Goal: Task Accomplishment & Management: Manage account settings

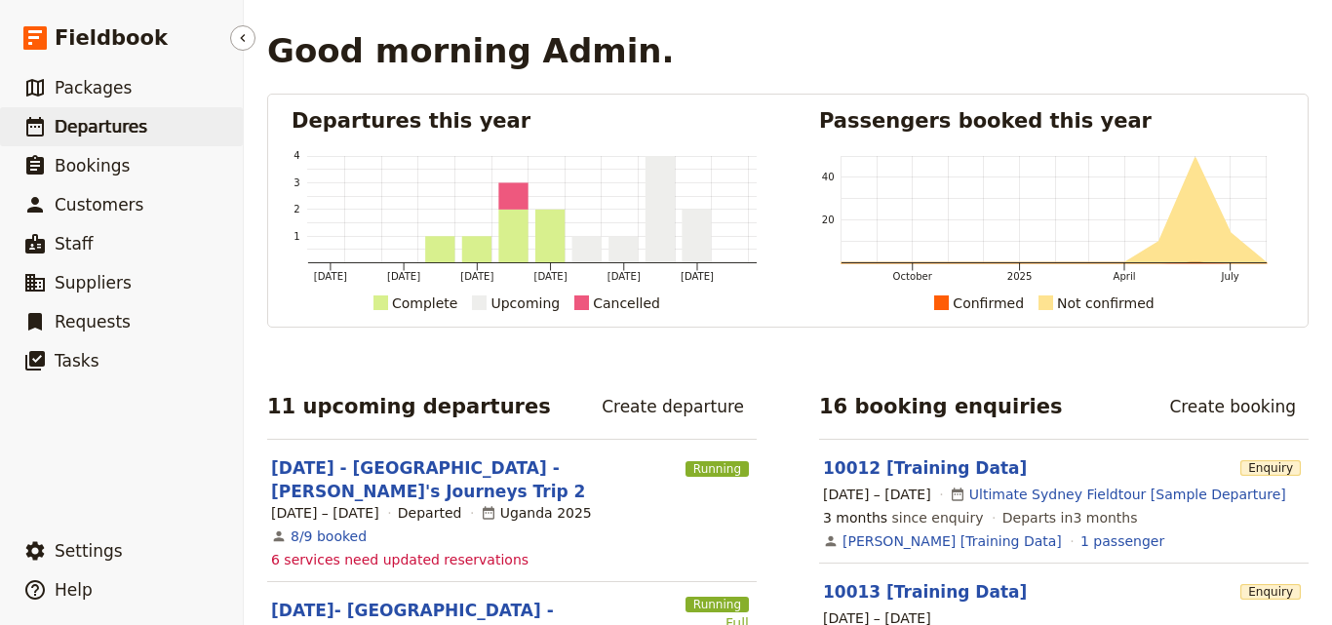
click at [164, 123] on link "​ Departures" at bounding box center [121, 126] width 243 height 39
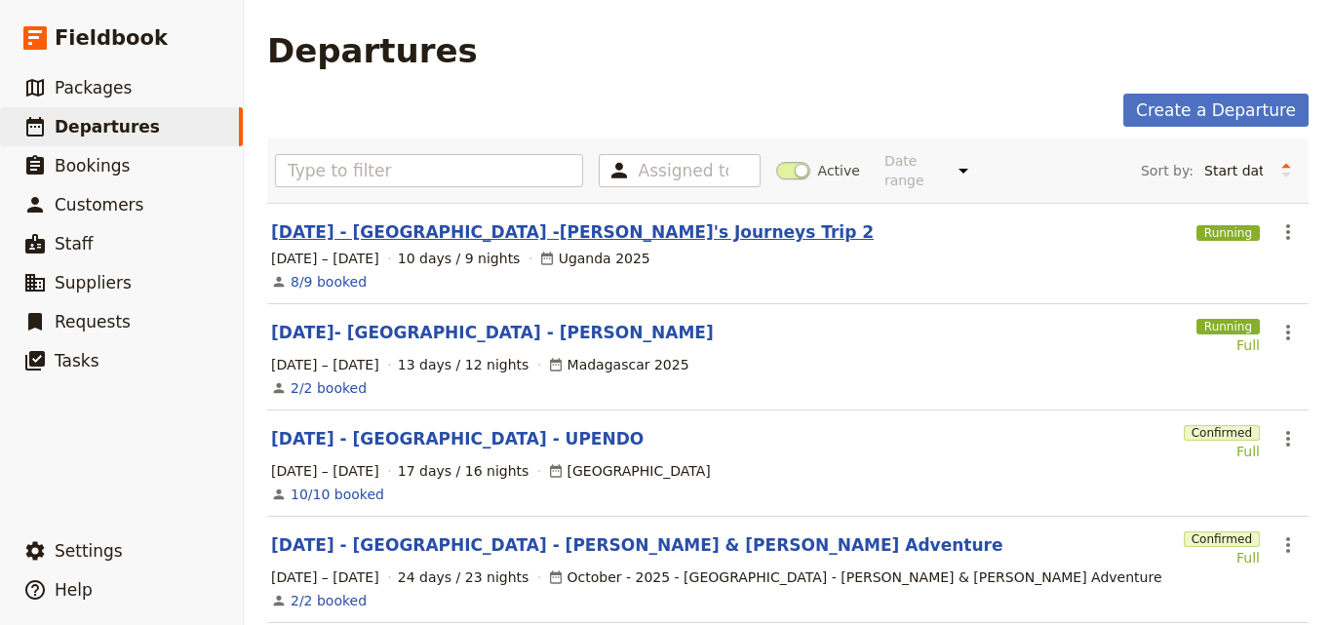
click at [389, 220] on link "AUG 2025 - UGANDA -Janet's Journeys Trip 2" at bounding box center [572, 231] width 602 height 23
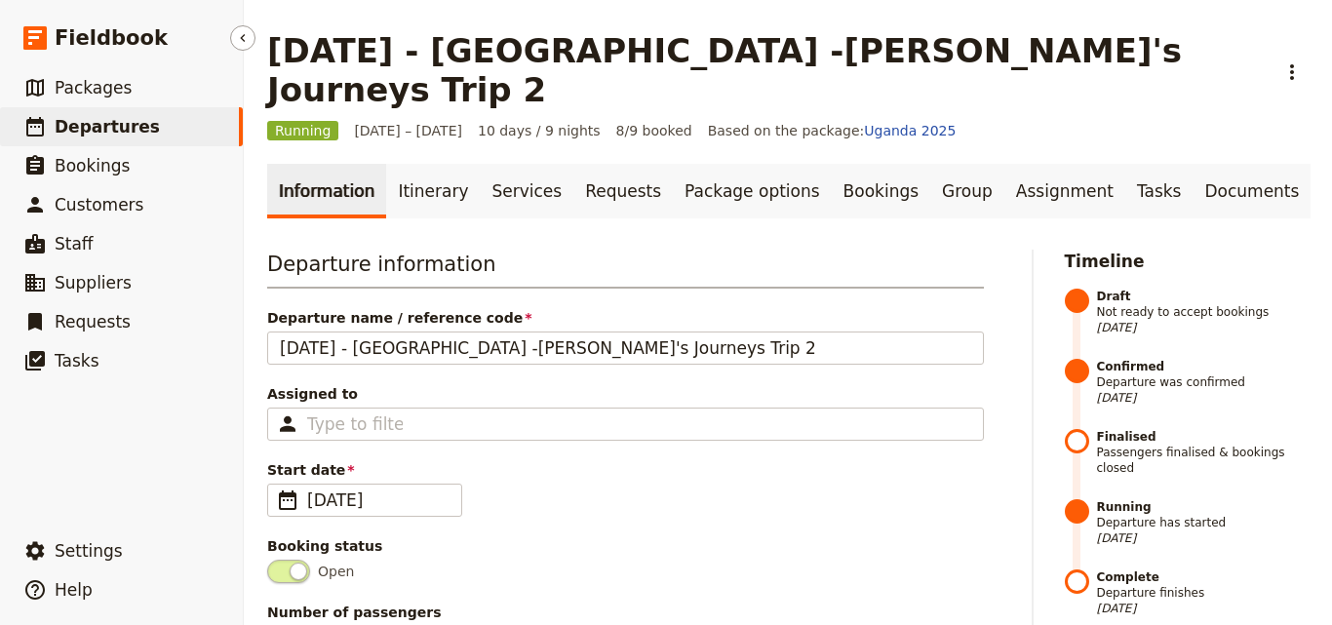
click at [149, 123] on link "​ Departures" at bounding box center [121, 126] width 243 height 39
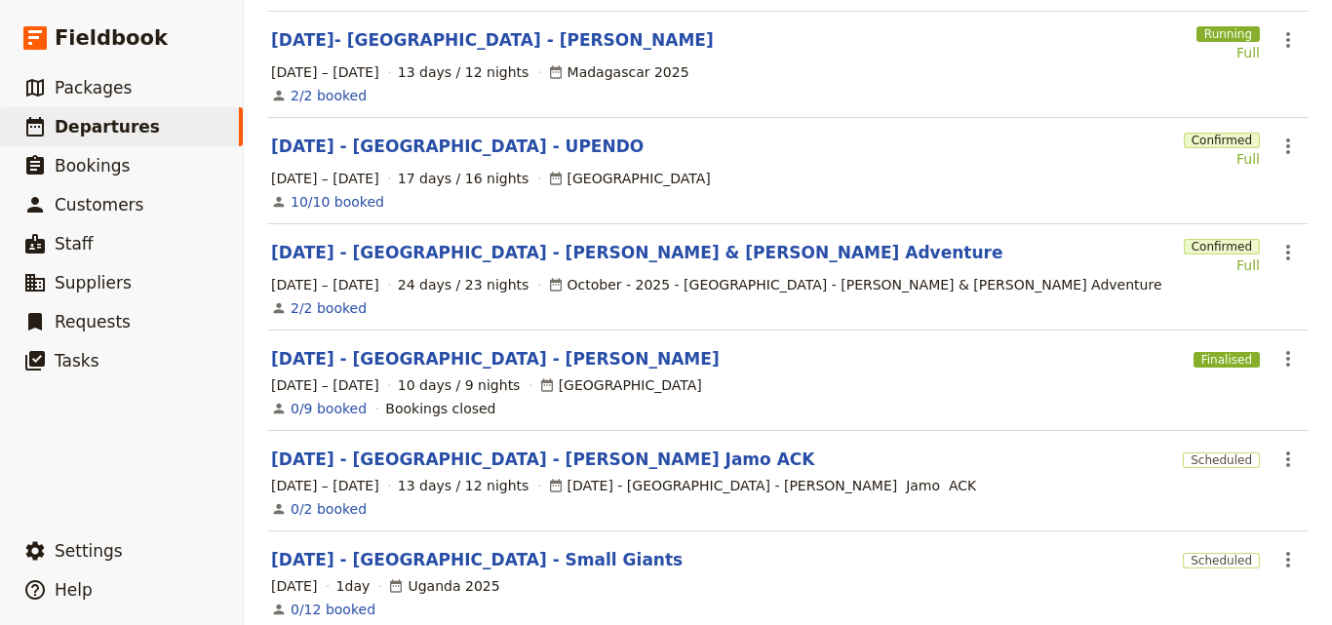
scroll to position [390, 0]
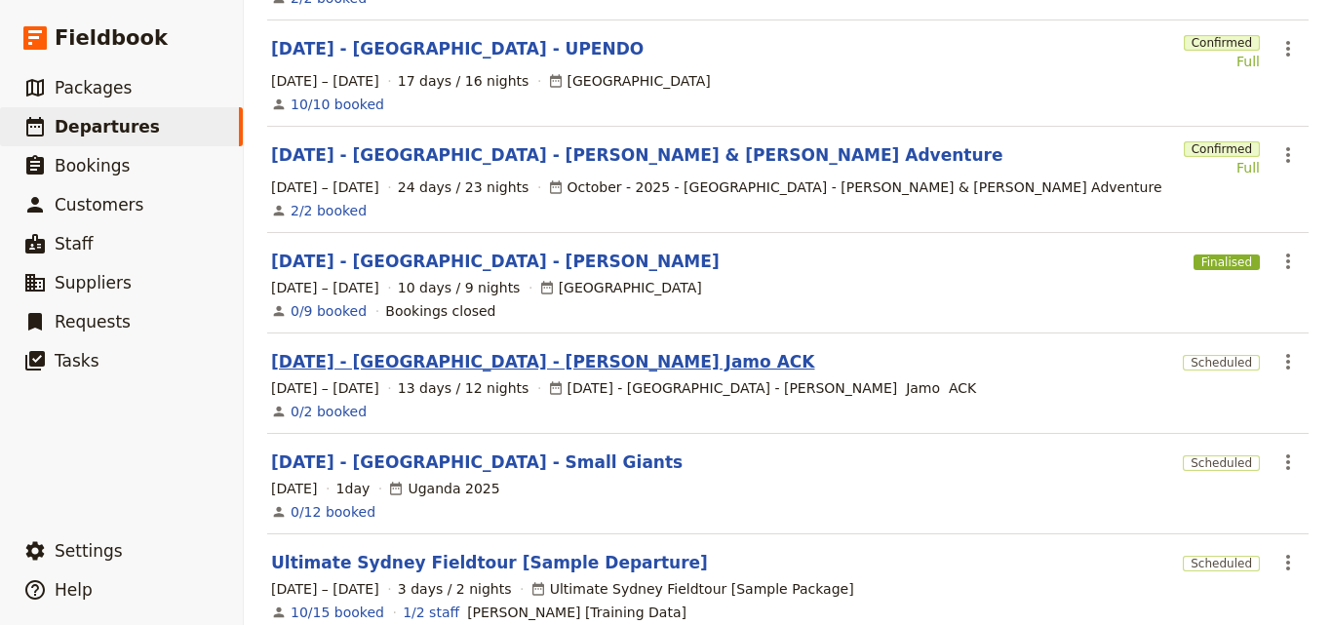
click at [534, 350] on link "Nov 2025 - Kenya - Augenstein Jamo ACK" at bounding box center [542, 361] width 543 height 23
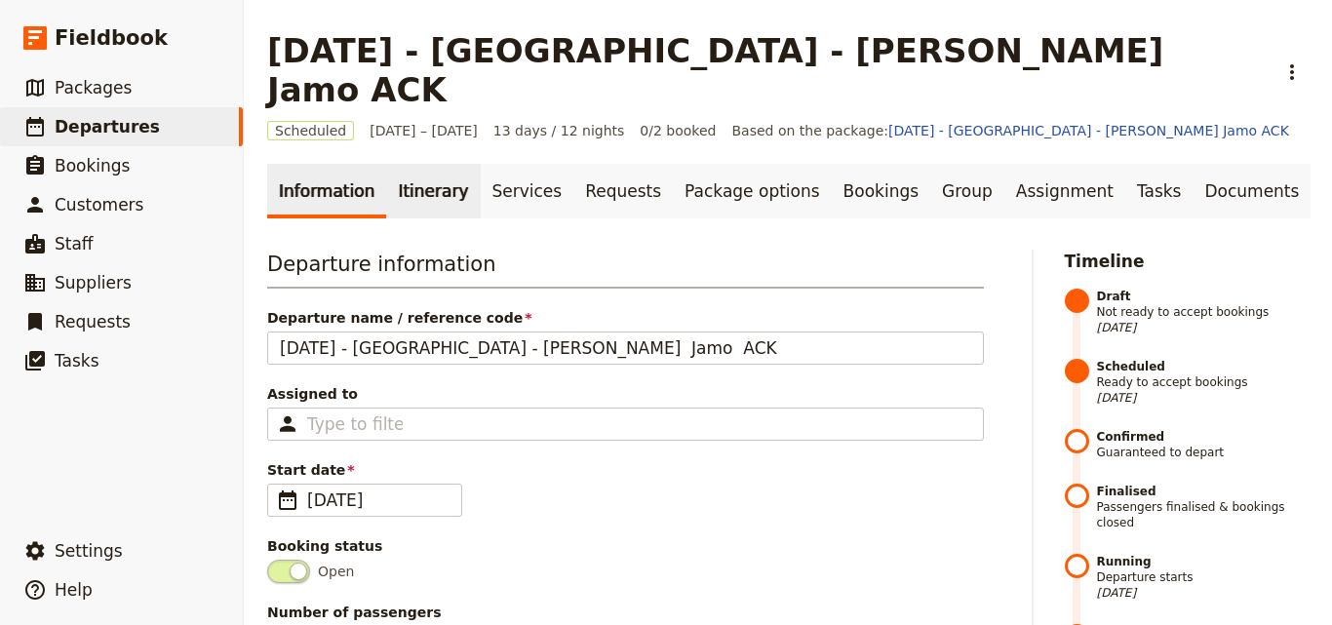
click at [412, 164] on link "Itinerary" at bounding box center [433, 191] width 94 height 55
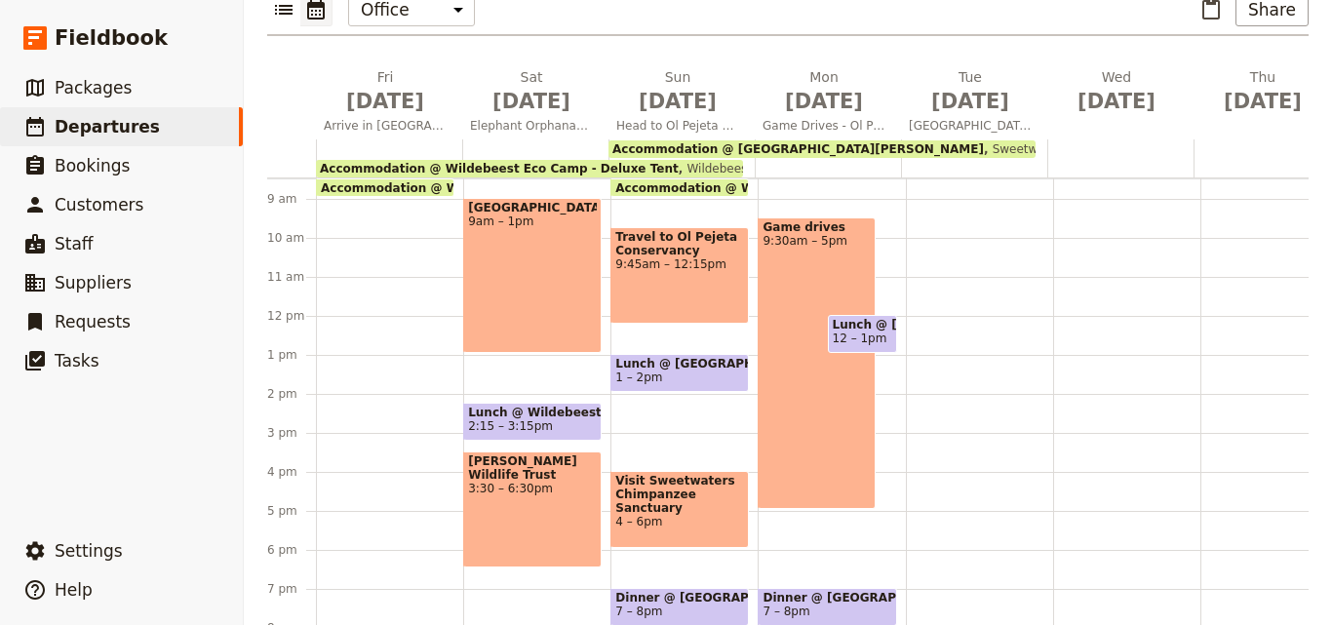
scroll to position [204, 0]
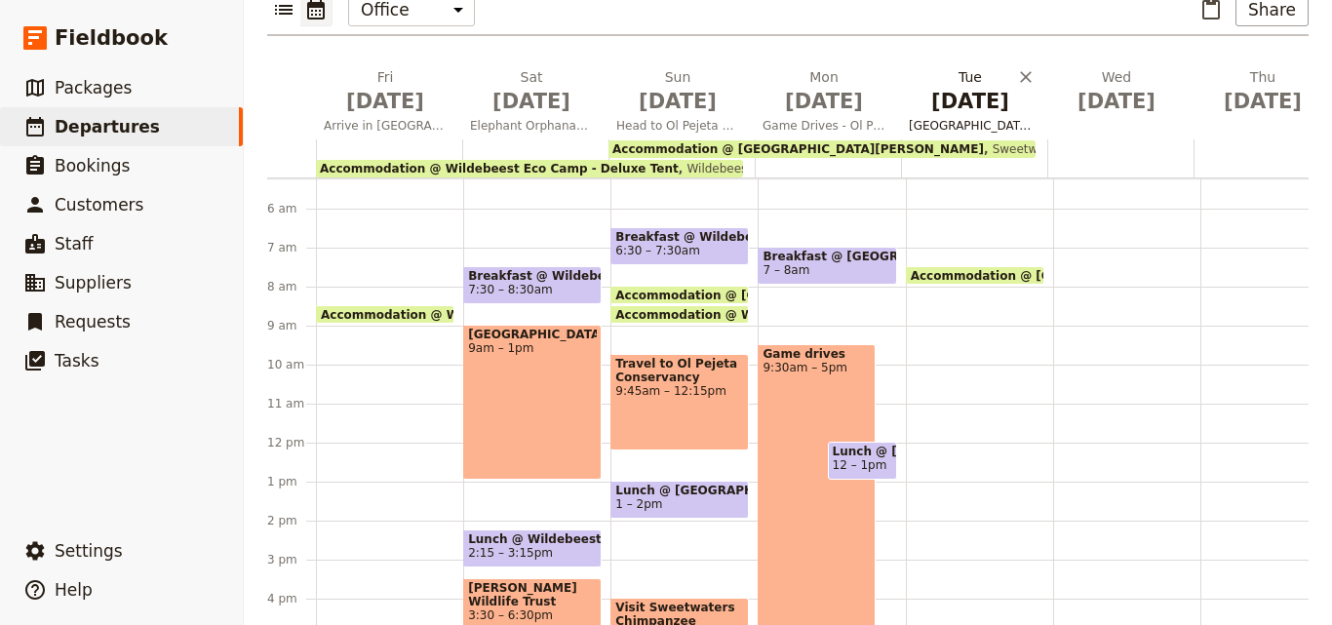
click at [983, 87] on span "Nov 18" at bounding box center [969, 101] width 123 height 29
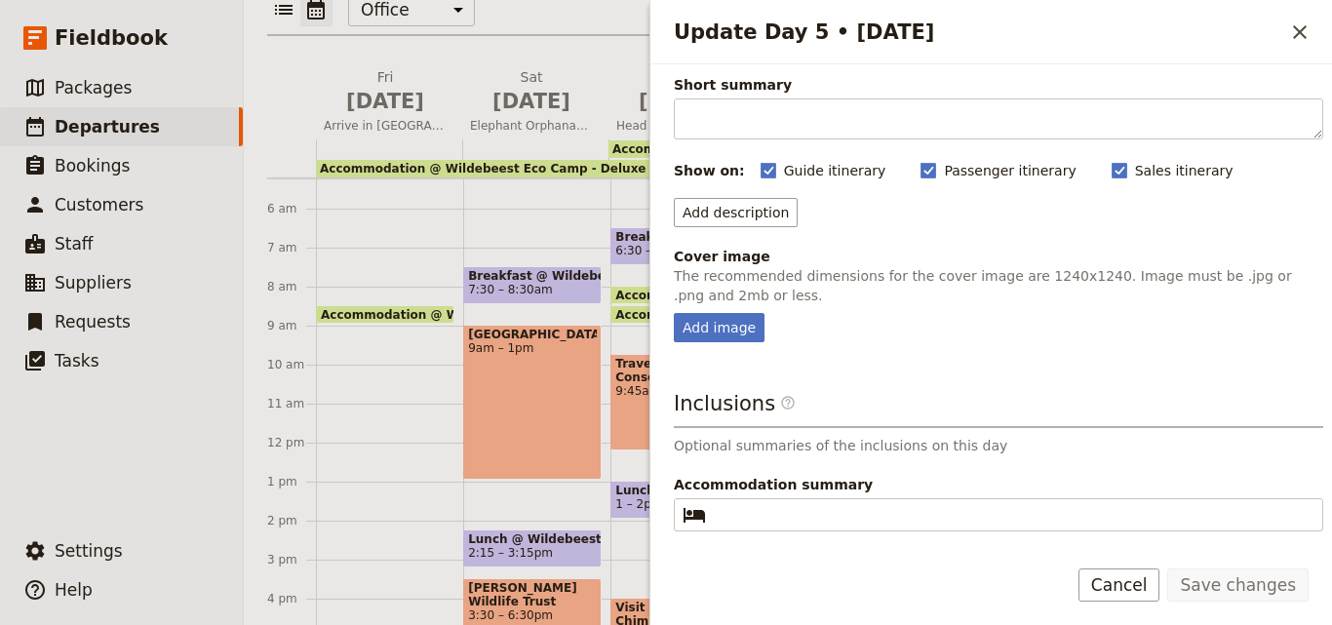
scroll to position [0, 0]
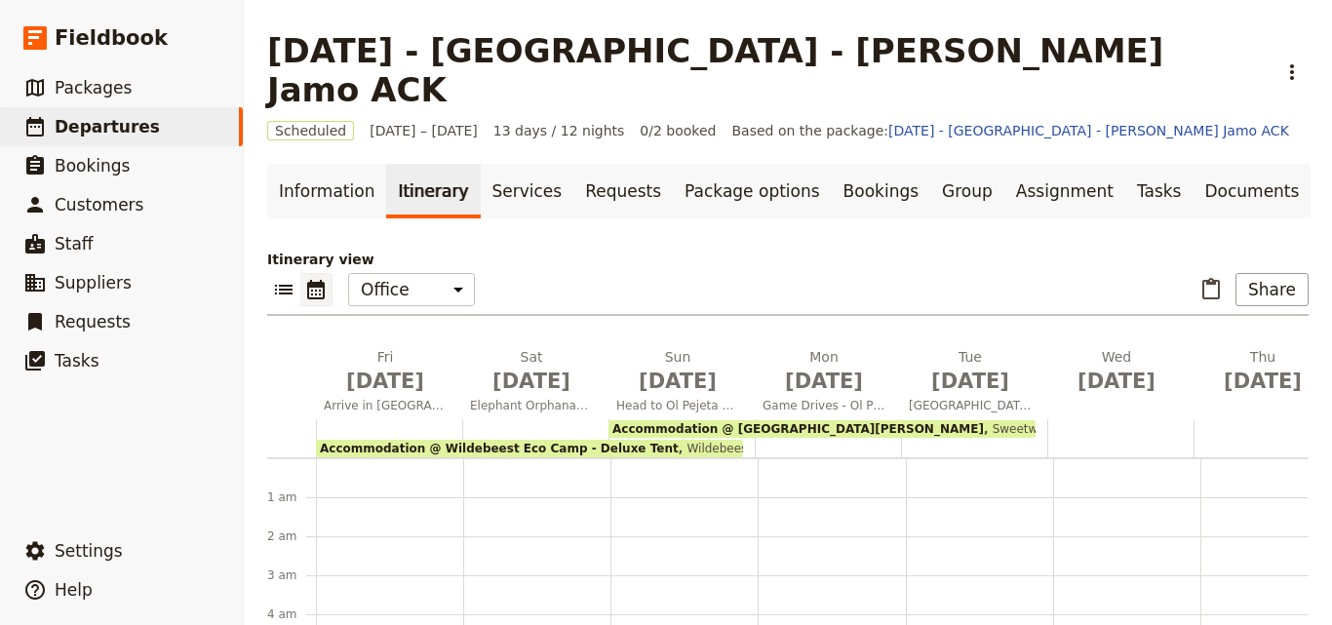
scroll to position [234, 0]
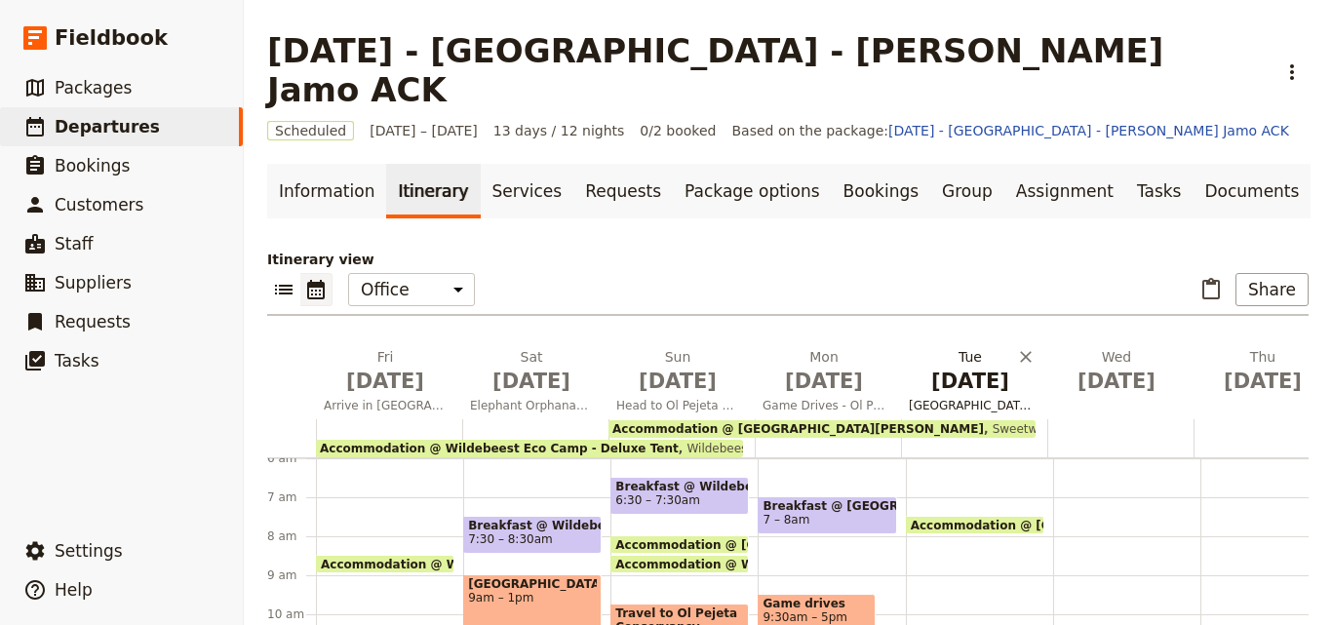
click at [969, 367] on span "[DATE]" at bounding box center [969, 381] width 123 height 29
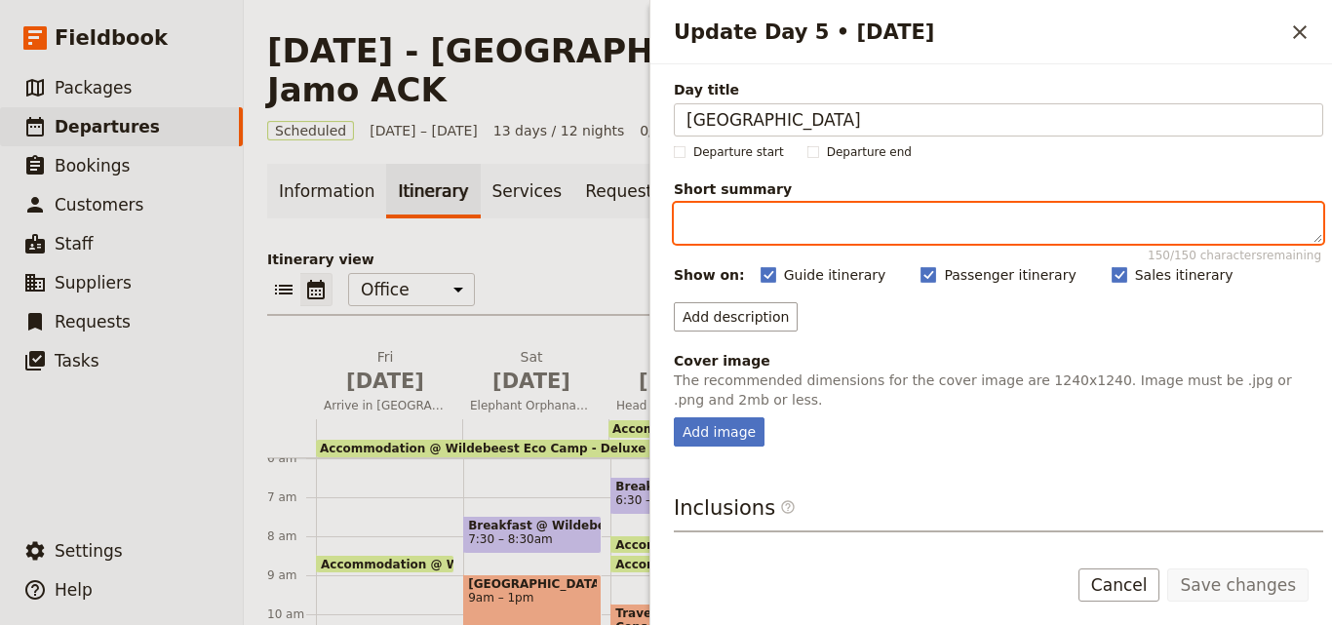
paste textarea "Scenic drive to [GEOGRAPHIC_DATA] through the [GEOGRAPHIC_DATA], with views of …"
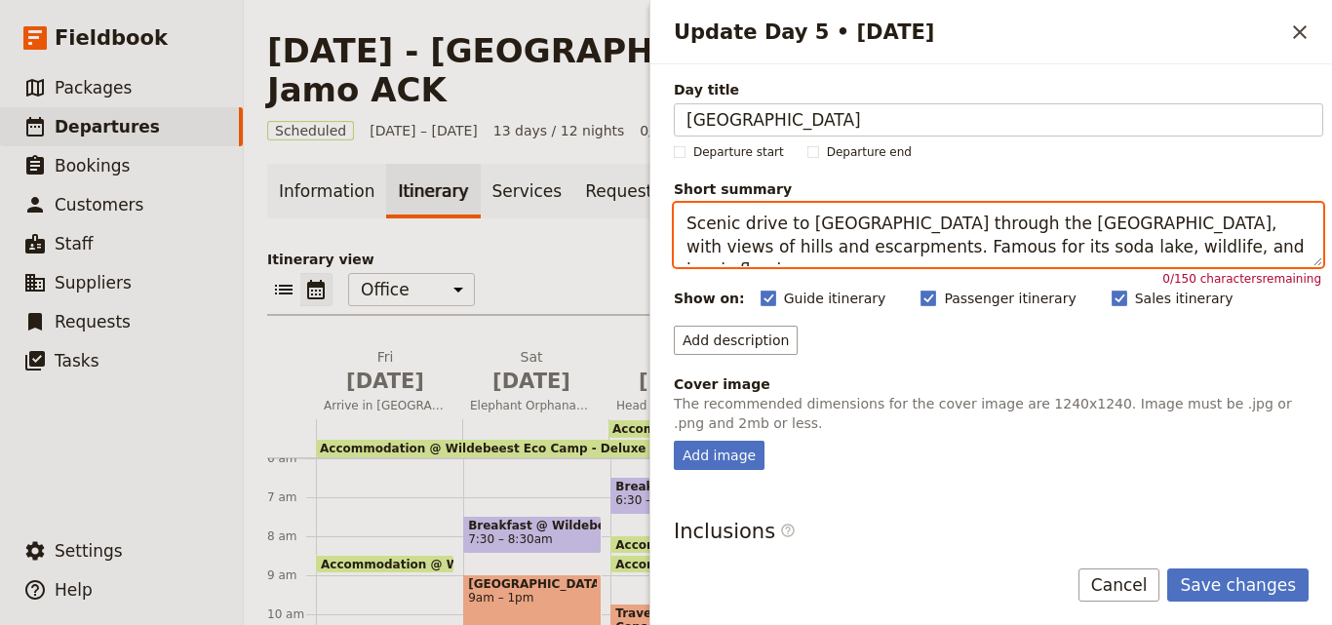
drag, startPoint x: 1213, startPoint y: 247, endPoint x: 677, endPoint y: 223, distance: 535.6
click at [677, 223] on textarea "Scenic drive to [GEOGRAPHIC_DATA] through the [GEOGRAPHIC_DATA], with views of …" at bounding box center [998, 235] width 649 height 64
paste textarea "home to flamingos, diverse wildlife, and breathtaking landscapes."
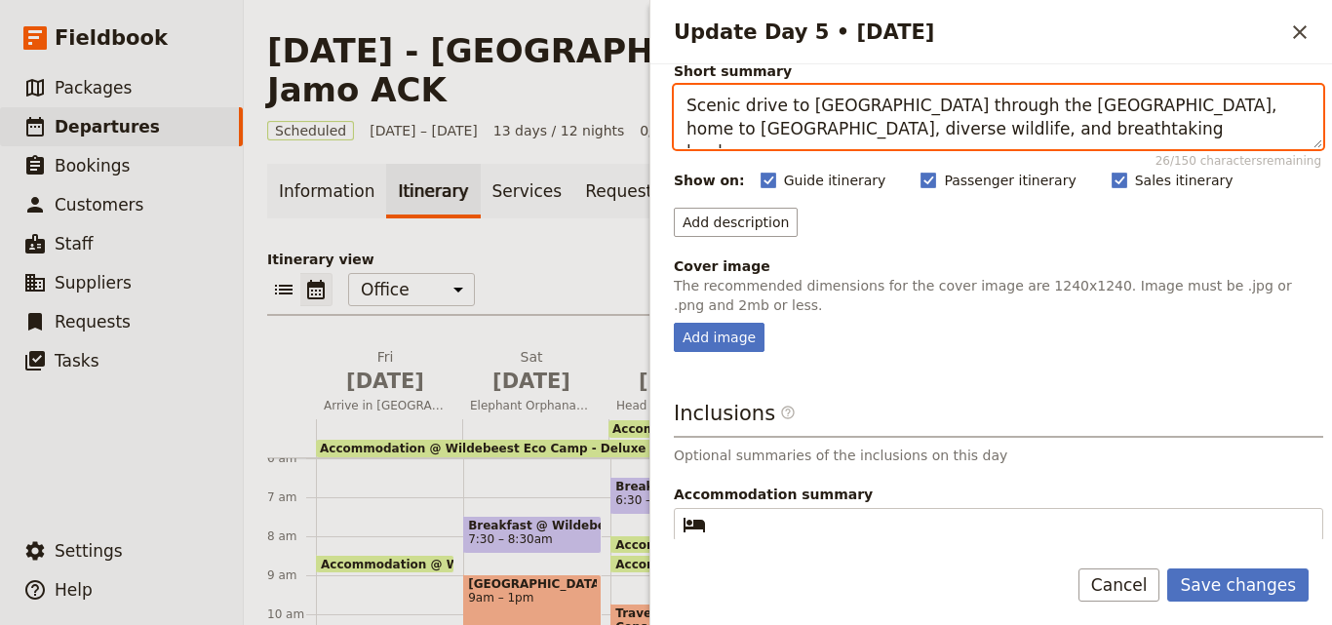
scroll to position [26, 0]
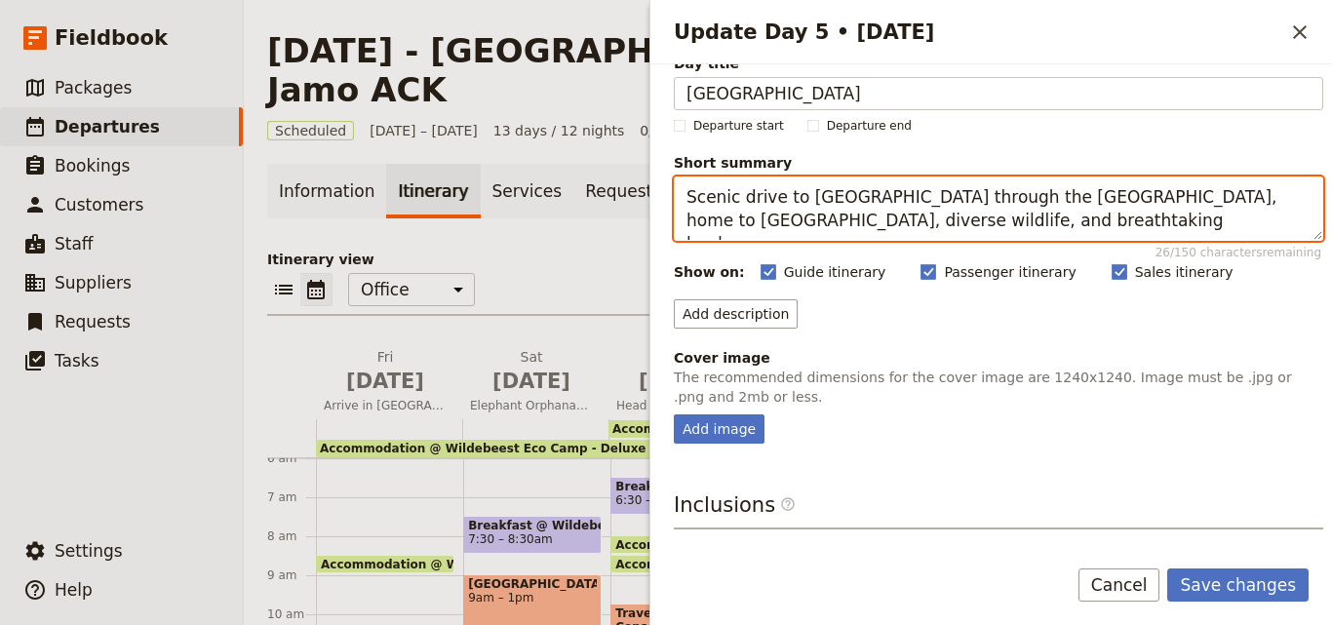
type textarea "Scenic drive to [GEOGRAPHIC_DATA] through the [GEOGRAPHIC_DATA], home to [GEOGR…"
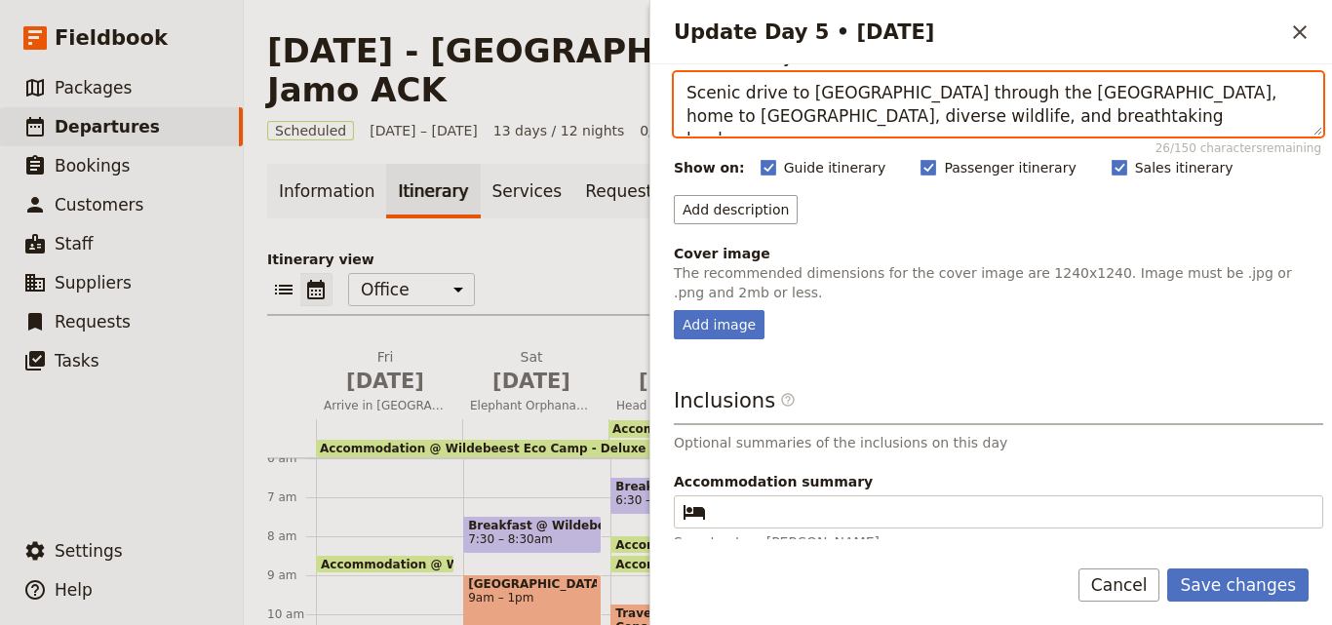
scroll to position [221, 0]
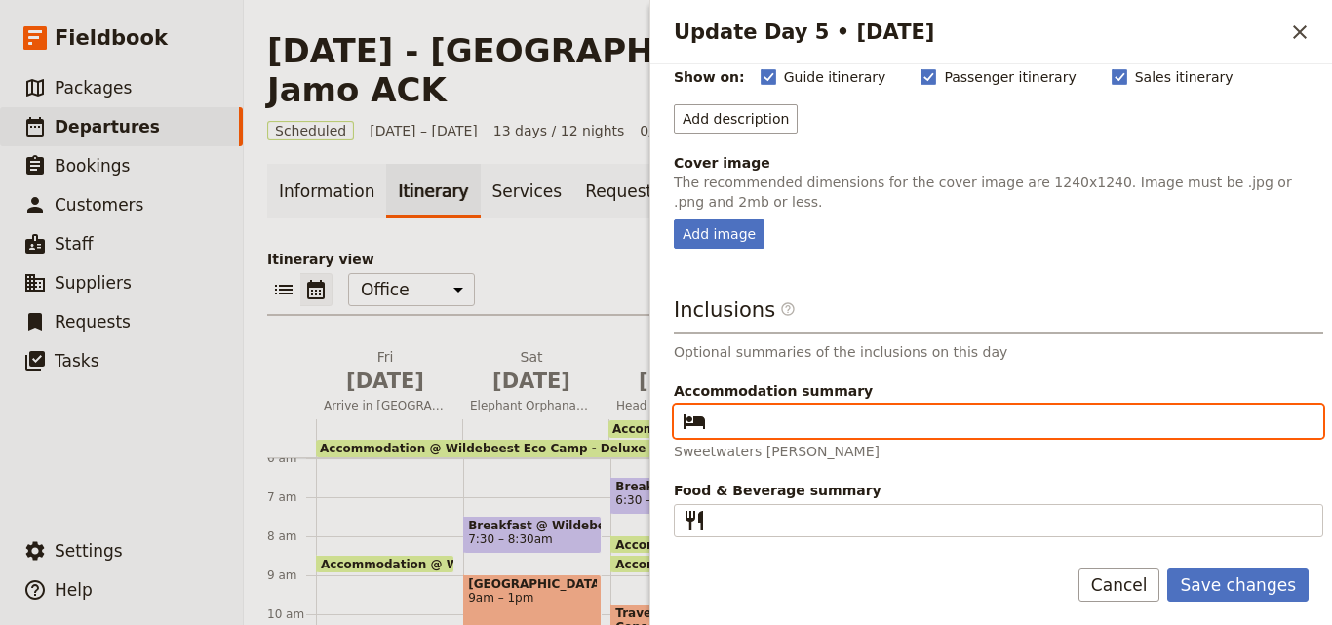
paste input "Mbweha Lodge"
type input "Mbweha Lodge"
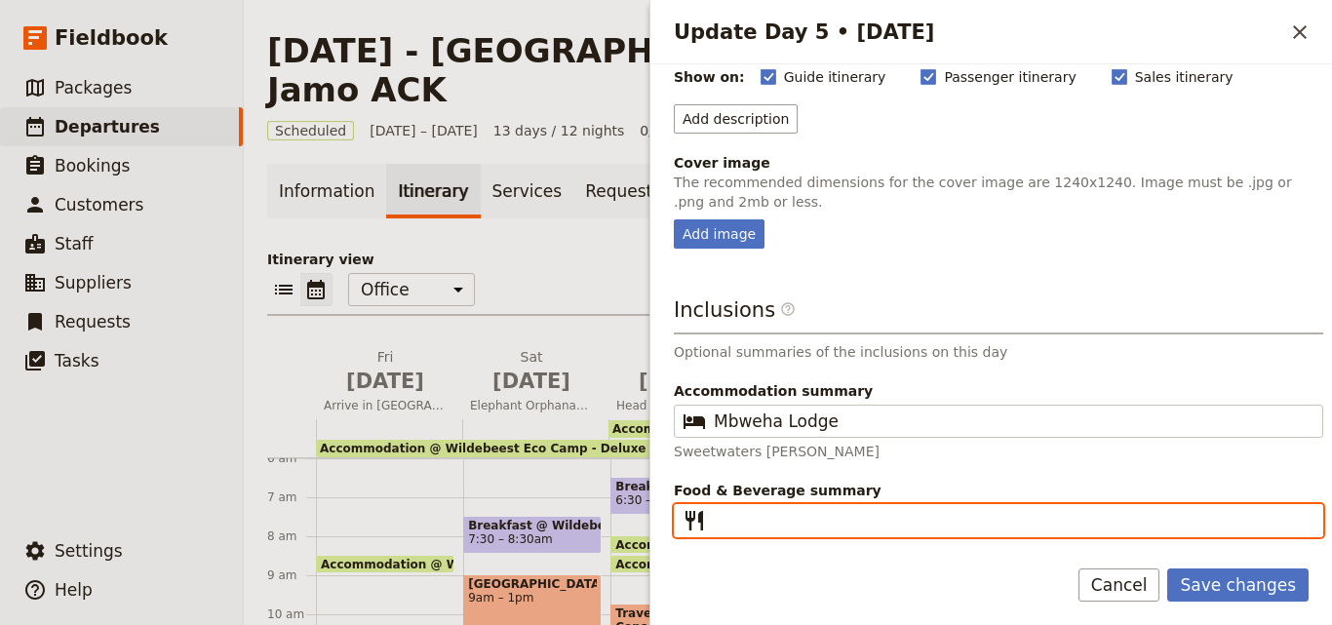
click at [787, 515] on input "Food & Beverage summary ​" at bounding box center [1012, 520] width 597 height 23
type input "B L D"
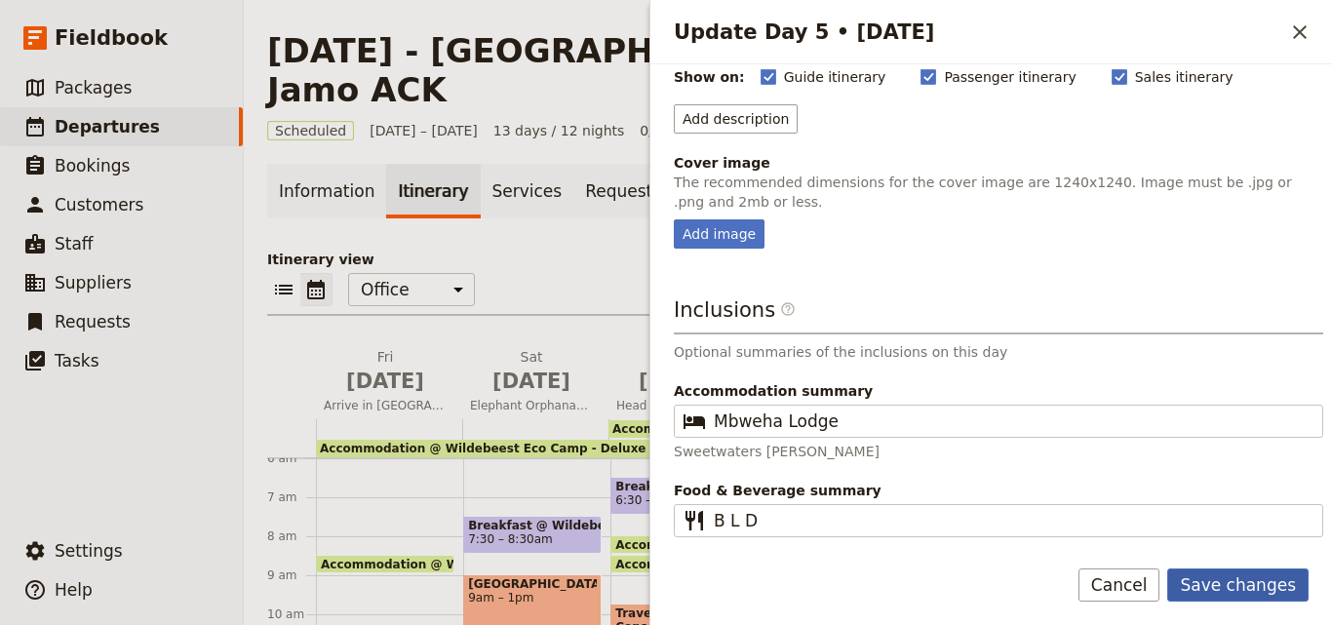
click at [1218, 579] on button "Save changes" at bounding box center [1237, 584] width 141 height 33
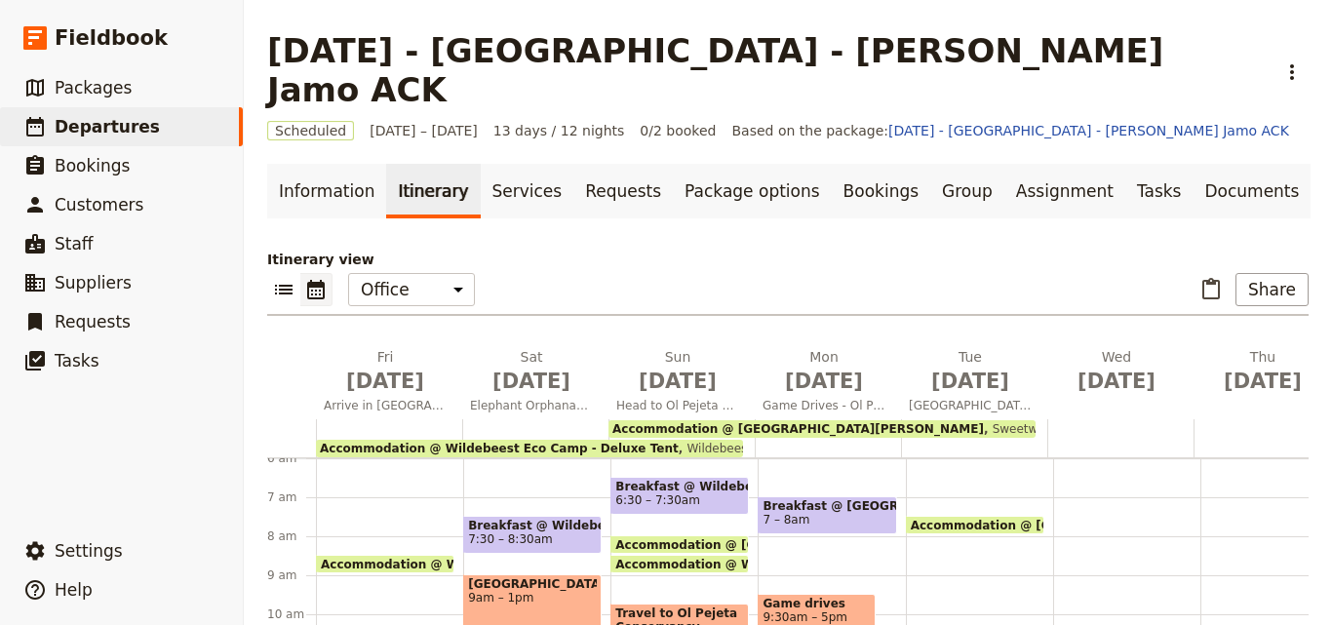
click at [907, 419] on div at bounding box center [974, 438] width 146 height 38
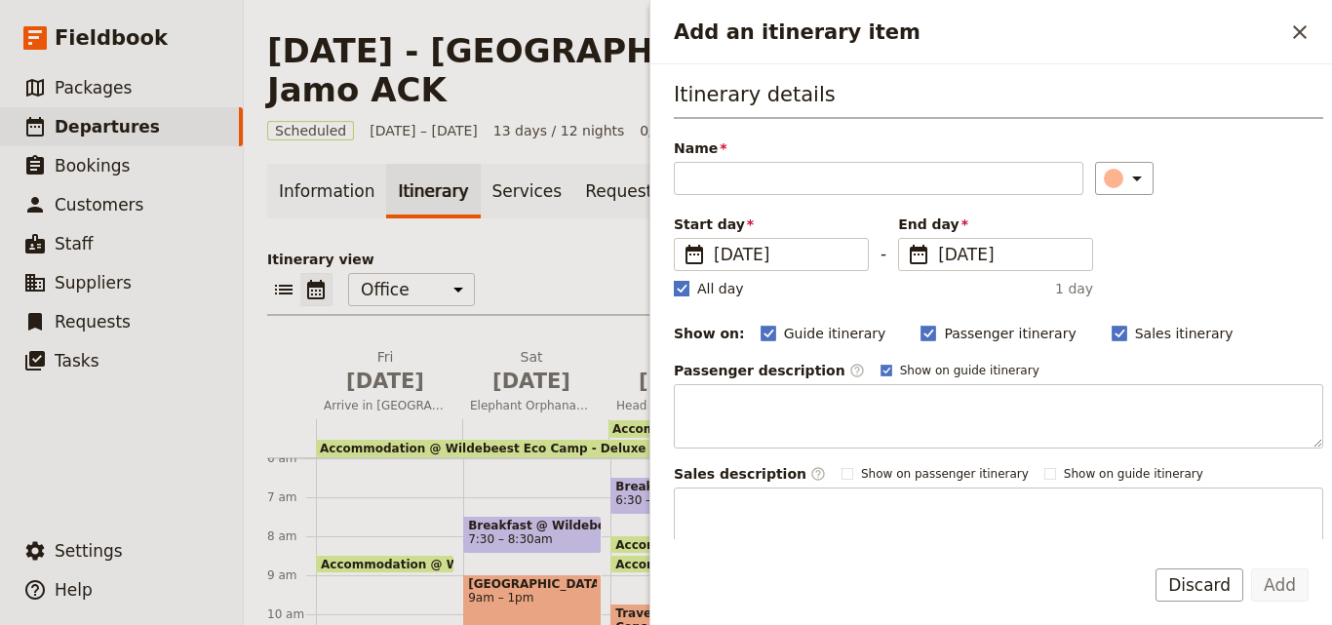
click at [686, 287] on rect "Add an itinerary item" at bounding box center [681, 288] width 15 height 15
click at [674, 279] on input "All day" at bounding box center [673, 278] width 1 height 1
checkbox input "false"
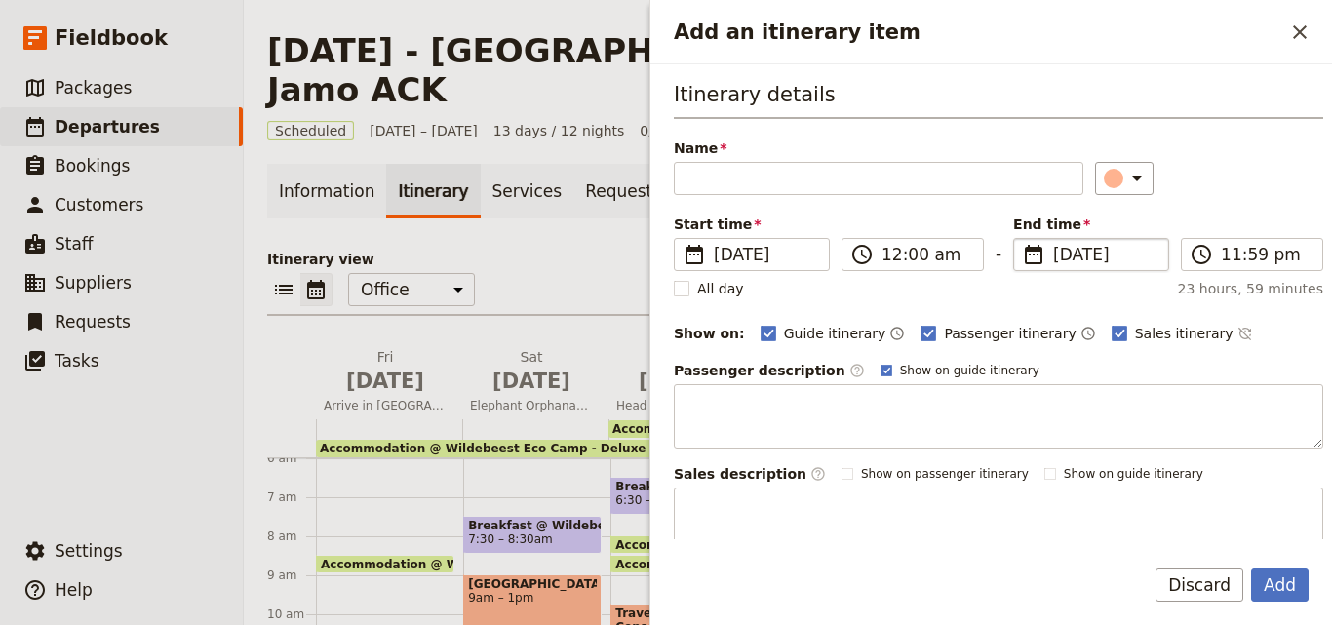
click at [1053, 253] on span "[DATE]" at bounding box center [1104, 254] width 103 height 23
click at [1022, 239] on input "[DATE]" at bounding box center [1021, 238] width 1 height 1
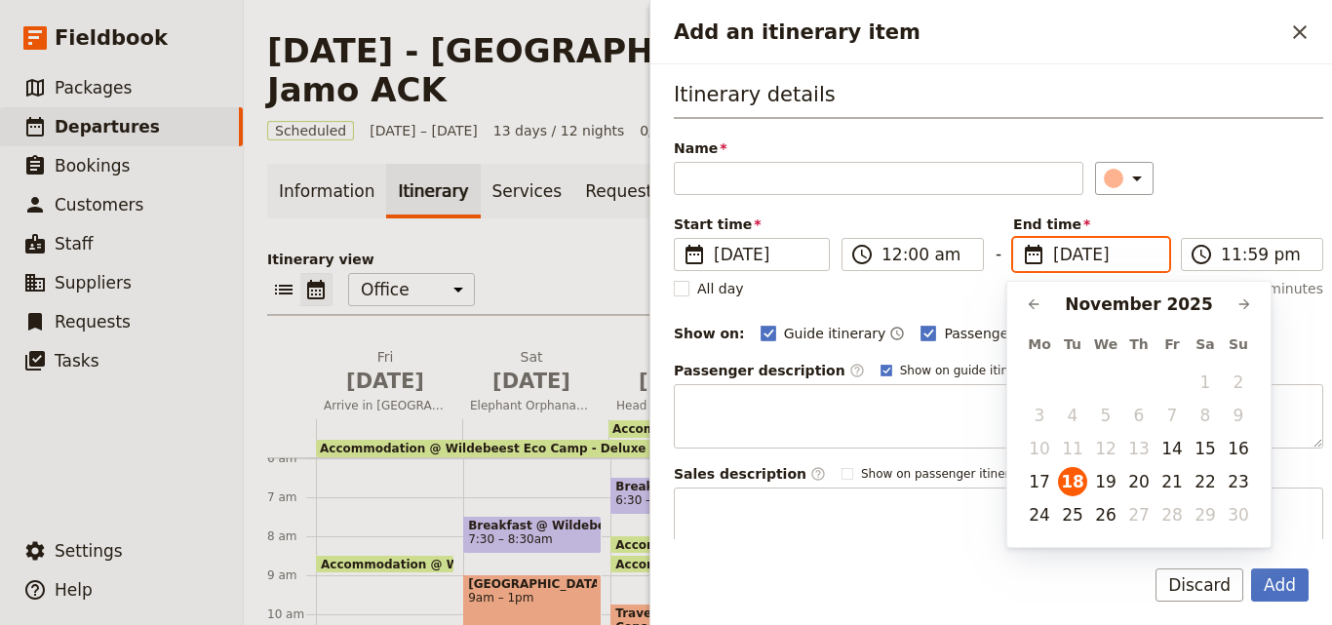
scroll to position [0, 0]
click at [1139, 481] on button "20" at bounding box center [1138, 481] width 29 height 29
type input "[DATE]"
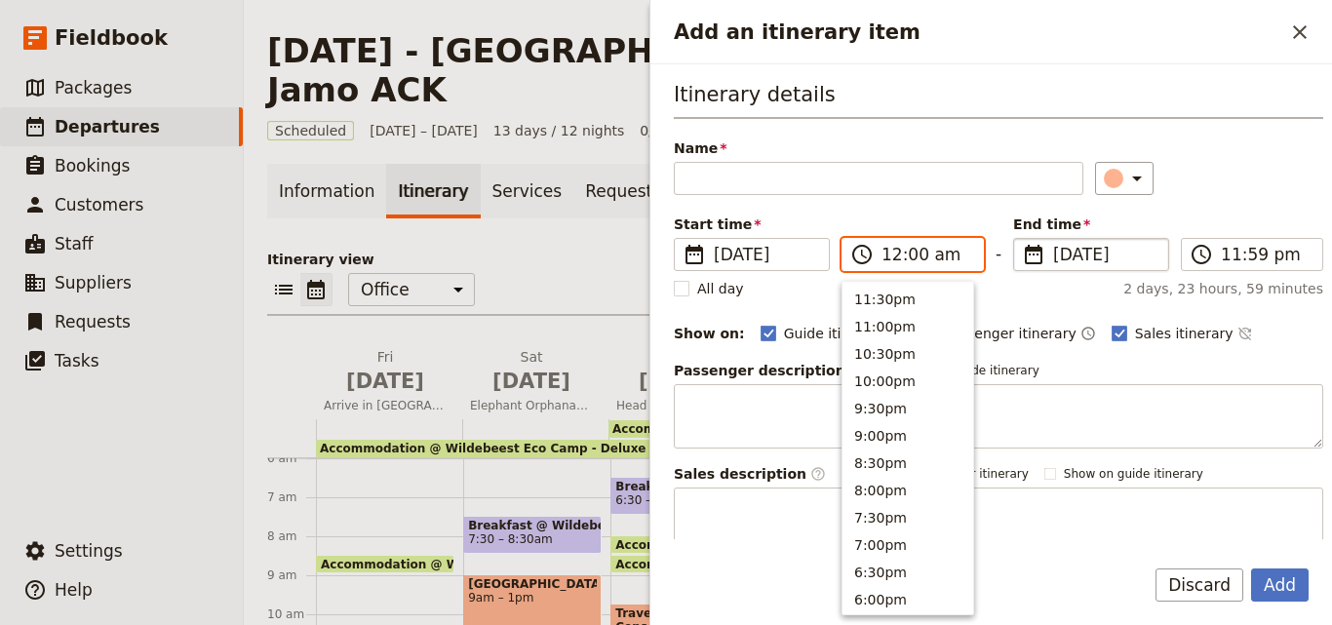
click at [897, 258] on input "12:00 am" at bounding box center [926, 254] width 90 height 23
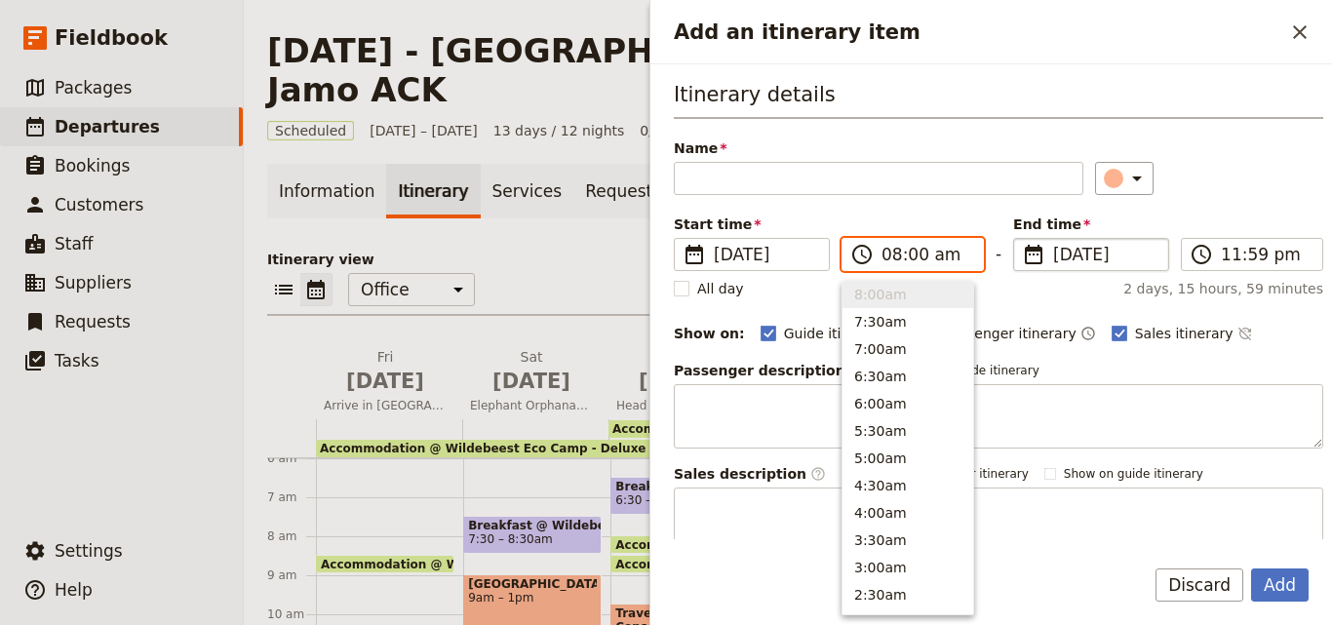
click at [885, 258] on input "08:00 am" at bounding box center [926, 254] width 90 height 23
type input "09:00 am"
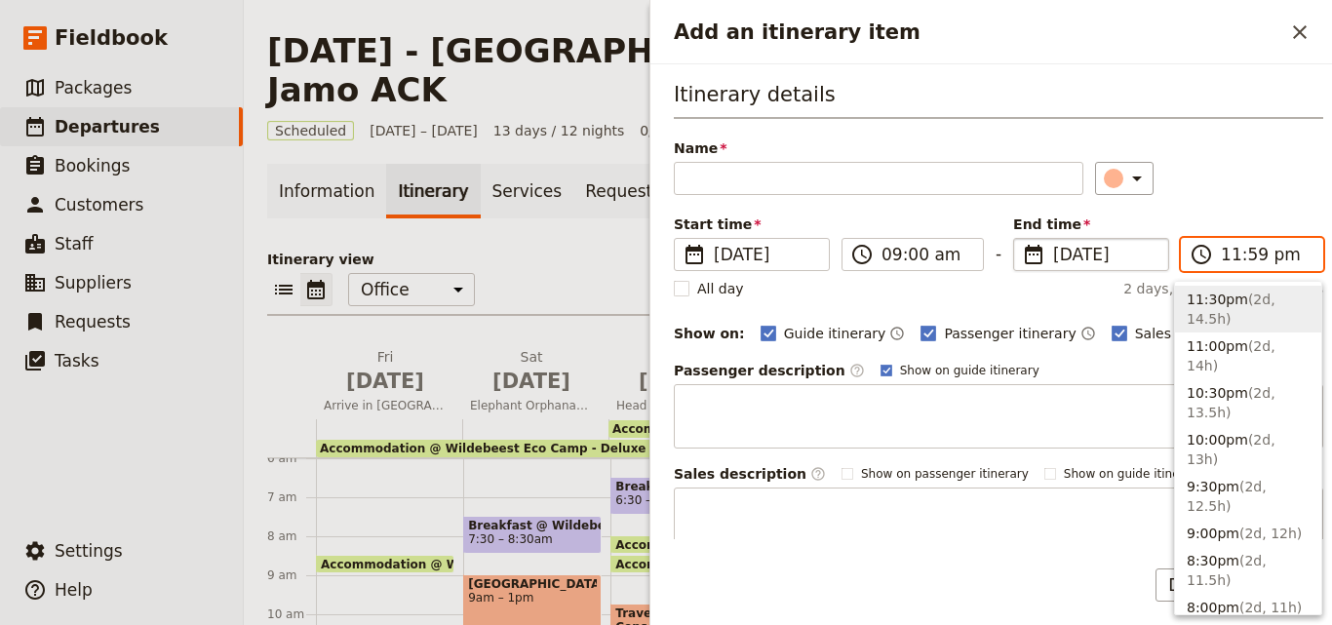
click at [1224, 259] on input "11:59 pm" at bounding box center [1265, 254] width 90 height 23
type input "08:00 am"
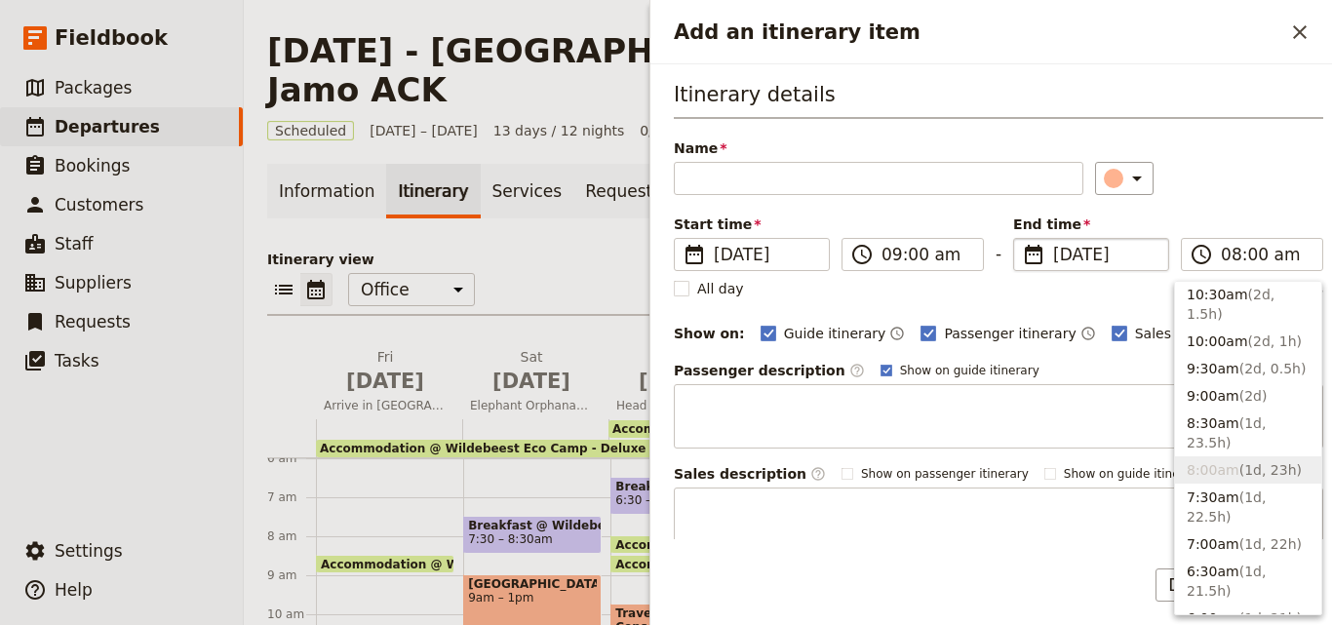
click at [1234, 218] on div "Start time ​ [DATE] [DATE] [DATE] 09:00 ​ 09:00 am - End time ​ [DATE] [DATE] […" at bounding box center [998, 242] width 649 height 57
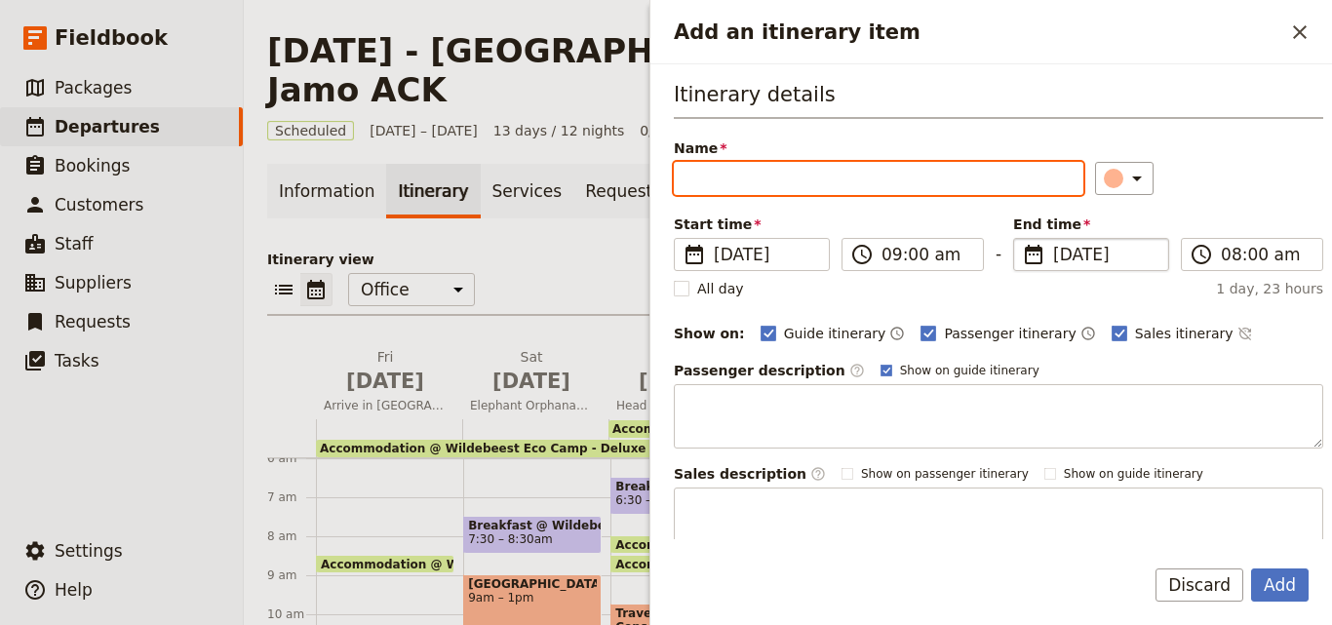
paste input "Mbweha Lodge"
click at [683, 188] on input "Mbweha Lodge" at bounding box center [878, 178] width 409 height 33
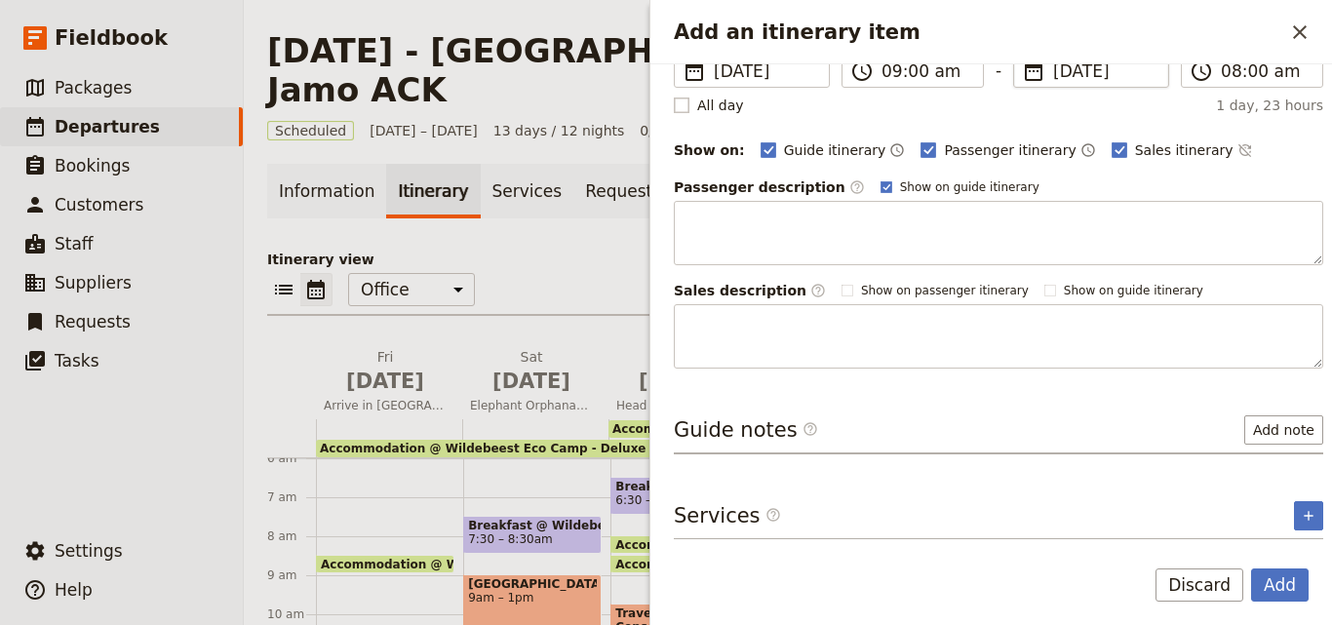
scroll to position [0, 0]
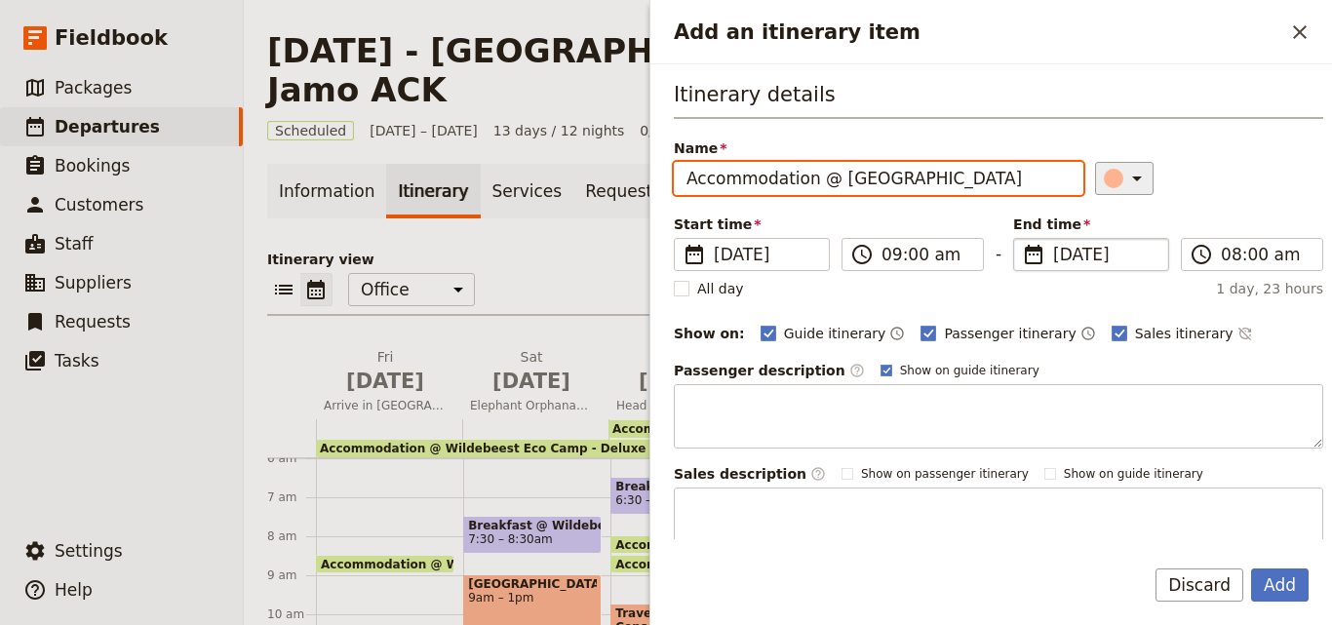
type input "Accommodation @ [GEOGRAPHIC_DATA]"
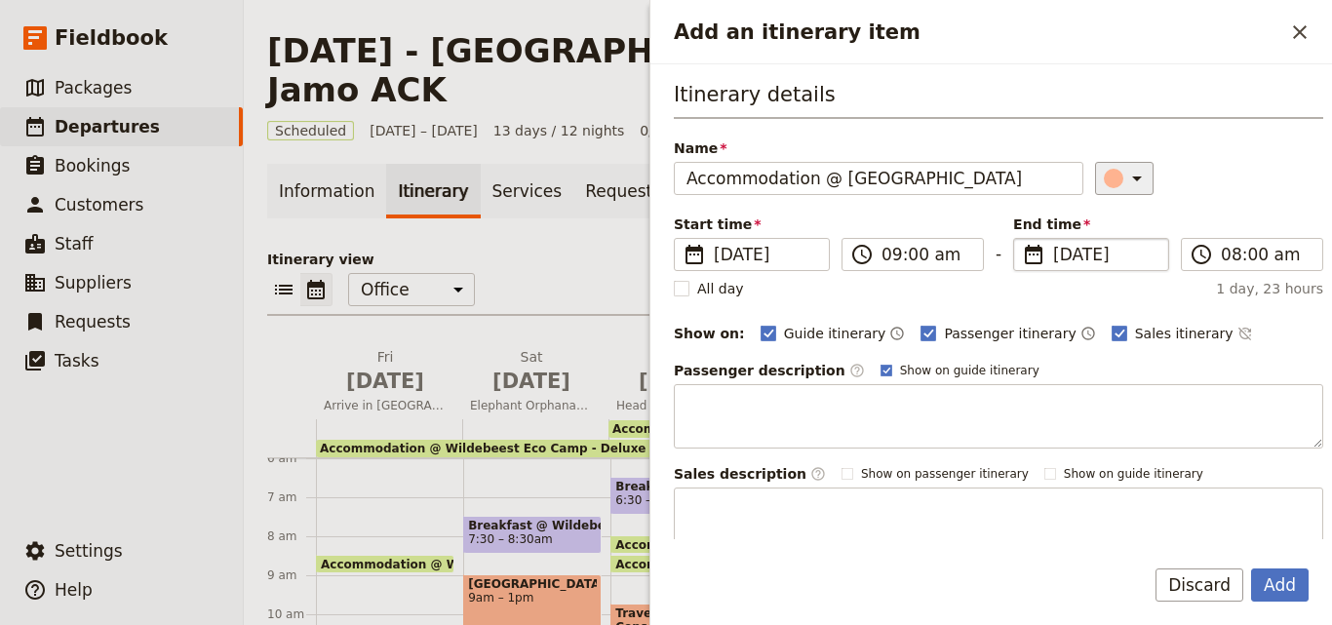
click at [1103, 187] on div "Add an itinerary item" at bounding box center [1112, 178] width 19 height 19
click at [1098, 233] on div "button" at bounding box center [1093, 242] width 19 height 19
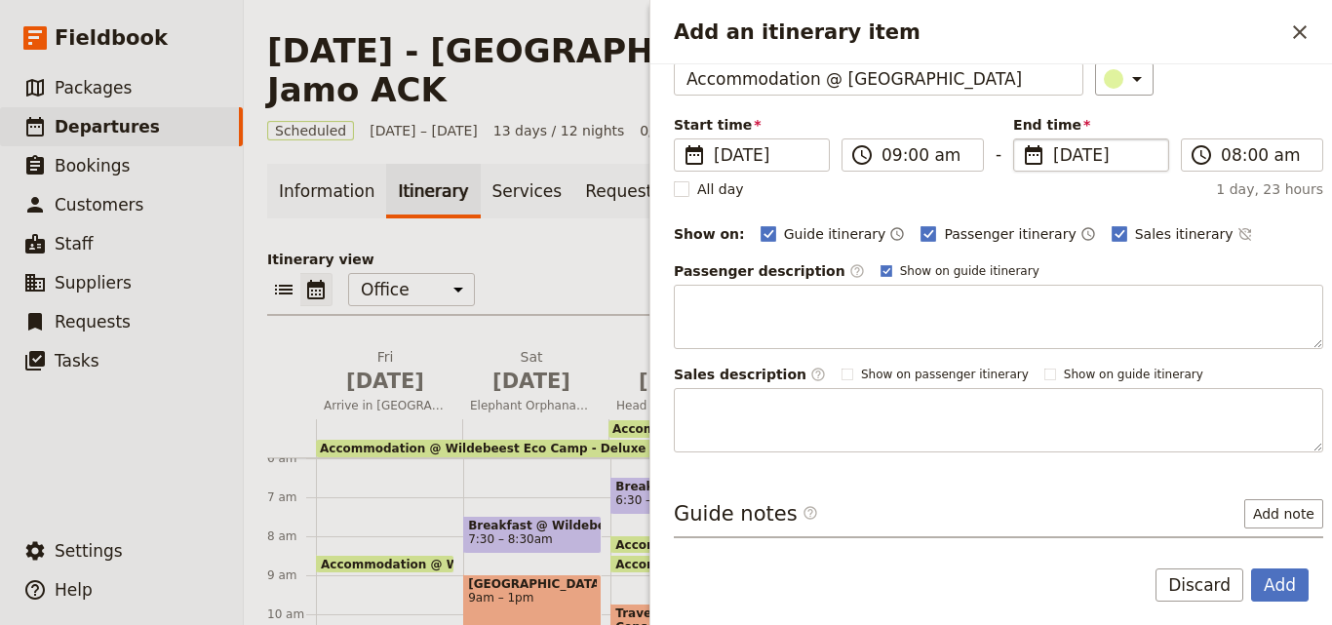
scroll to position [183, 0]
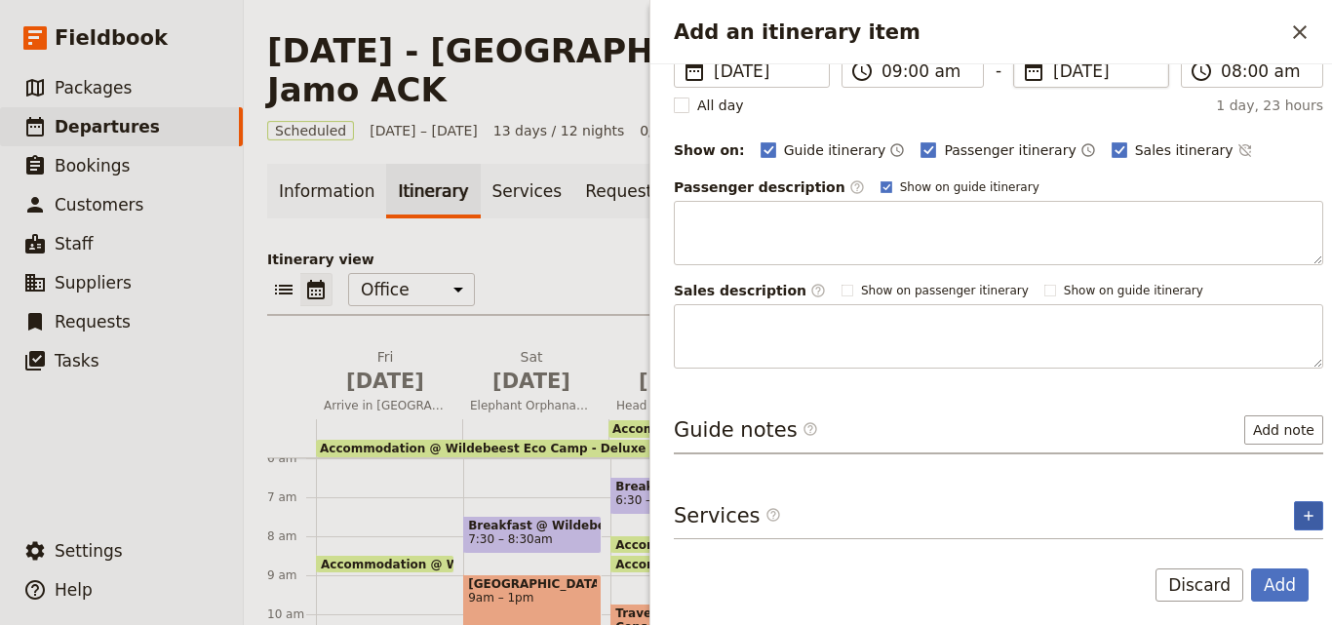
click at [1300, 511] on icon "Add service inclusion" at bounding box center [1308, 516] width 16 height 16
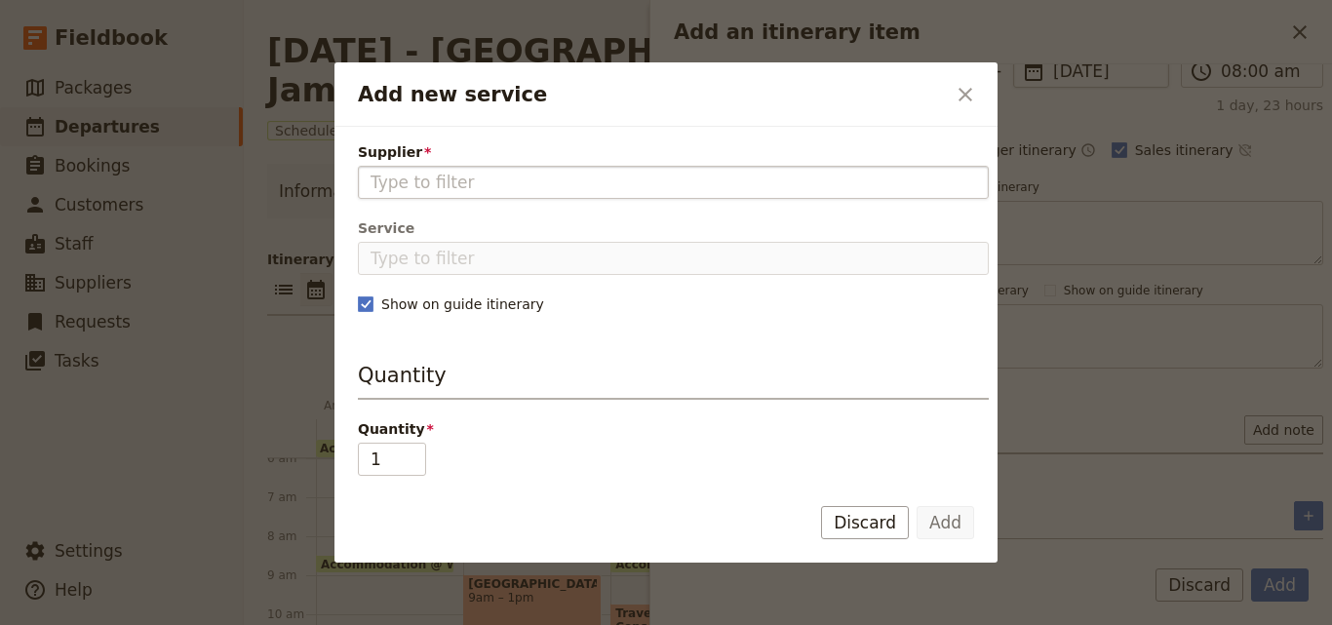
type input "Mbweha Lodge"
drag, startPoint x: 501, startPoint y: 181, endPoint x: 297, endPoint y: 180, distance: 203.7
click at [297, 624] on div "Add new service ​ Supplier Mbweha Lodge Service Show on guide itinerary Quantit…" at bounding box center [666, 625] width 1332 height 0
type input "m"
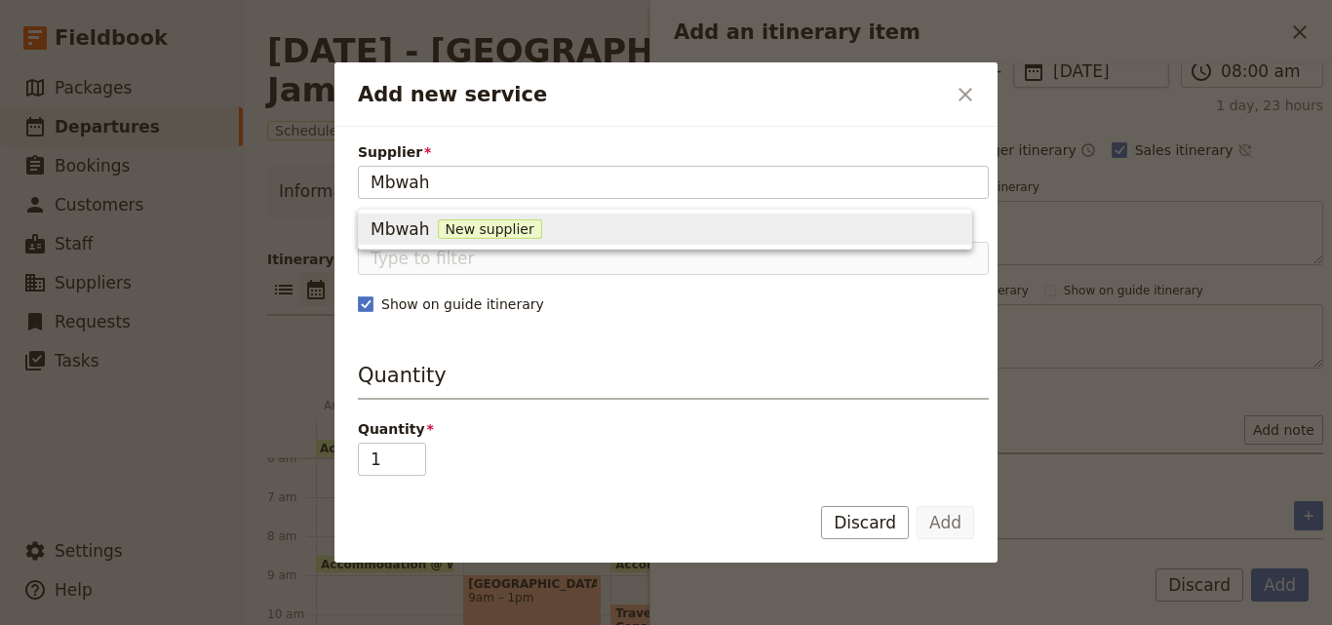
type input "Mbwah"
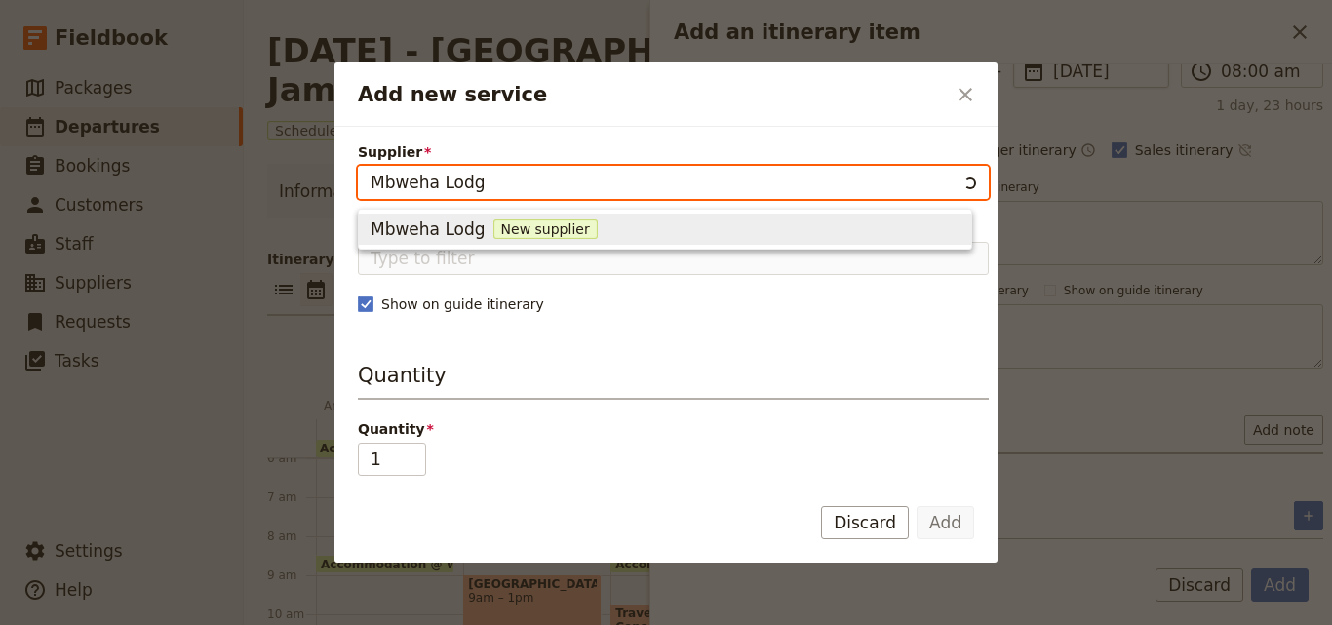
type input "Mbweha Lodge"
click at [507, 224] on span "New supplier" at bounding box center [555, 228] width 104 height 19
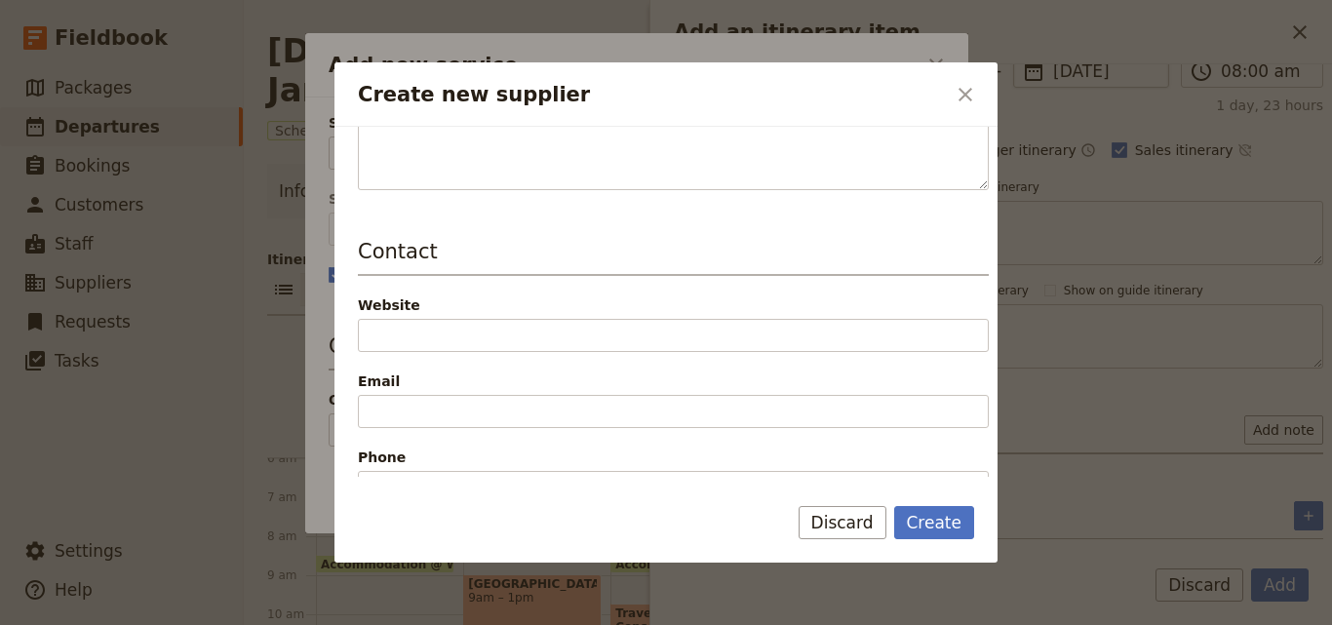
scroll to position [390, 0]
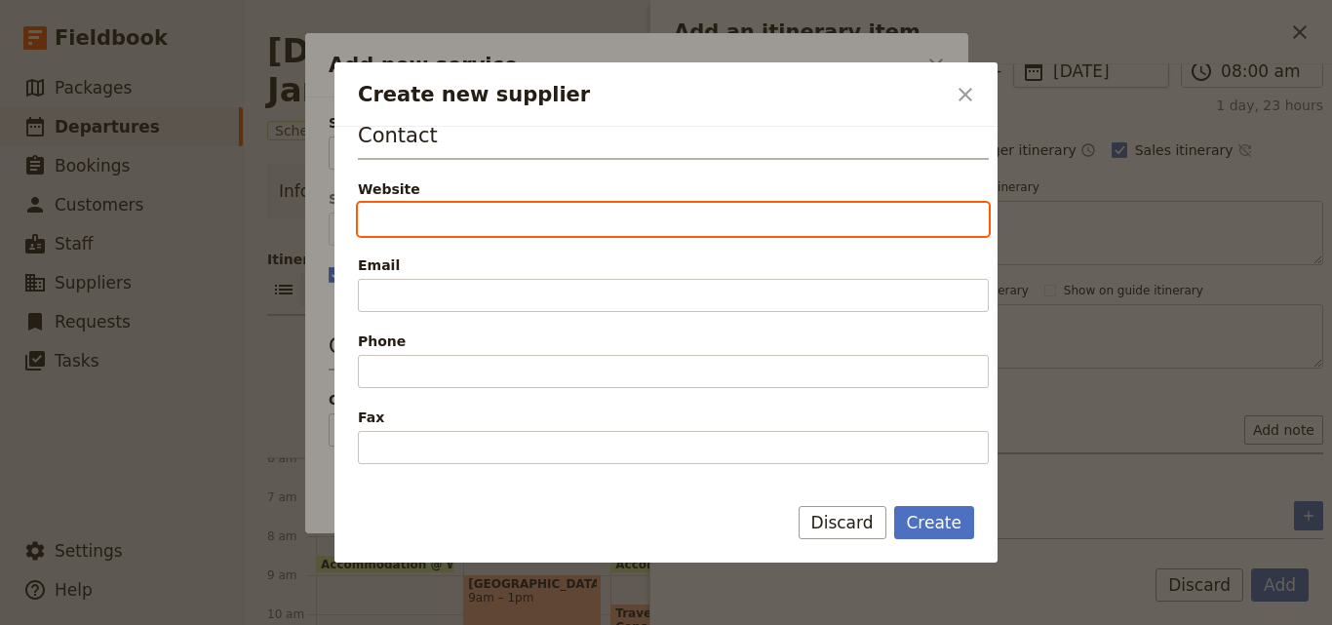
click at [516, 217] on input "Website" at bounding box center [673, 219] width 631 height 33
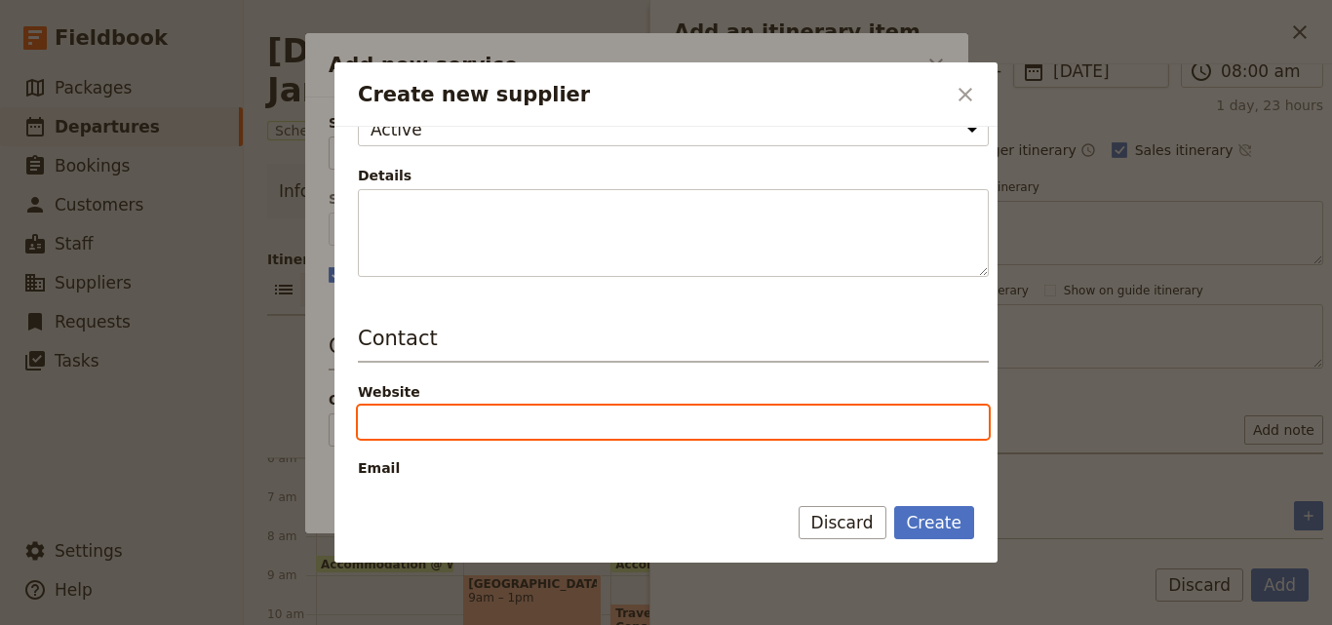
scroll to position [0, 0]
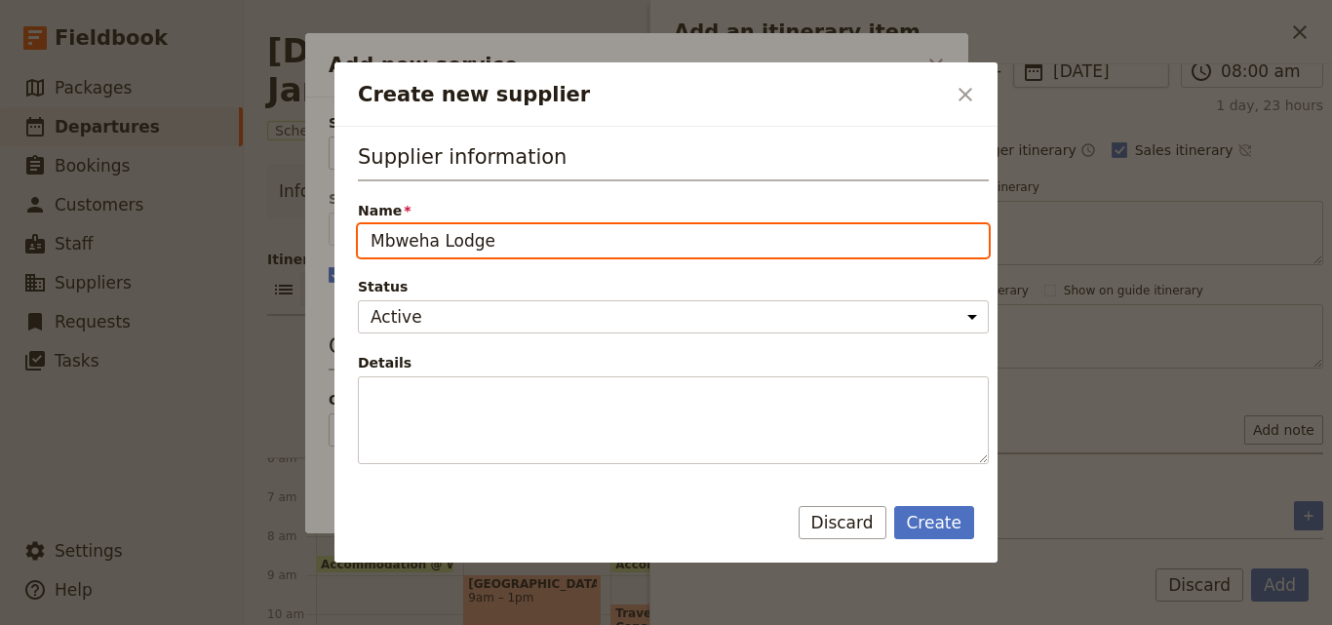
drag, startPoint x: 520, startPoint y: 251, endPoint x: 371, endPoint y: 247, distance: 148.2
click at [371, 247] on input "Mbweha Lodge" at bounding box center [673, 240] width 631 height 33
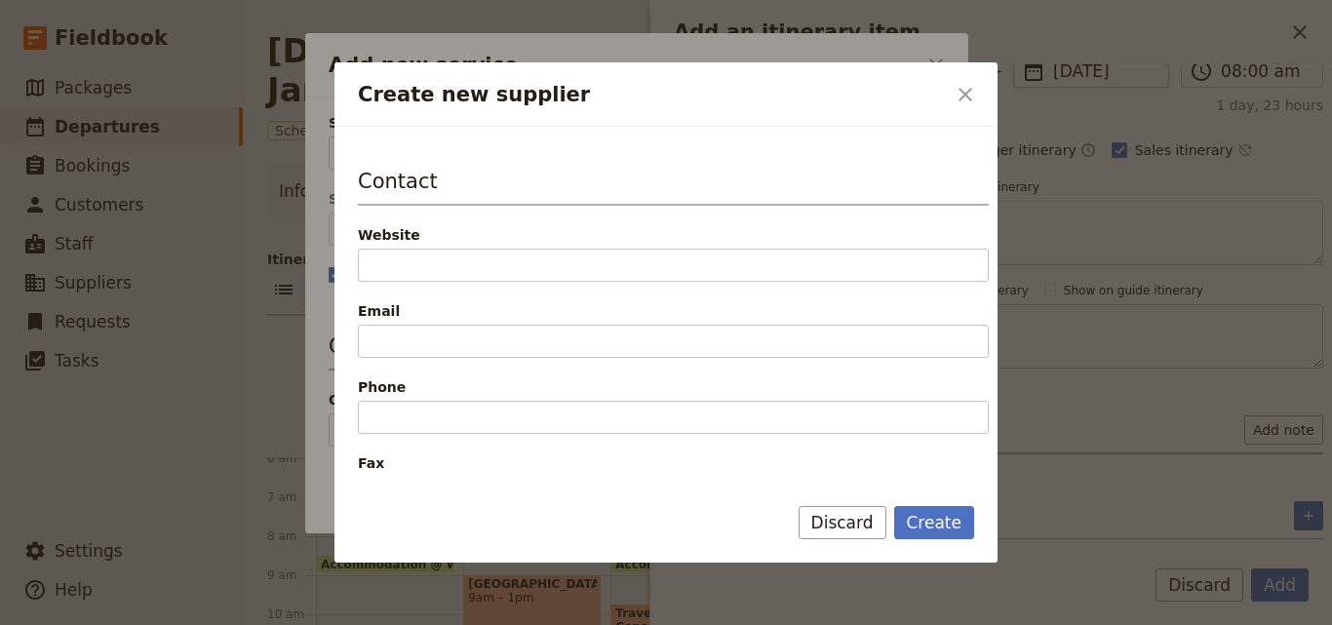
scroll to position [390, 0]
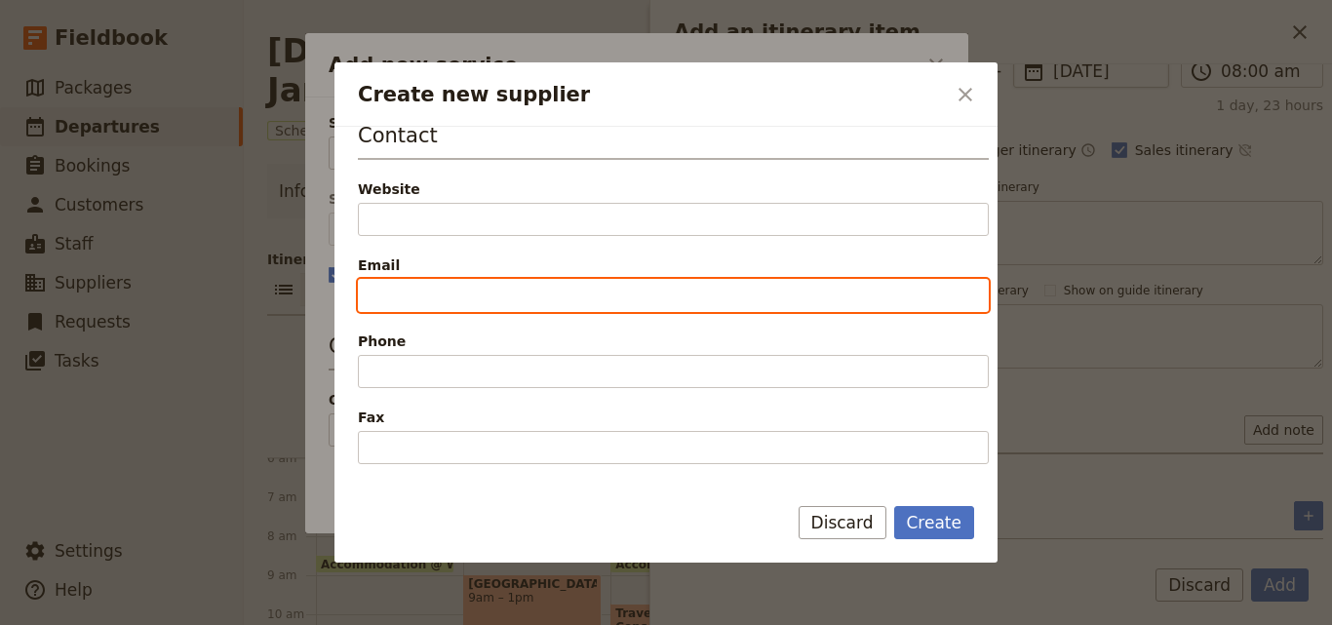
paste input "[EMAIL_ADDRESS][DOMAIN_NAME]"
click at [372, 295] on input "[EMAIL_ADDRESS][DOMAIN_NAME]" at bounding box center [673, 295] width 631 height 33
type input "[EMAIL_ADDRESS][DOMAIN_NAME]"
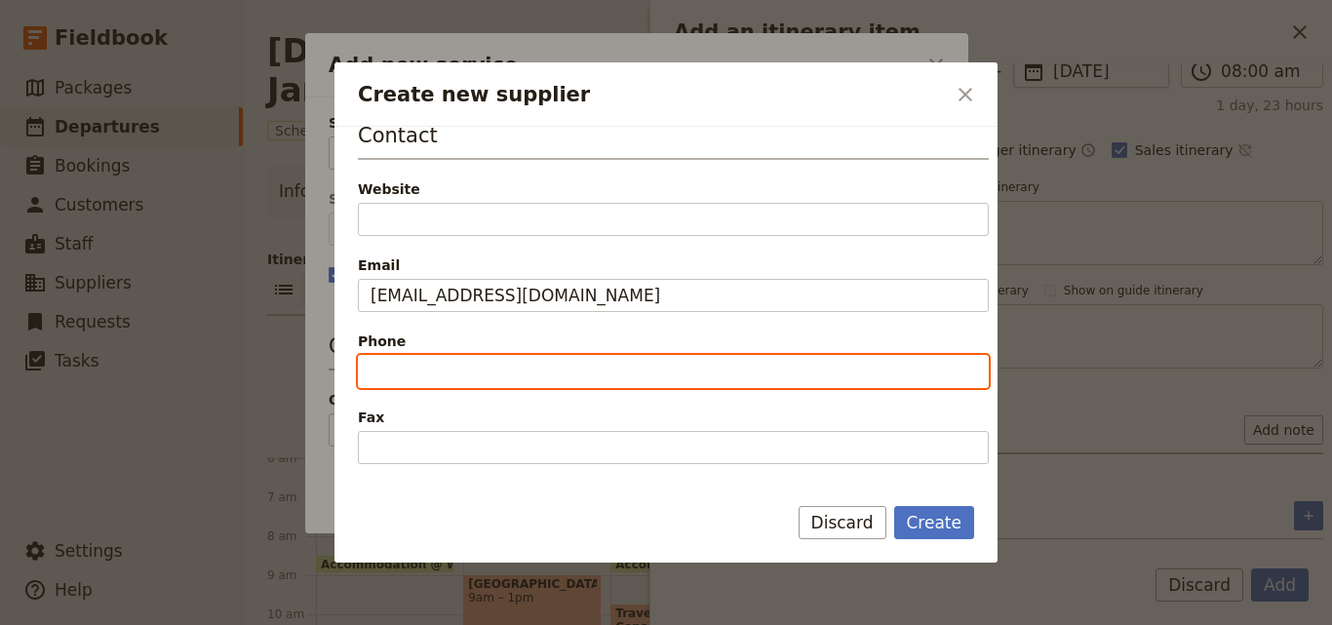
click at [375, 369] on input "Phone" at bounding box center [673, 371] width 631 height 33
paste input "[PHONE_NUMBER]"
type input "[PHONE_NUMBER]"
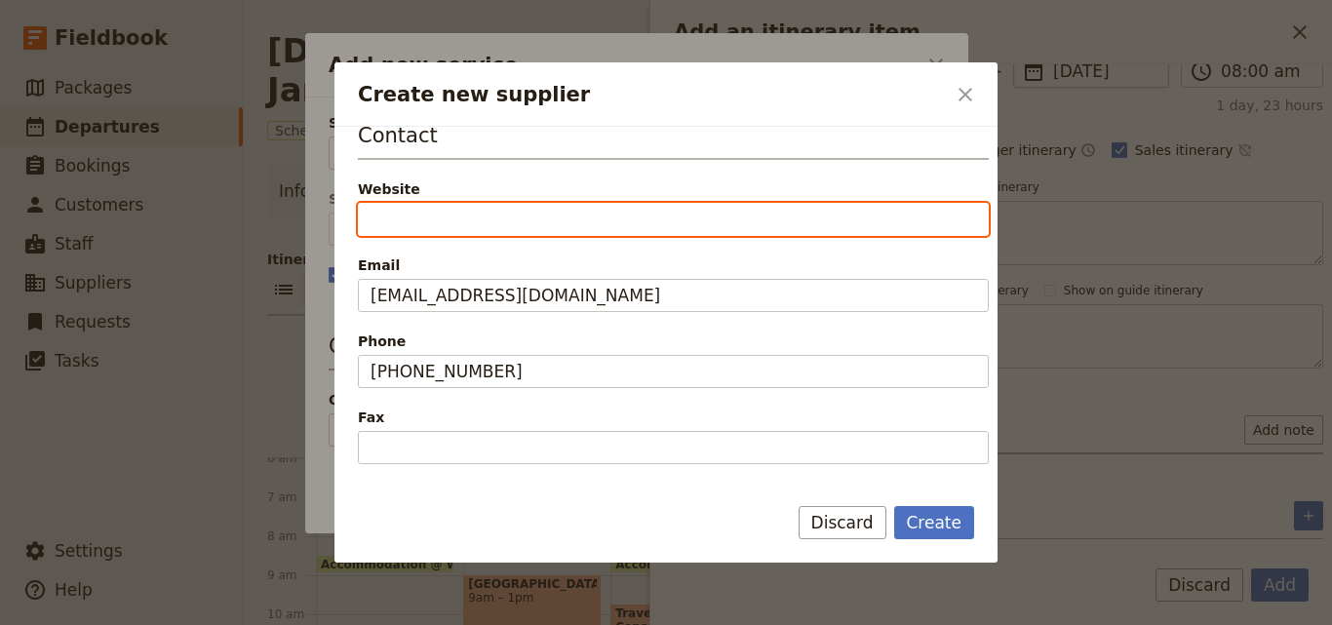
click at [505, 219] on input "Website" at bounding box center [673, 219] width 631 height 33
paste input "[URL][DOMAIN_NAME]"
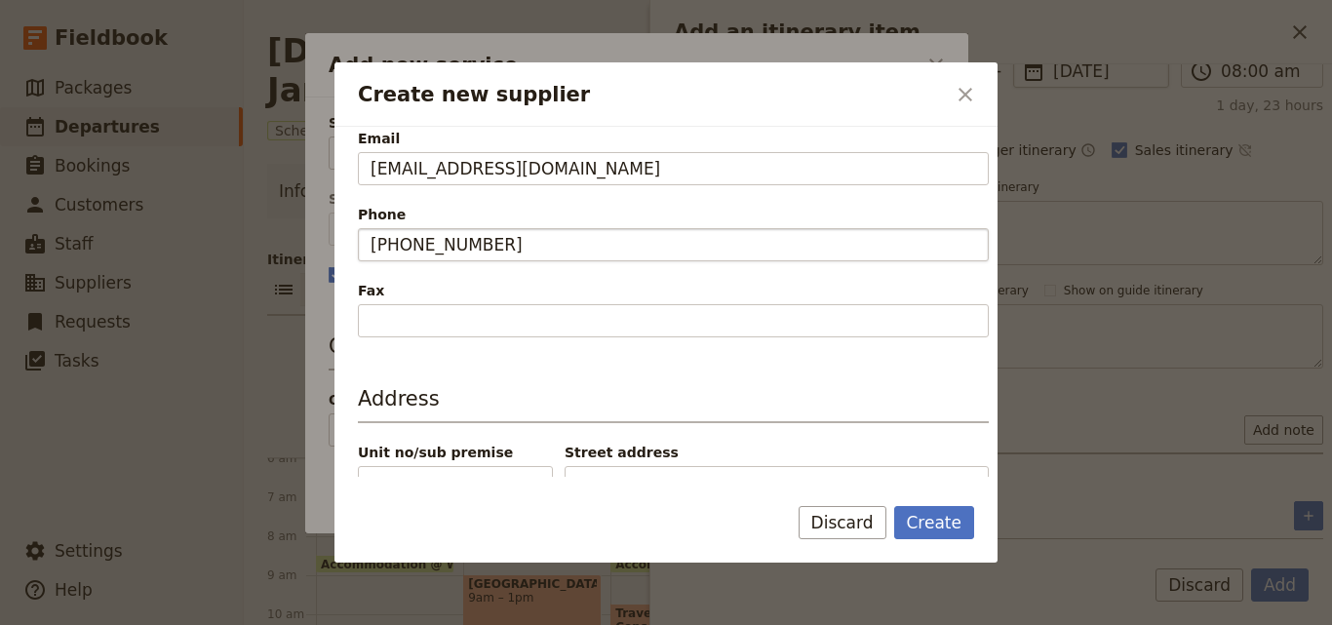
scroll to position [640, 0]
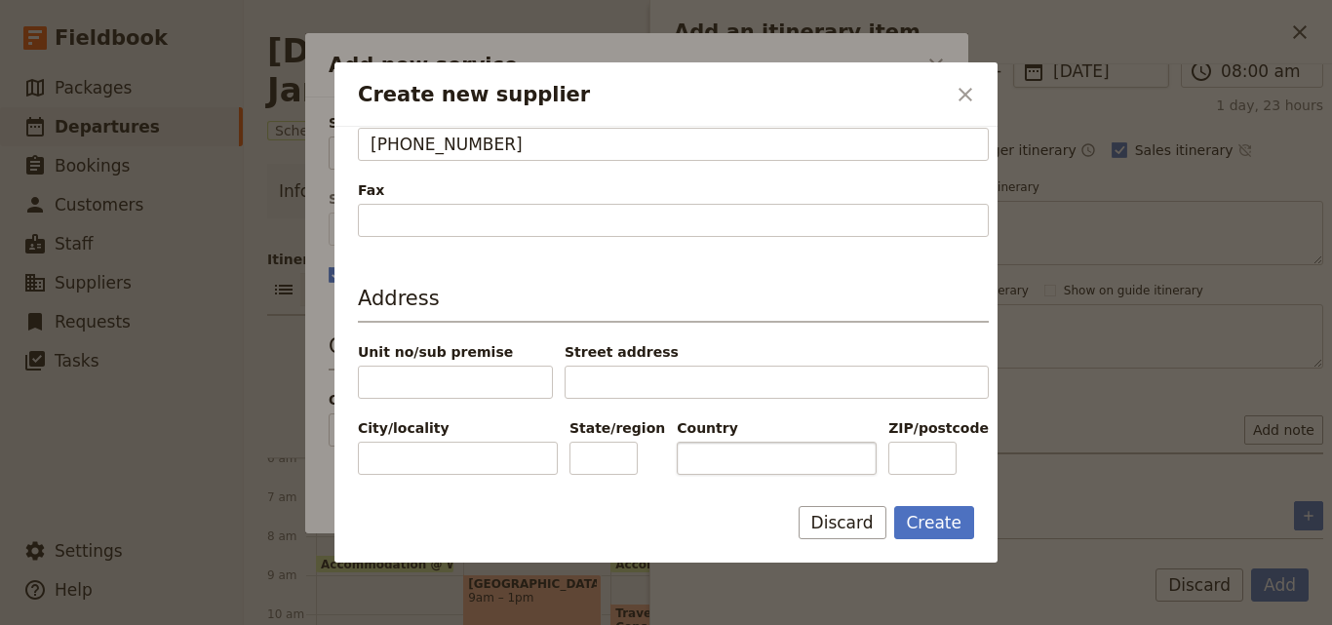
type input "[URL][DOMAIN_NAME]"
click at [783, 460] on input "Country" at bounding box center [776, 458] width 200 height 33
type input "[GEOGRAPHIC_DATA]"
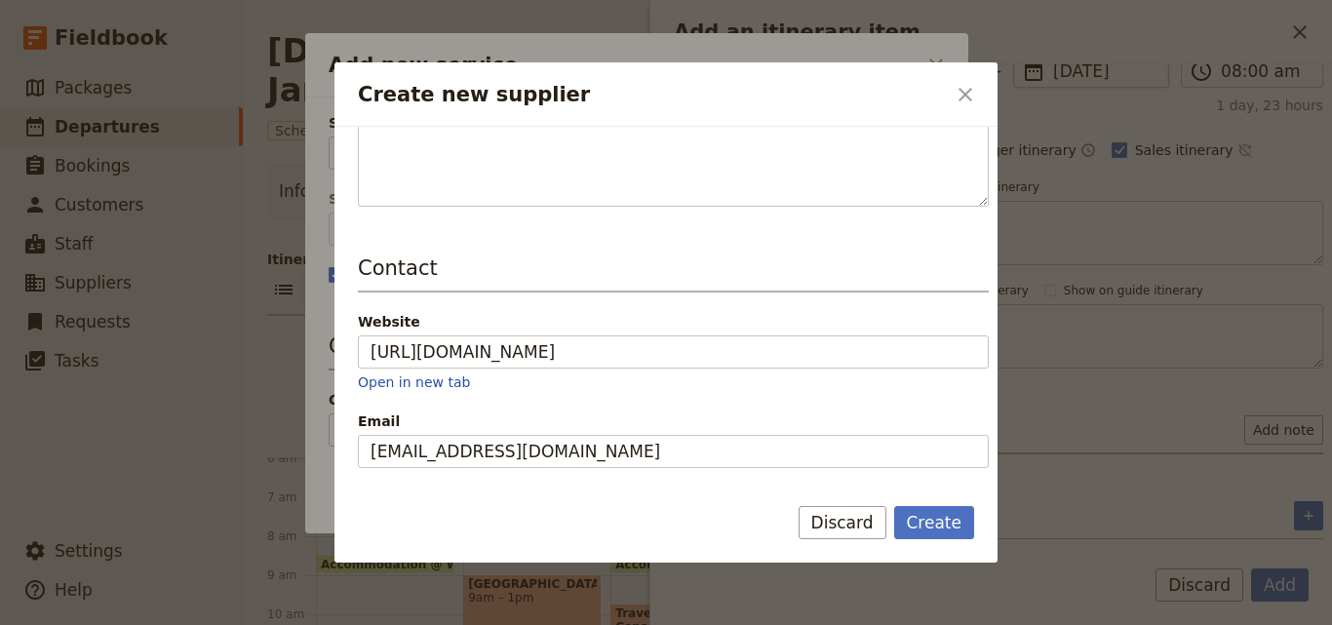
scroll to position [251, 0]
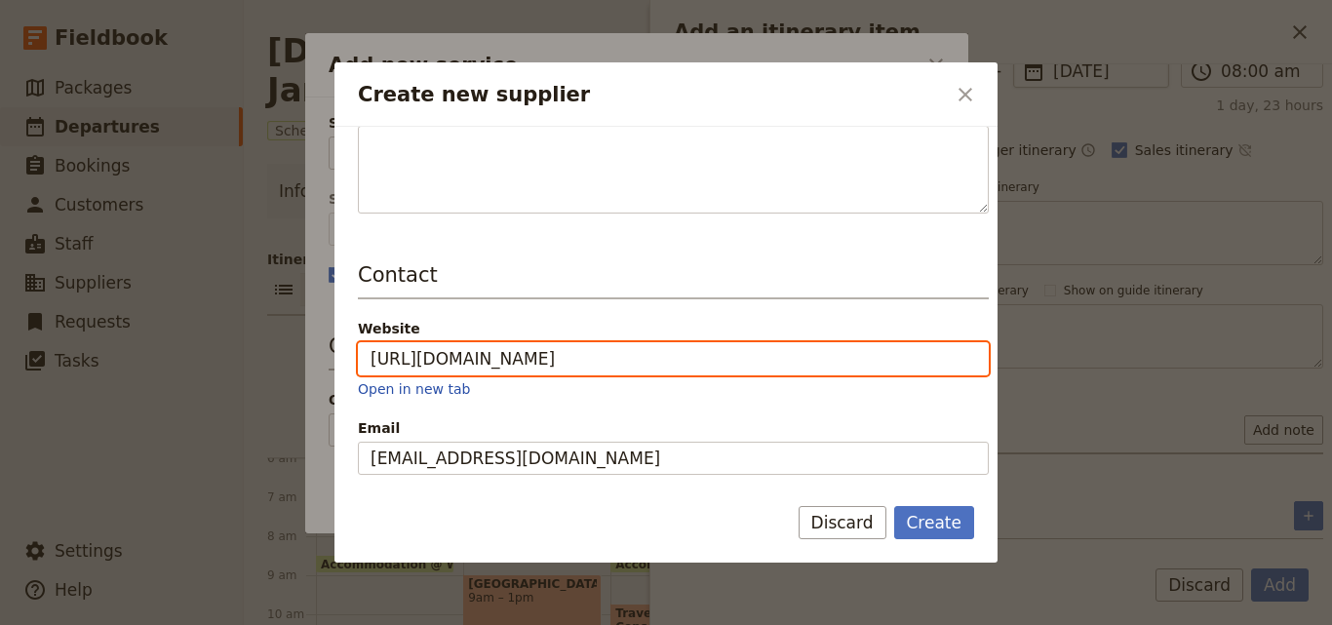
drag, startPoint x: 659, startPoint y: 367, endPoint x: 370, endPoint y: 378, distance: 288.8
click at [370, 378] on div "Website [URL][DOMAIN_NAME] Open in new tab" at bounding box center [673, 359] width 631 height 80
drag, startPoint x: 437, startPoint y: 339, endPoint x: 381, endPoint y: 356, distance: 58.0
click at [381, 356] on input "[URL][DOMAIN_NAME]" at bounding box center [673, 358] width 631 height 33
drag, startPoint x: 656, startPoint y: 367, endPoint x: 355, endPoint y: 359, distance: 301.3
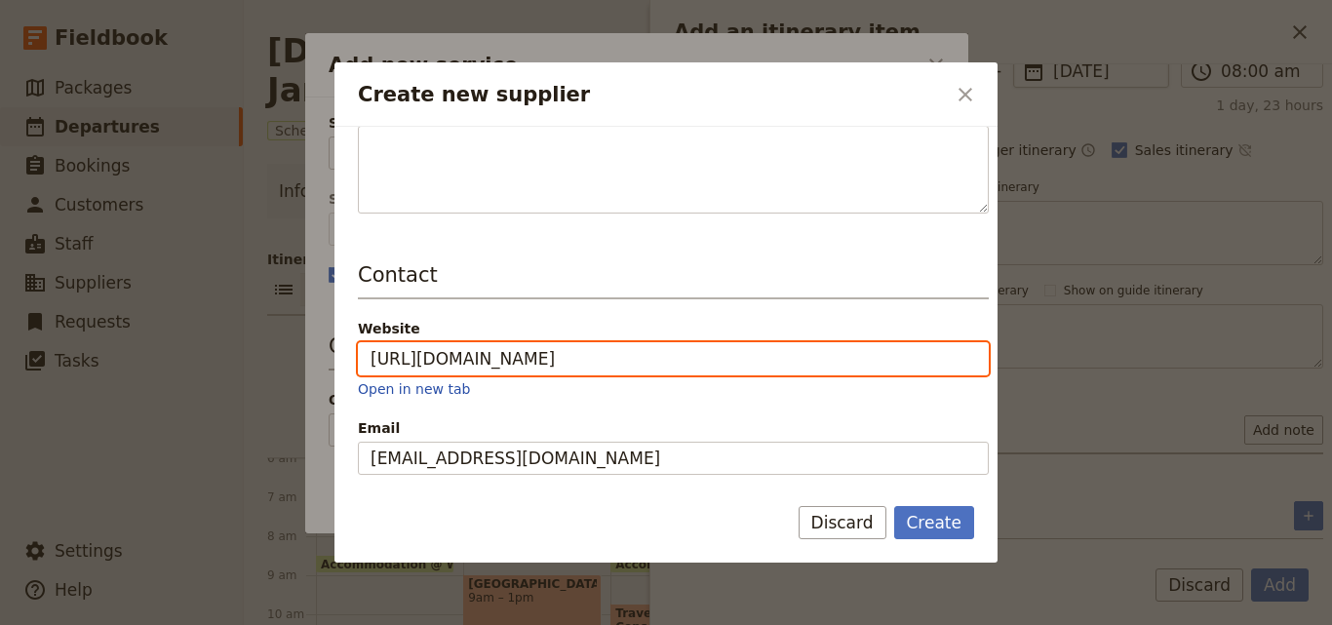
click at [355, 359] on div "Supplier information Name Mbweha Lodge Status Active Inactive Details Contact W…" at bounding box center [665, 302] width 663 height 350
paste input "[DOMAIN_NAME][URL]"
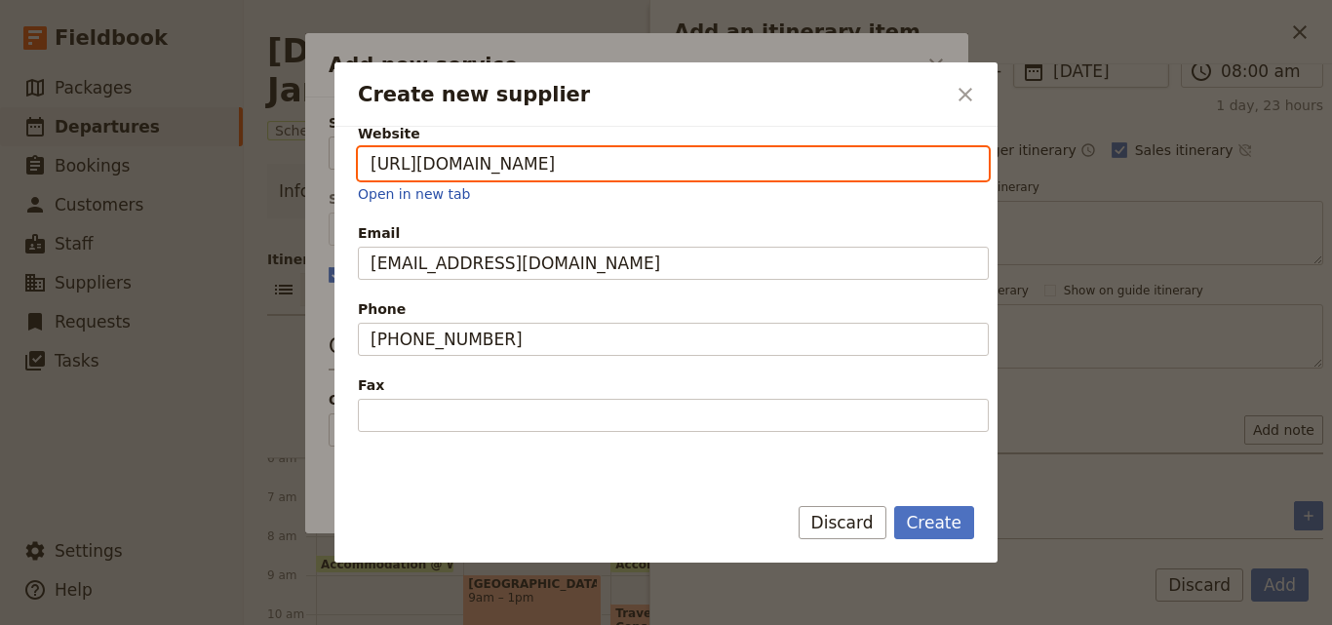
scroll to position [640, 0]
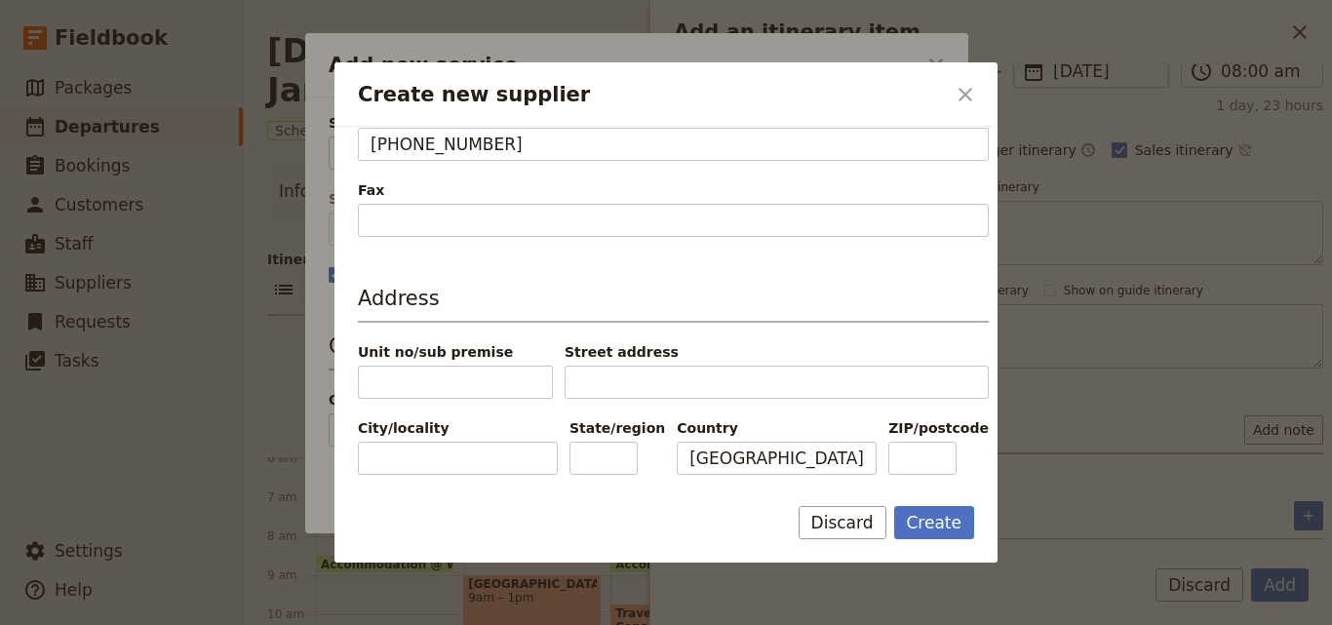
type input "[URL][DOMAIN_NAME]"
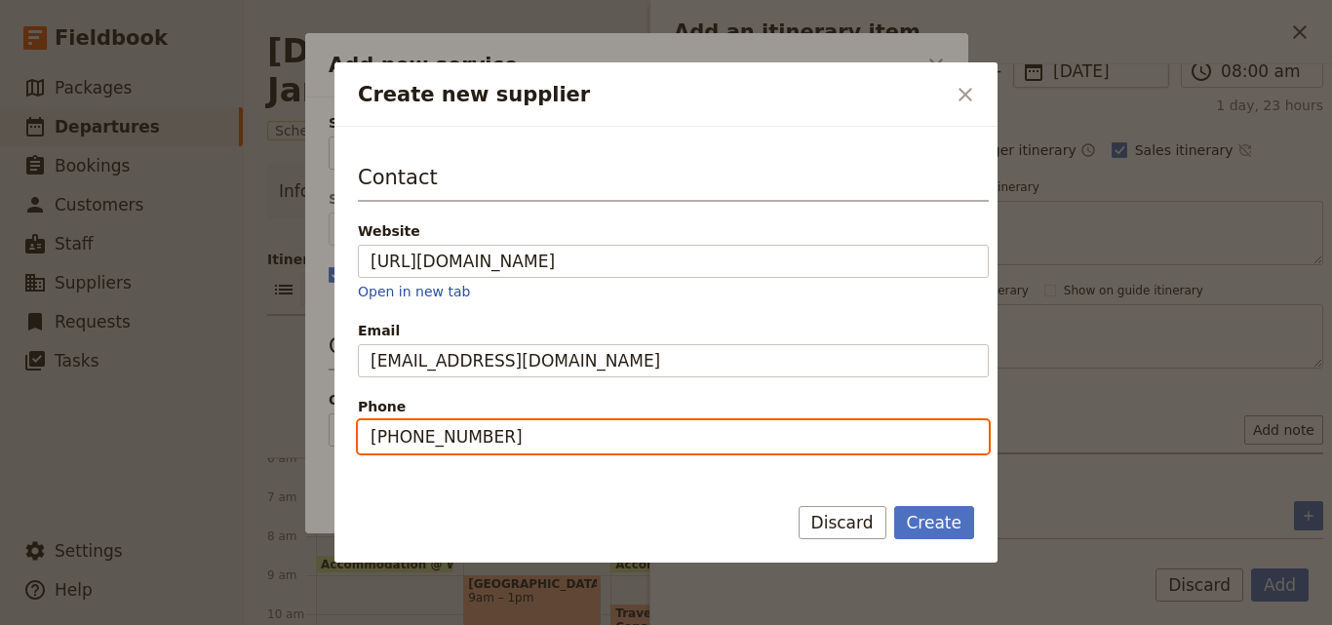
drag, startPoint x: 560, startPoint y: 444, endPoint x: 303, endPoint y: 450, distance: 256.4
click at [303, 624] on div "Create new supplier ​ Supplier information Name Mbweha Lodge Status Active Inac…" at bounding box center [666, 625] width 1332 height 0
paste input "22-489 442 (alternate)"
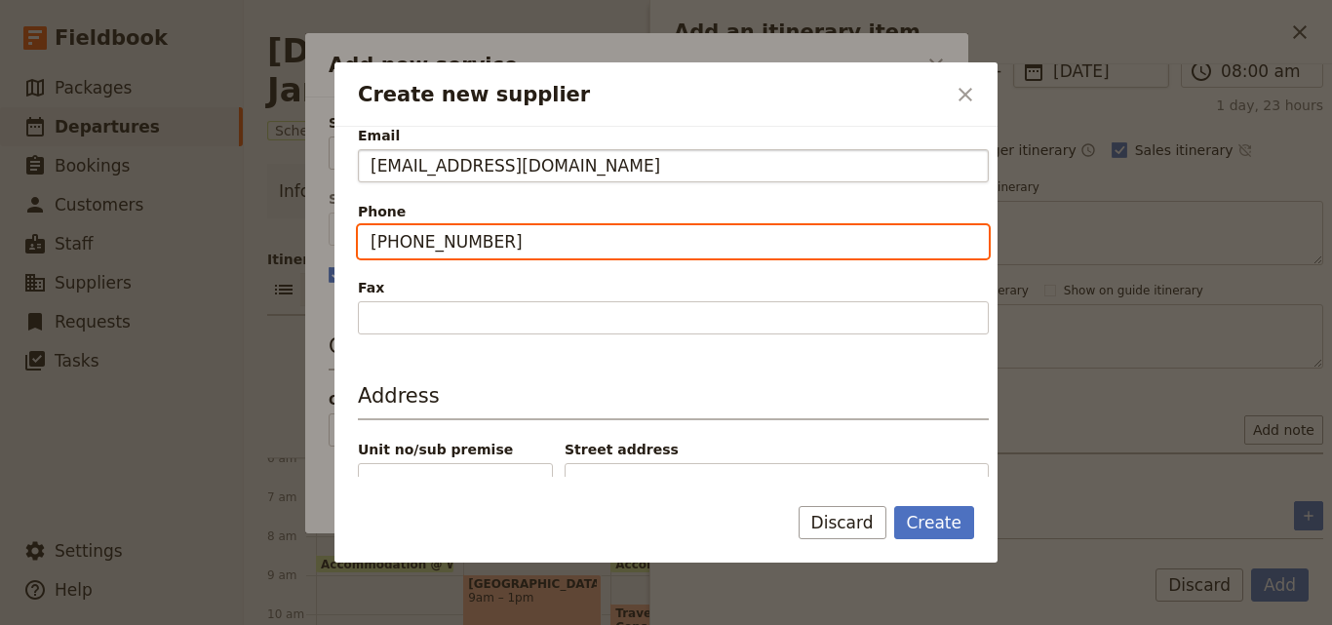
scroll to position [640, 0]
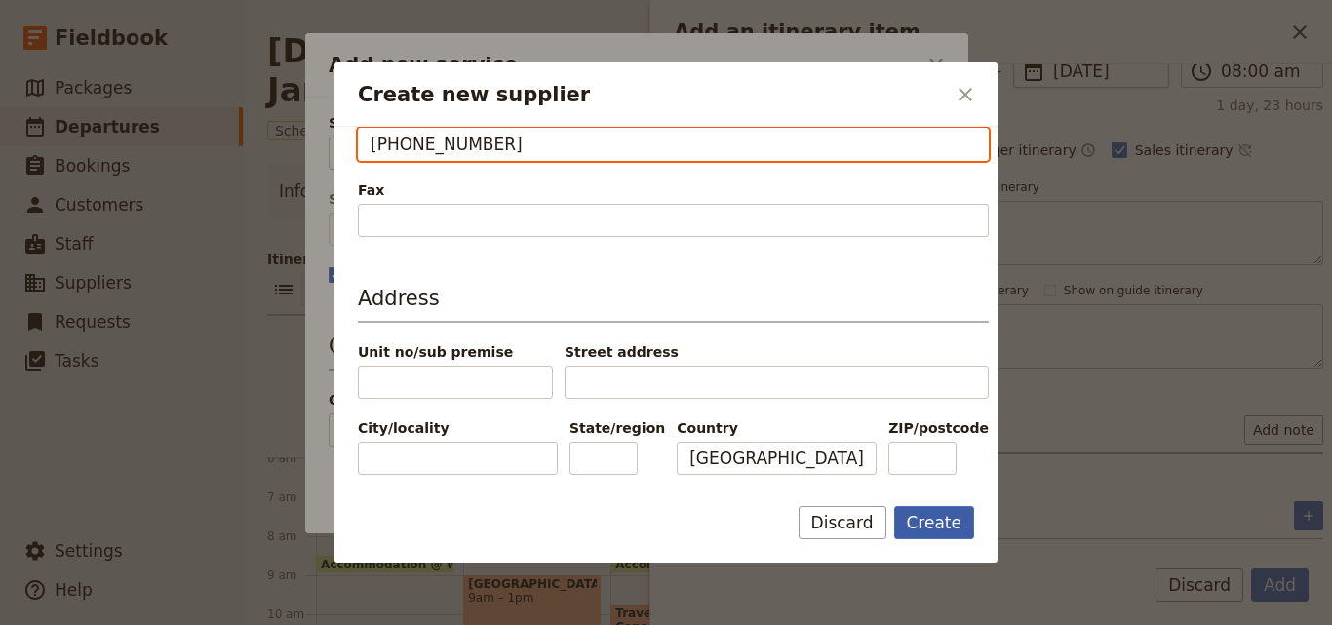
type input "[PHONE_NUMBER]"
click at [947, 522] on button "Create" at bounding box center [934, 522] width 81 height 33
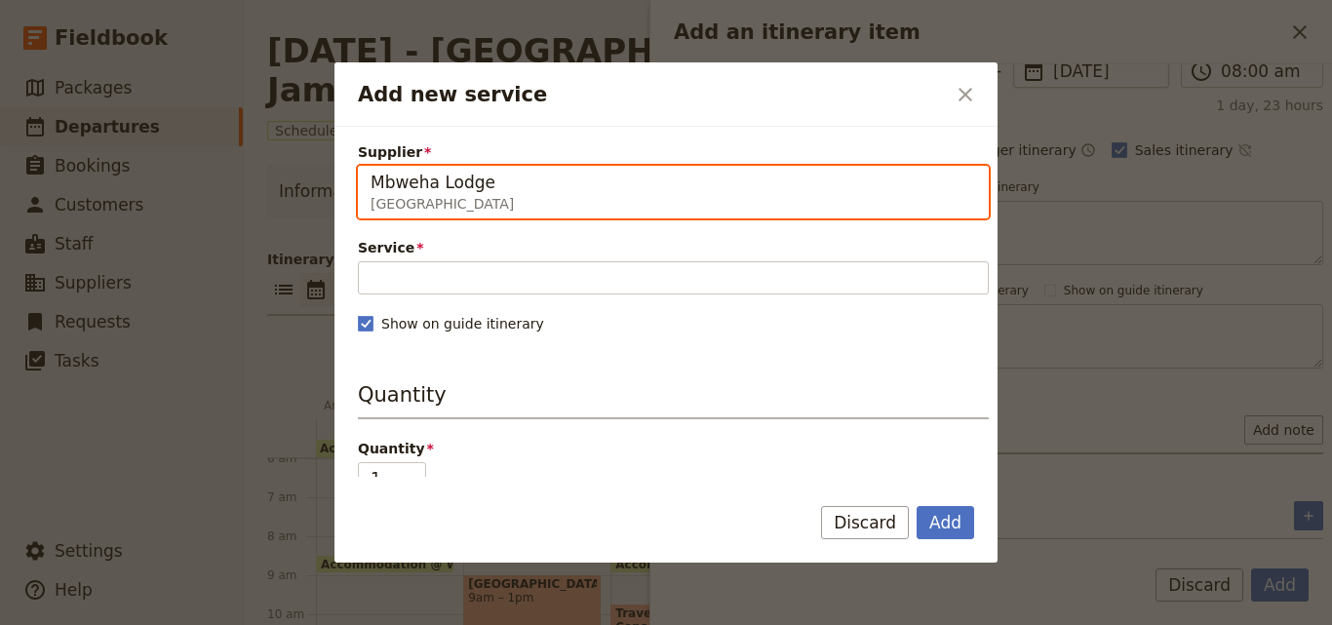
type input "Mbweha Lodge"
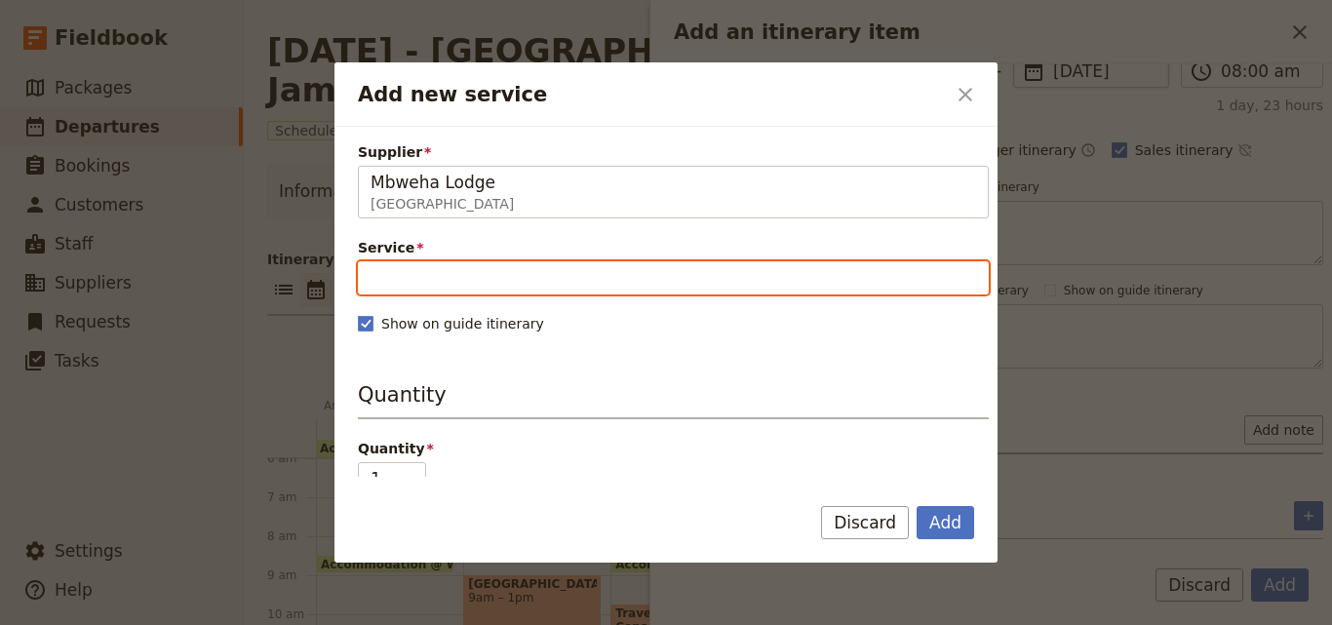
click at [370, 282] on input "Service" at bounding box center [673, 277] width 631 height 33
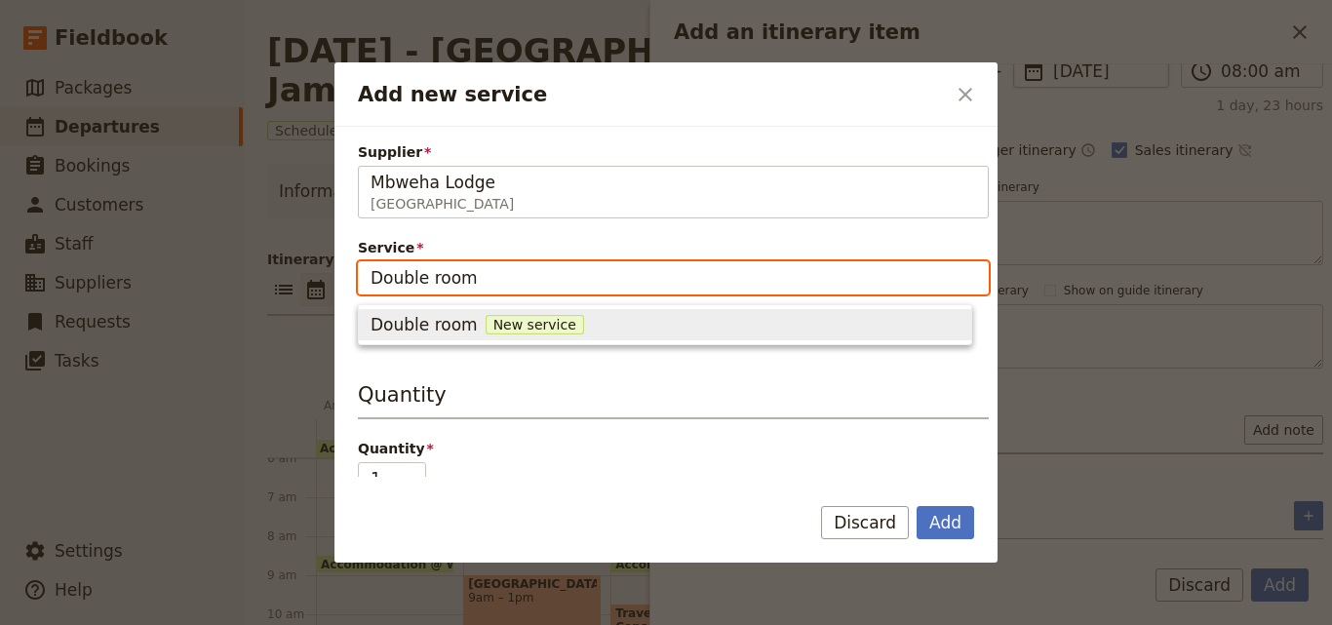
click at [437, 277] on input "Double room" at bounding box center [673, 277] width 631 height 33
type input "Double Room"
click at [513, 328] on span "New service" at bounding box center [538, 324] width 98 height 19
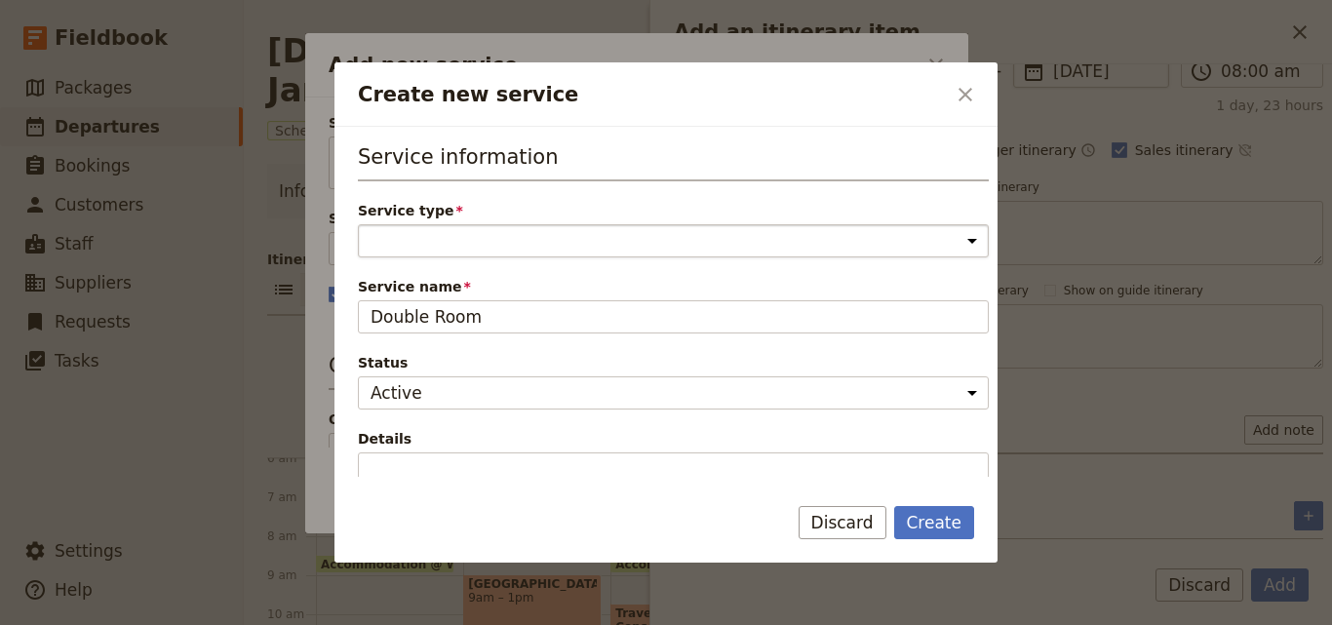
click at [503, 239] on select "Accommodation Activity Transport Flight Food and beverage Other" at bounding box center [673, 240] width 631 height 33
select select "AccommodationService"
click at [358, 224] on select "Accommodation Activity Transport Flight Food and beverage Other" at bounding box center [673, 240] width 631 height 33
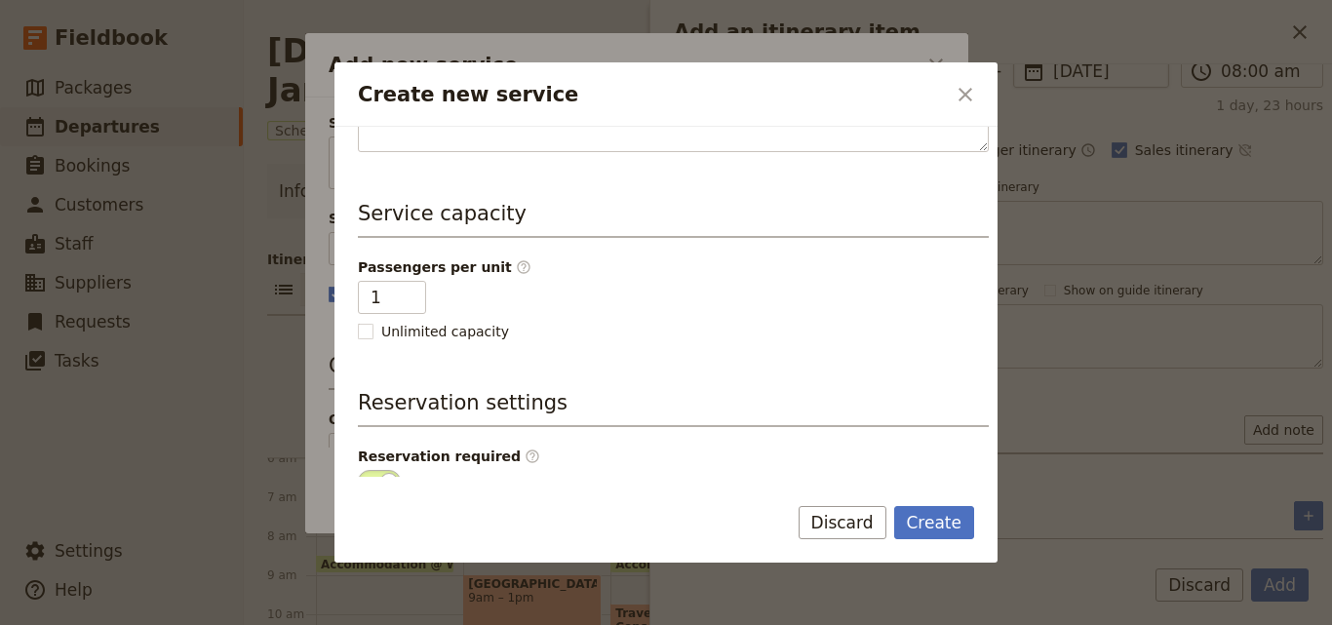
scroll to position [492, 0]
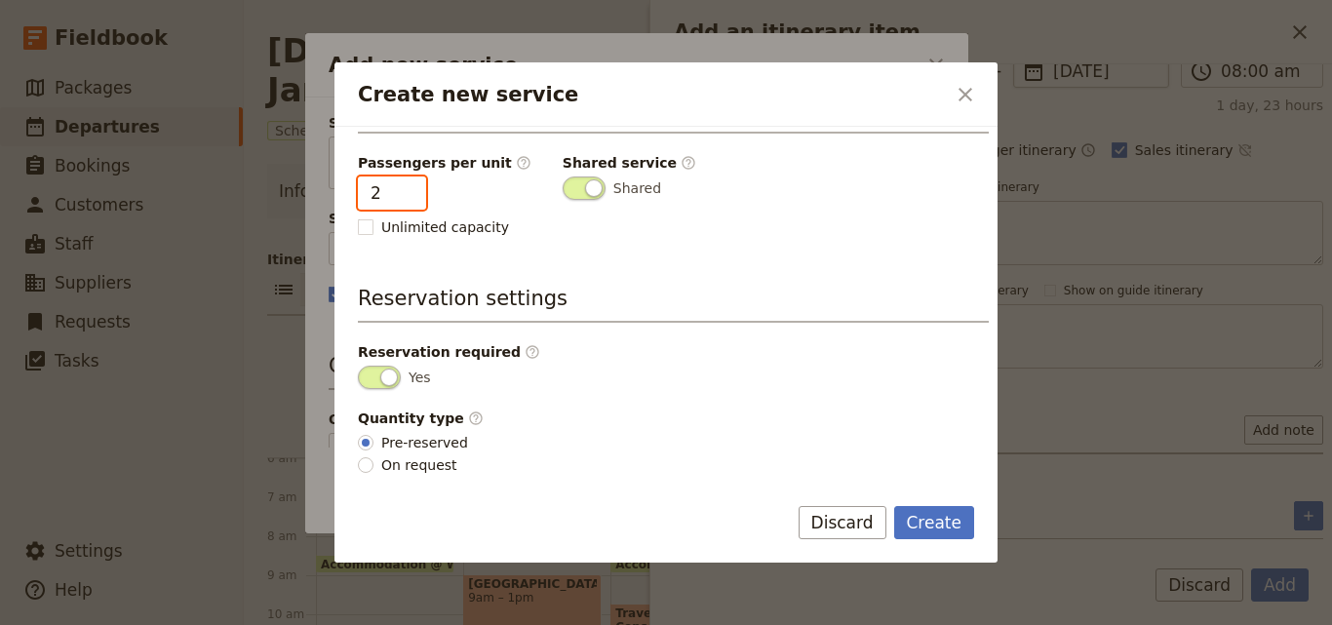
type input "2"
click at [407, 188] on input "2" at bounding box center [392, 192] width 68 height 33
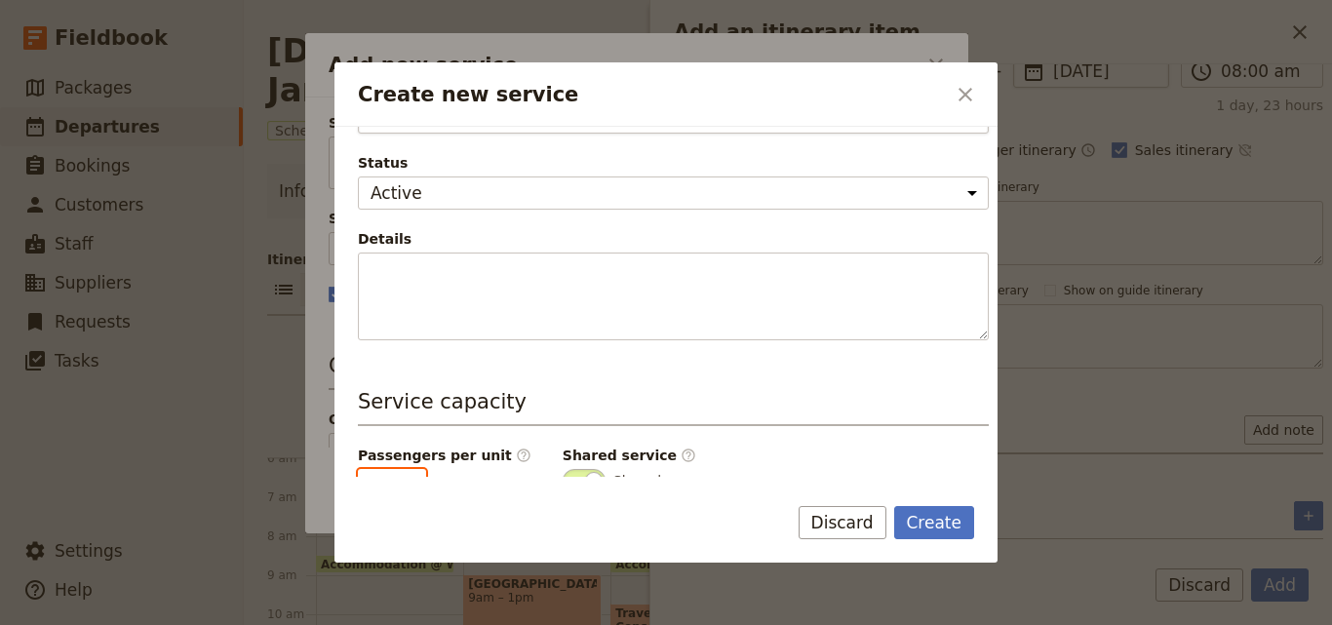
scroll to position [297, 0]
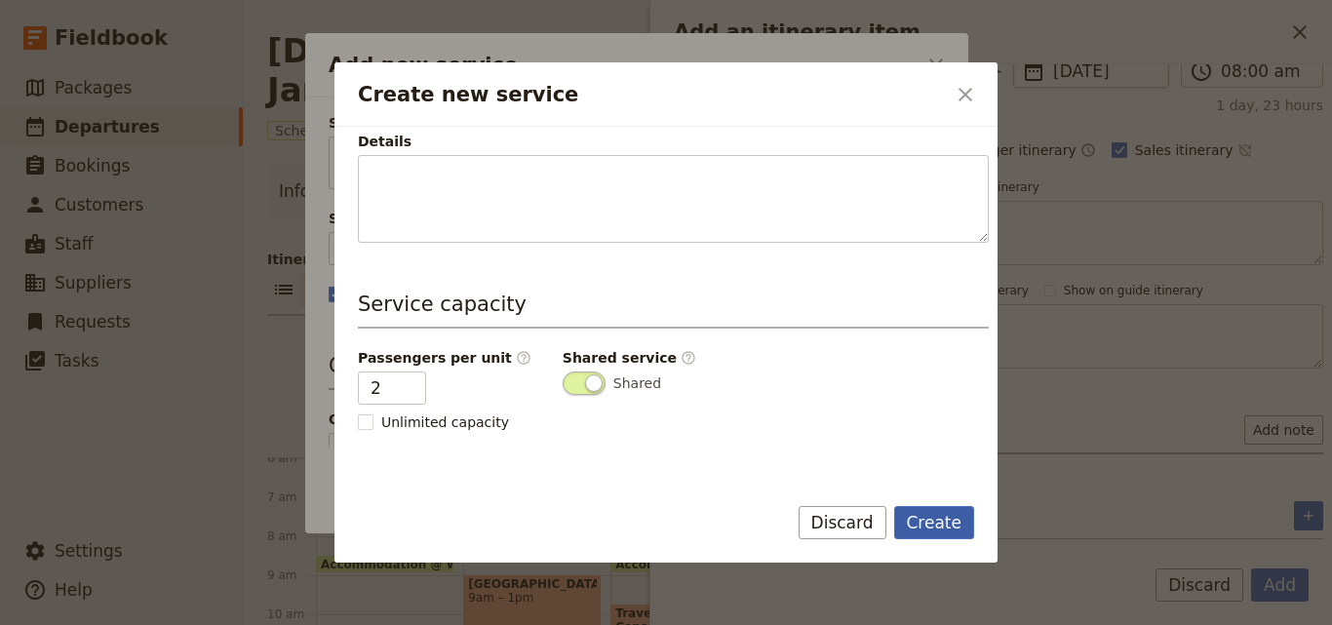
click at [960, 530] on button "Create" at bounding box center [934, 522] width 81 height 33
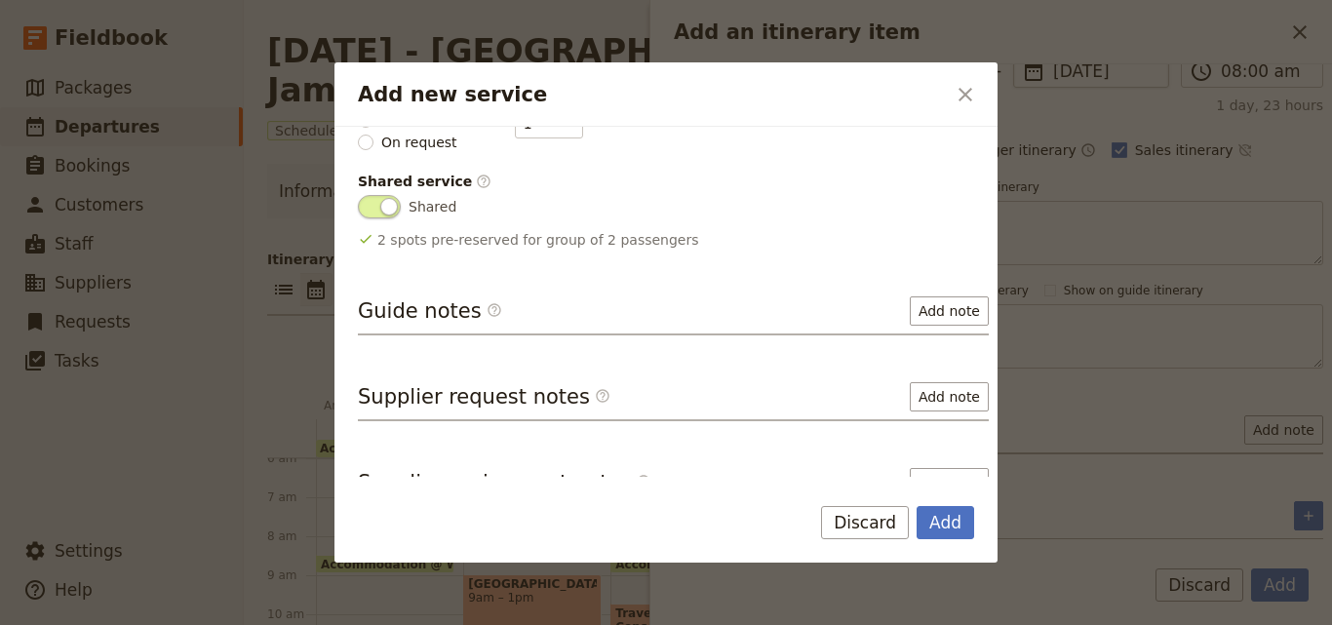
scroll to position [385, 0]
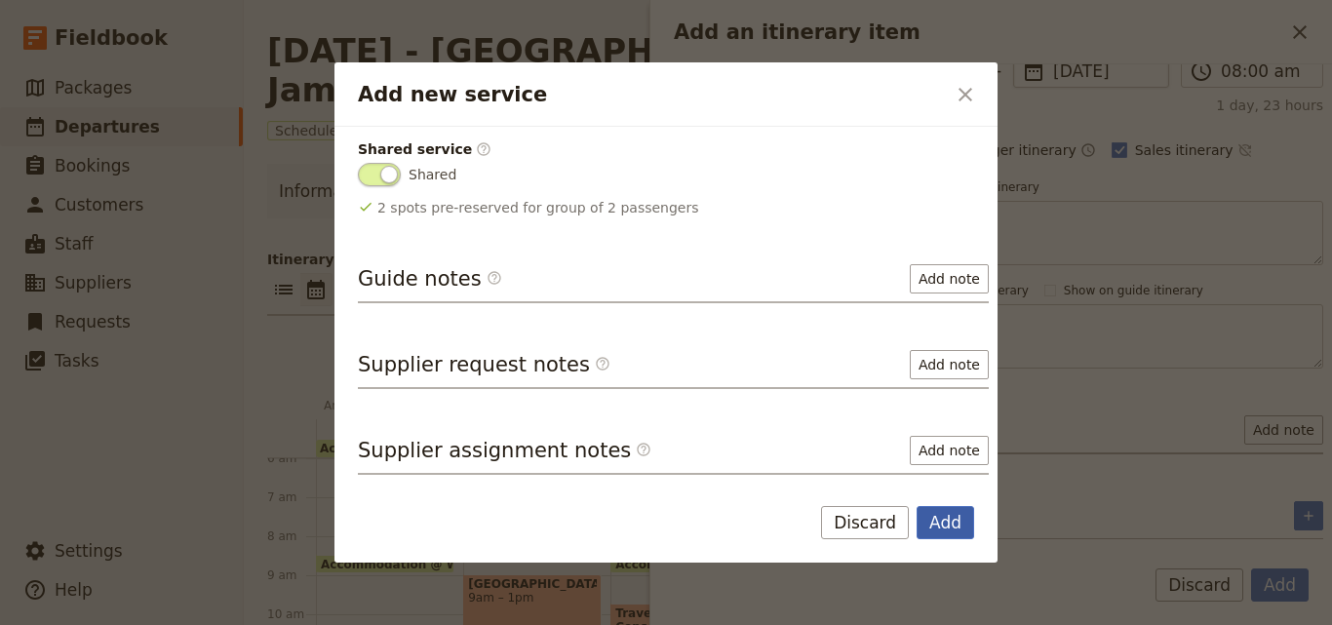
click at [931, 526] on button "Add" at bounding box center [945, 522] width 58 height 33
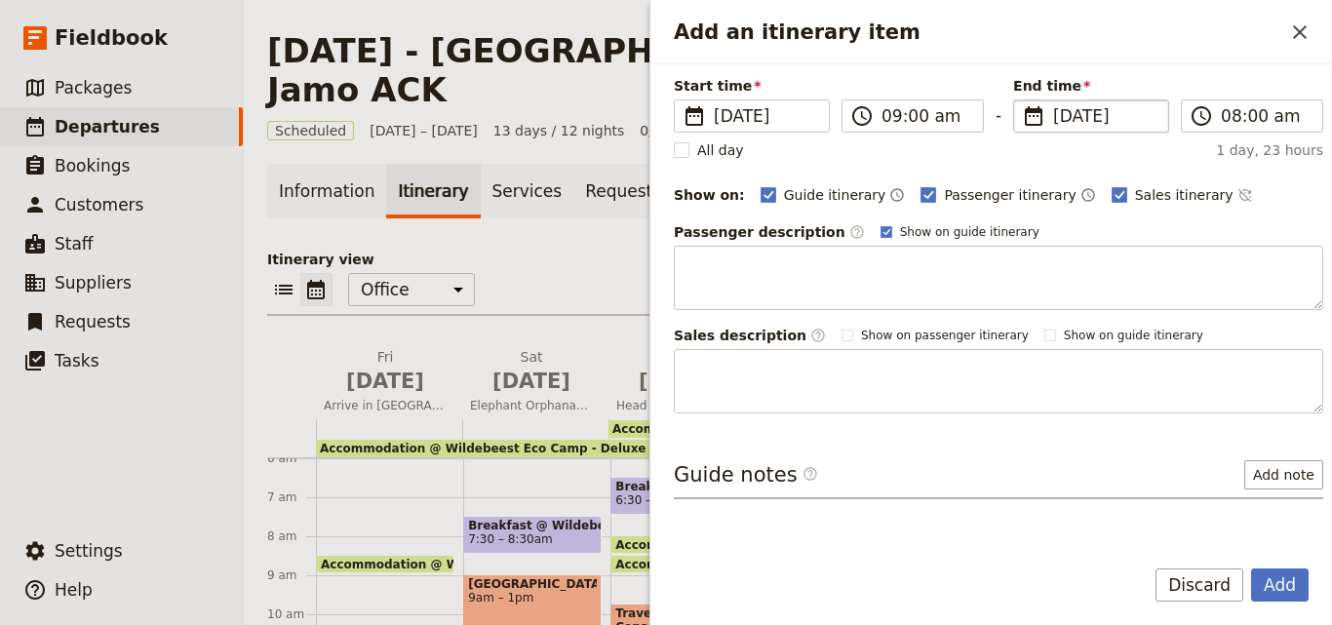
scroll to position [252, 0]
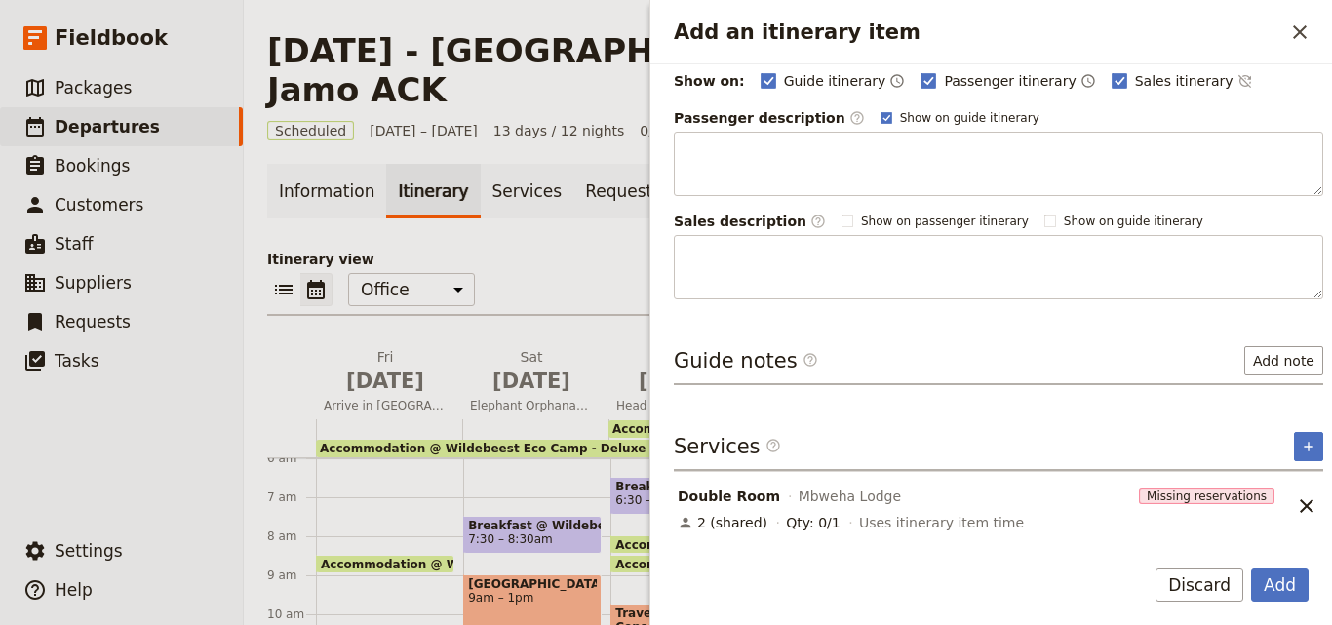
click at [1238, 499] on span "Missing reservations" at bounding box center [1206, 496] width 135 height 16
click at [1208, 501] on span "Missing reservations" at bounding box center [1206, 496] width 135 height 16
click at [1208, 498] on span "Missing reservations" at bounding box center [1206, 496] width 135 height 16
click at [1165, 498] on span "Missing reservations" at bounding box center [1206, 496] width 135 height 16
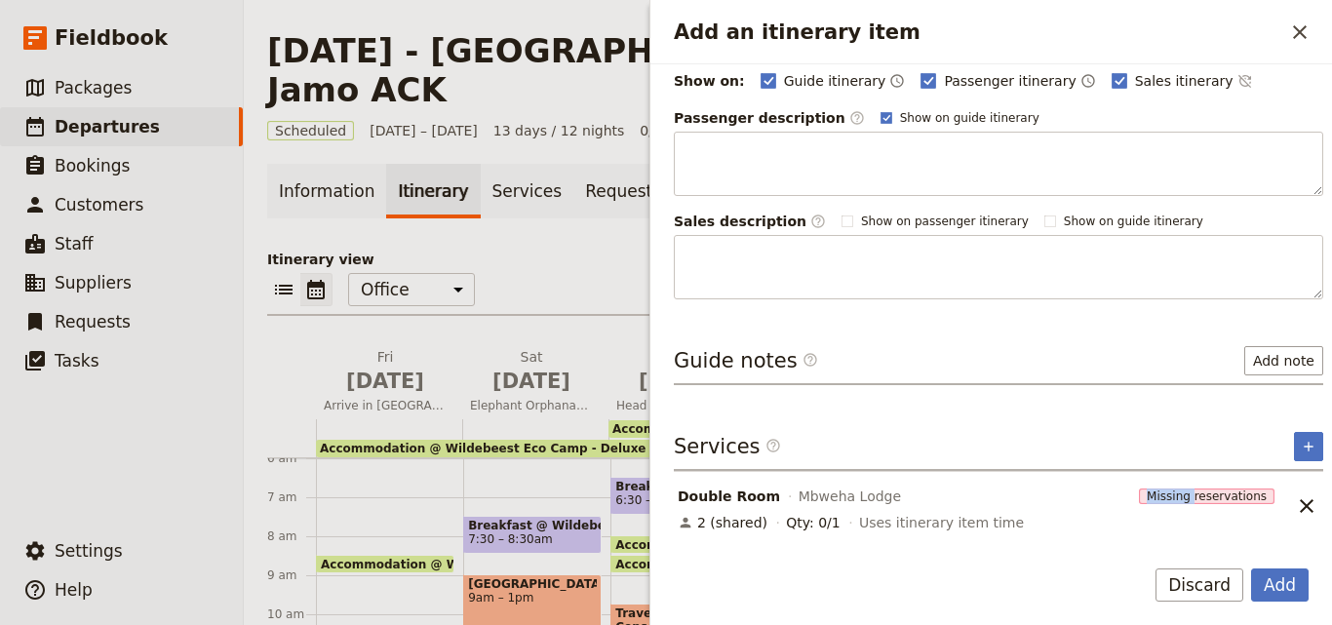
click at [1165, 498] on span "Missing reservations" at bounding box center [1206, 496] width 135 height 16
click at [995, 488] on div "Double Room [GEOGRAPHIC_DATA]" at bounding box center [903, 495] width 457 height 23
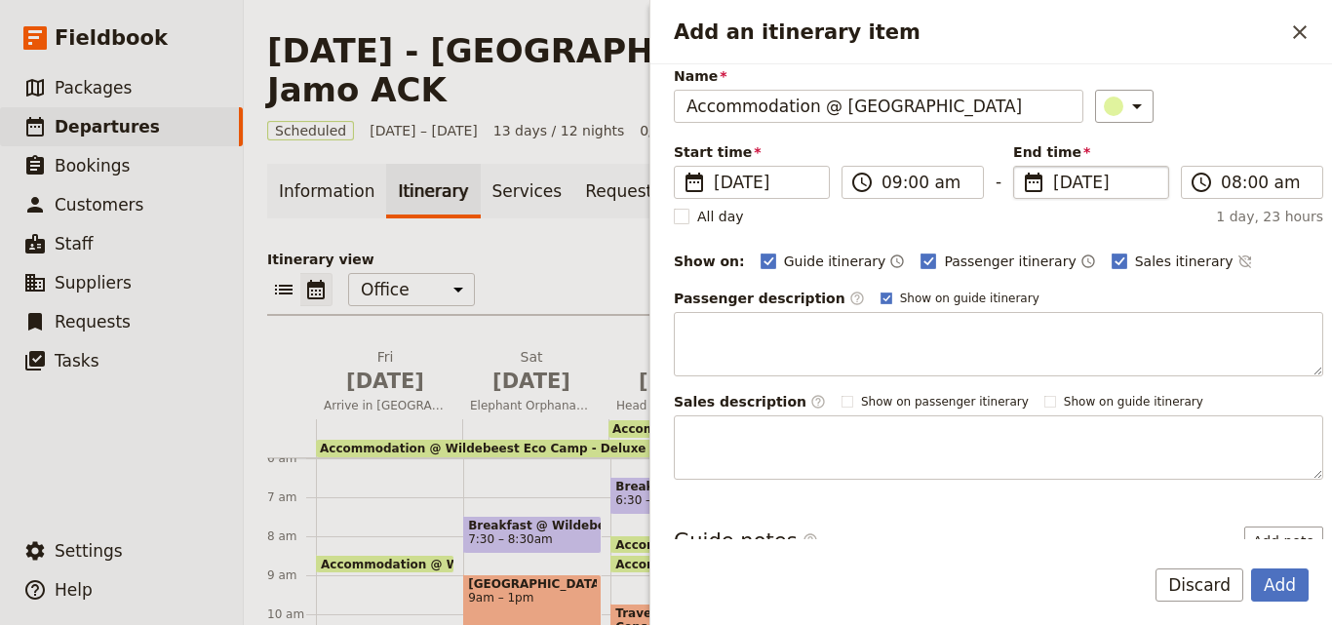
scroll to position [0, 0]
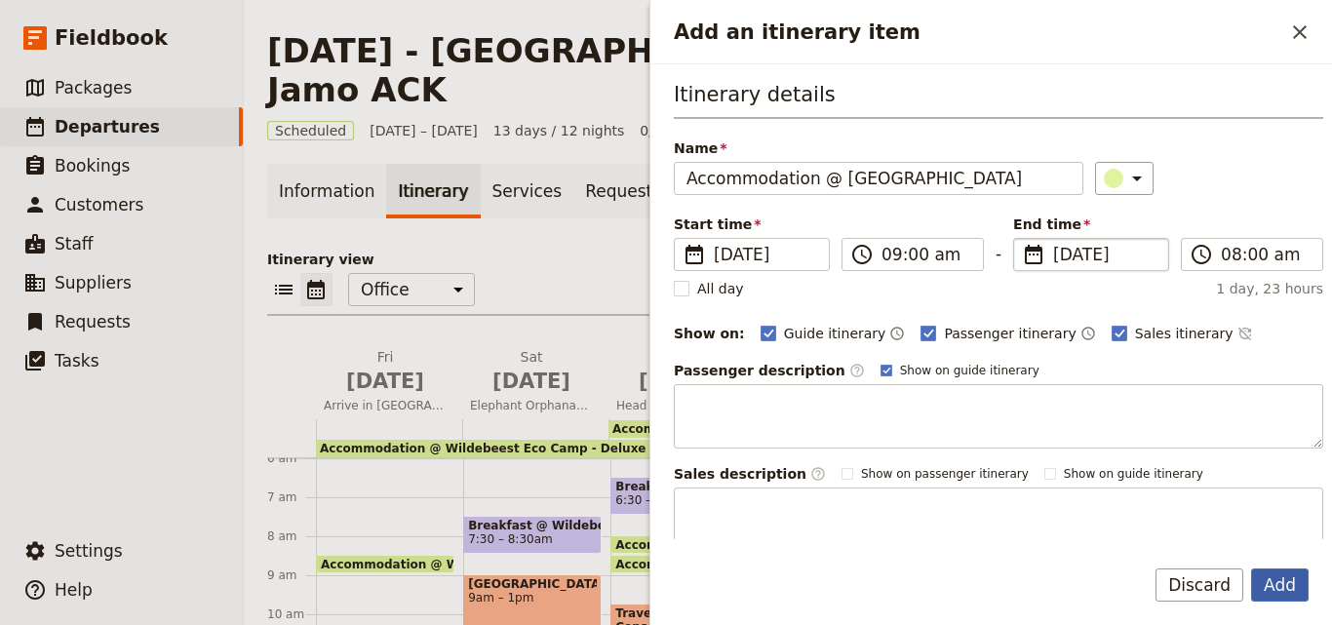
click at [1283, 598] on button "Add" at bounding box center [1280, 584] width 58 height 33
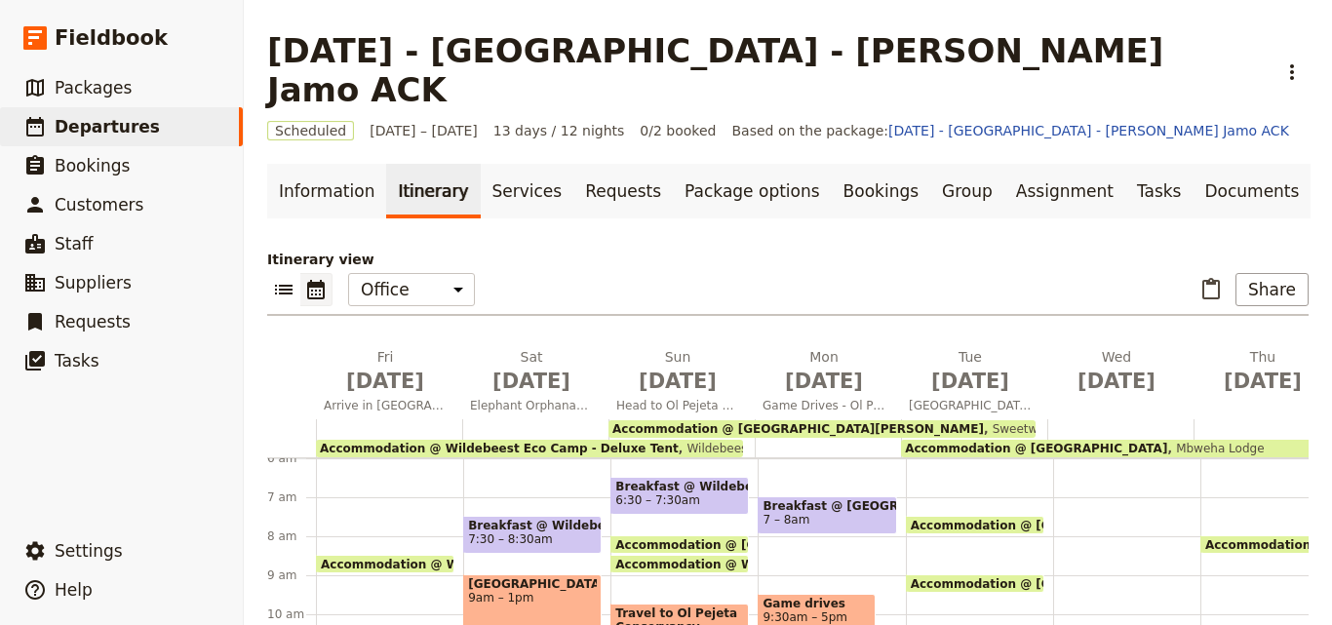
click at [1022, 519] on span "Accommodation @ [GEOGRAPHIC_DATA][PERSON_NAME]" at bounding box center [1100, 525] width 380 height 13
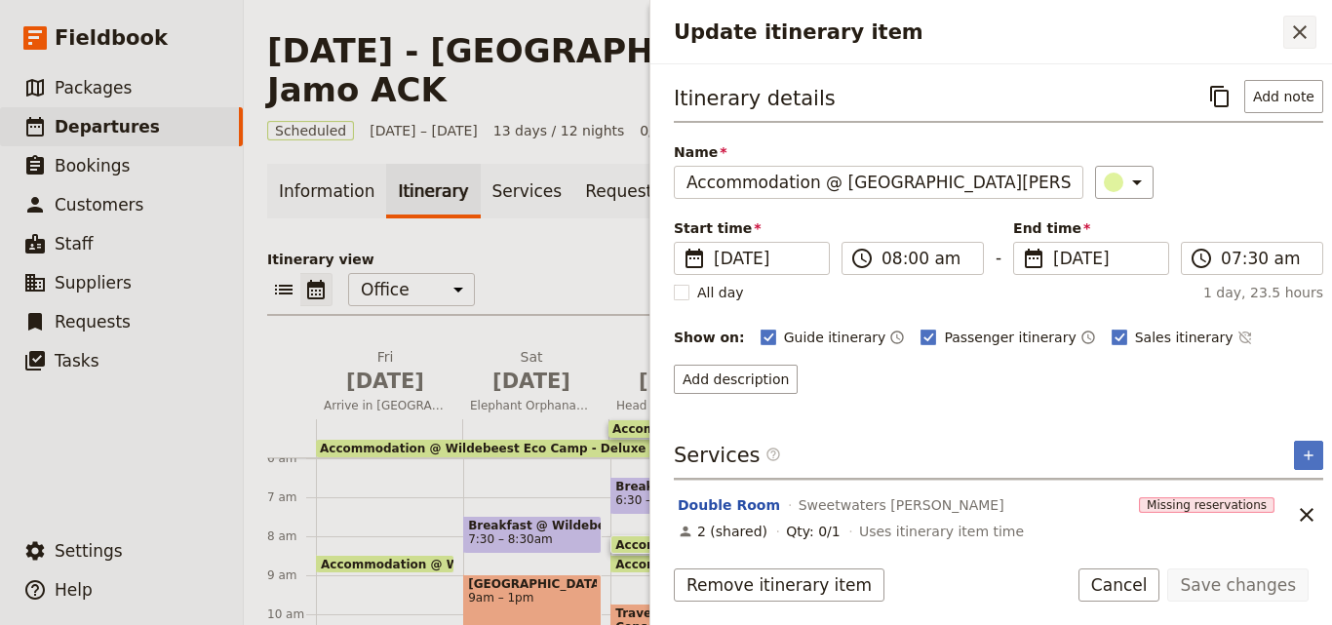
click at [1302, 45] on button "​" at bounding box center [1299, 32] width 33 height 33
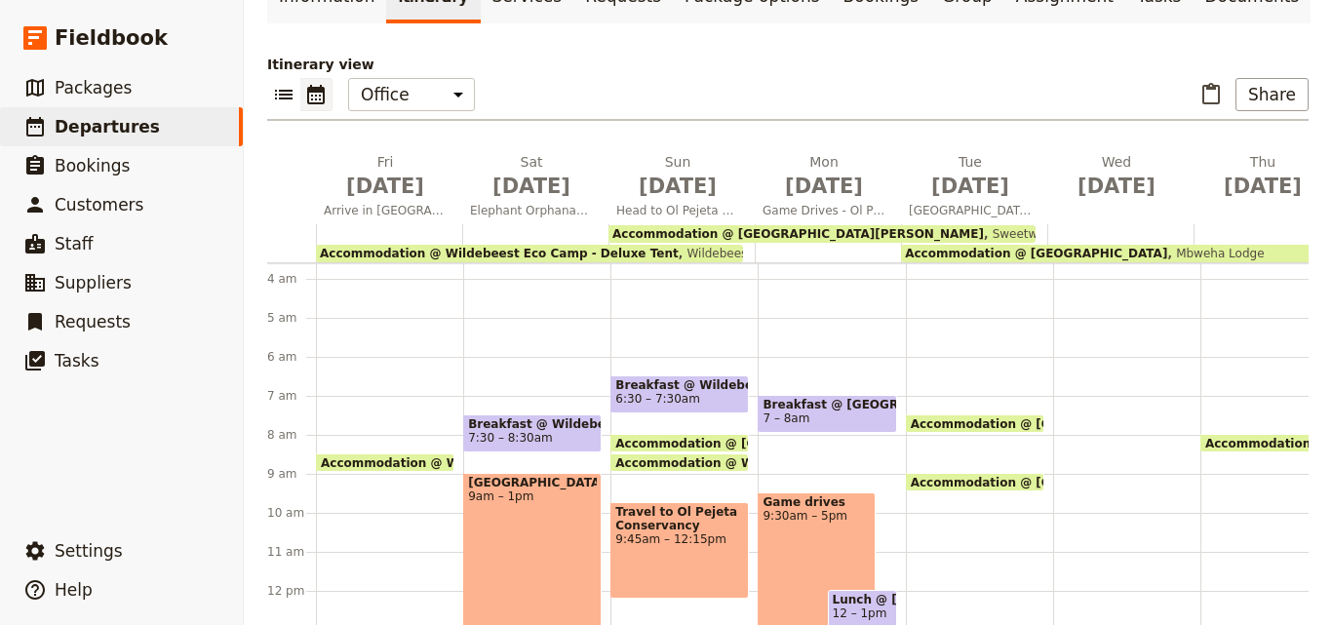
scroll to position [106, 0]
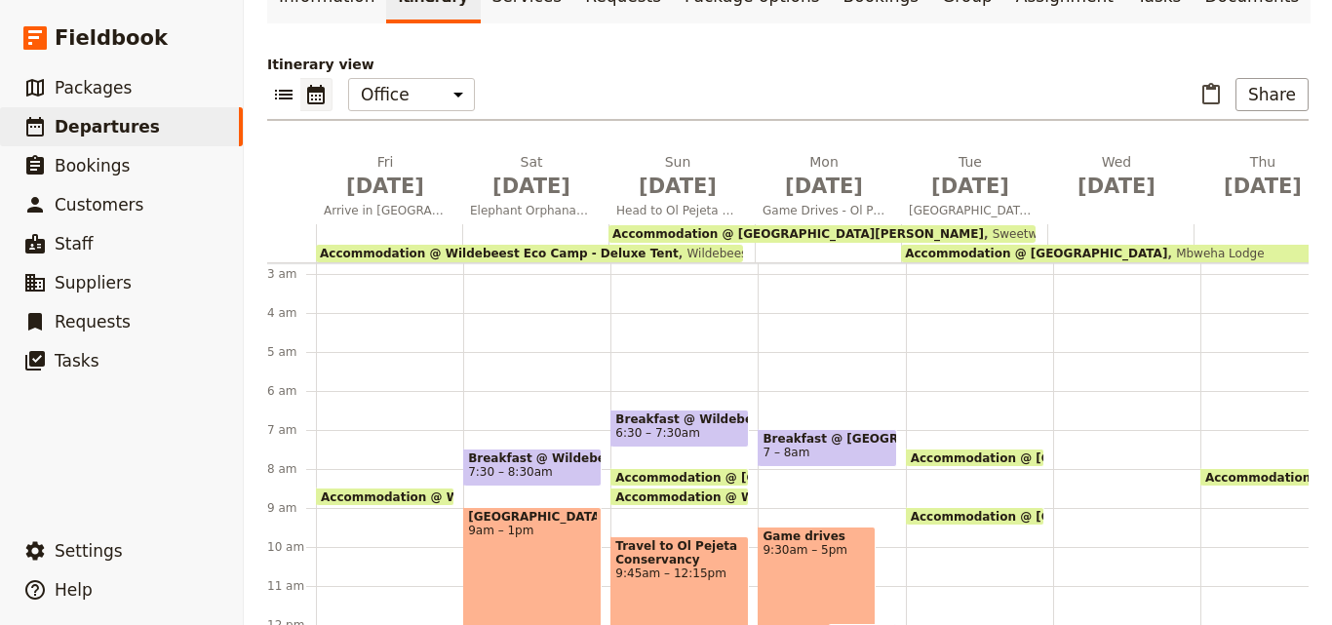
click at [822, 432] on span "Breakfast @ [GEOGRAPHIC_DATA][PERSON_NAME]" at bounding box center [826, 439] width 129 height 14
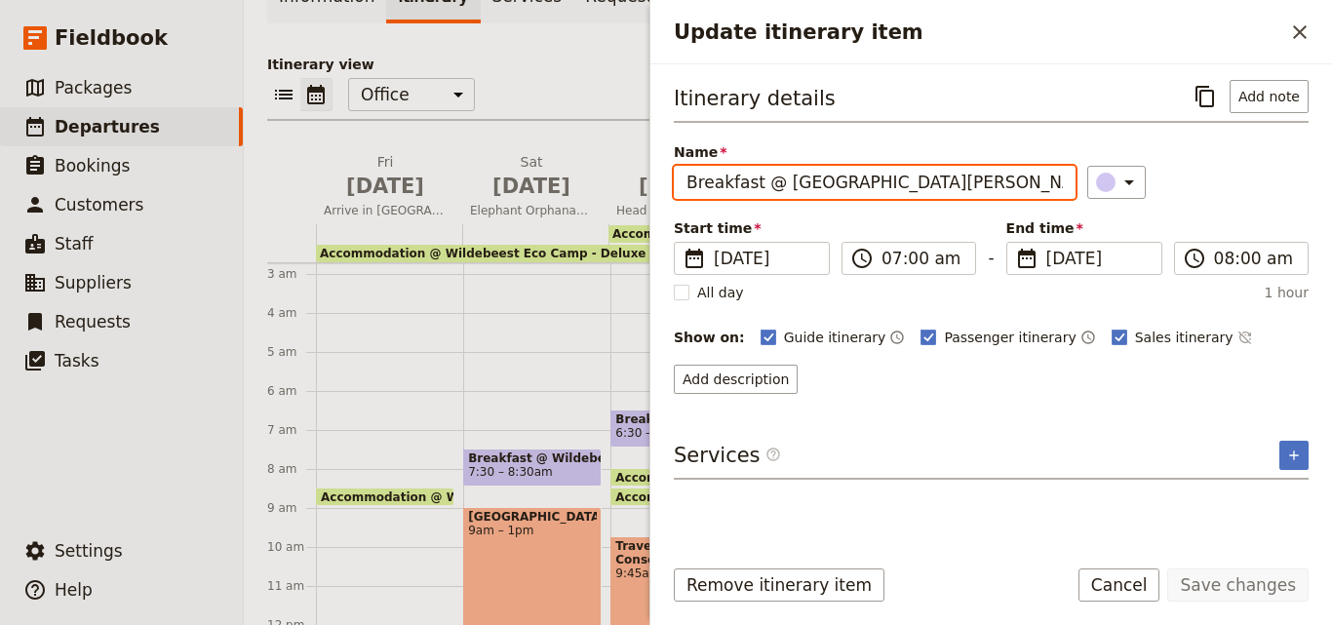
drag, startPoint x: 1001, startPoint y: 179, endPoint x: 663, endPoint y: 188, distance: 338.4
click at [663, 188] on div "Itinerary details ​ Add note Name Breakfast @ [GEOGRAPHIC_DATA][PERSON_NAME] ​ …" at bounding box center [990, 301] width 681 height 475
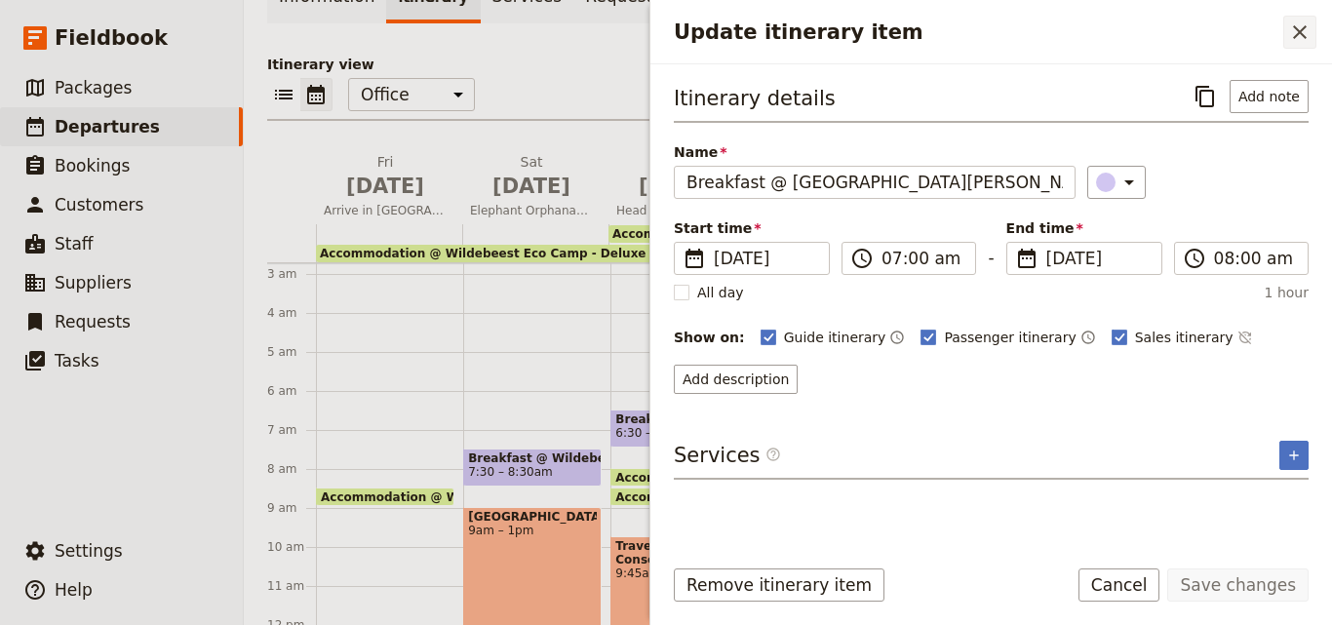
click at [1303, 29] on icon "Close drawer" at bounding box center [1300, 32] width 14 height 14
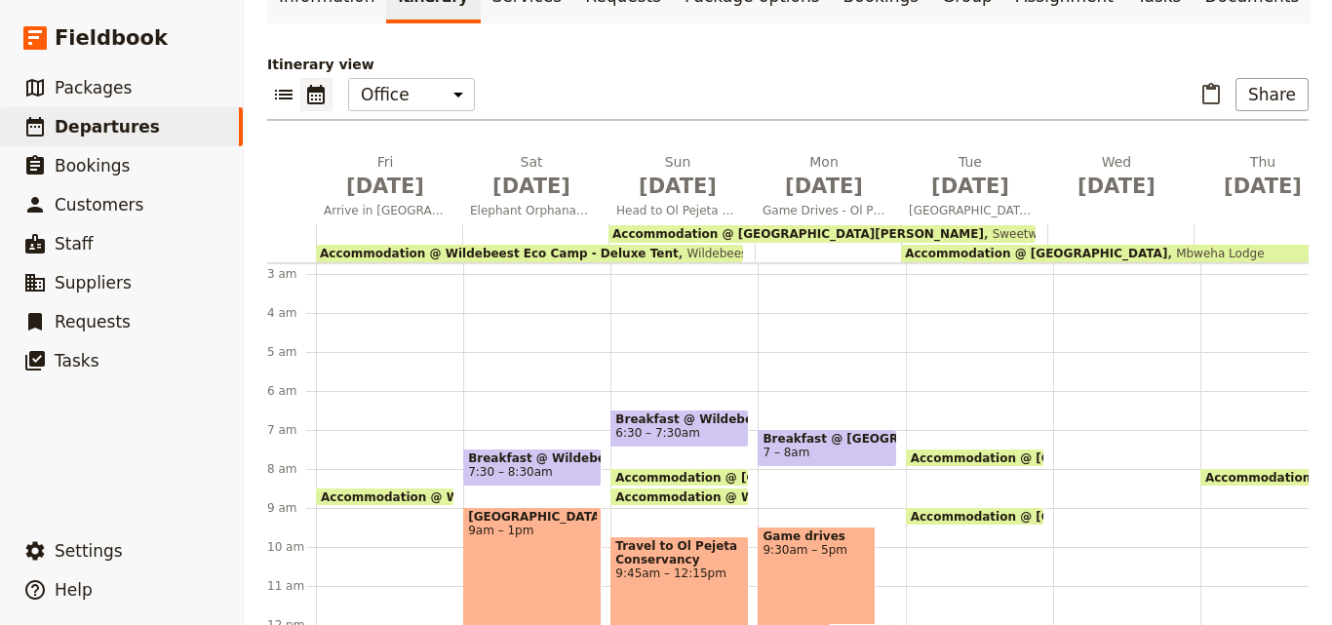
click at [941, 387] on div "Accommodation @ [GEOGRAPHIC_DATA][PERSON_NAME] 8 – 7:30am [GEOGRAPHIC_DATA][PER…" at bounding box center [979, 625] width 147 height 936
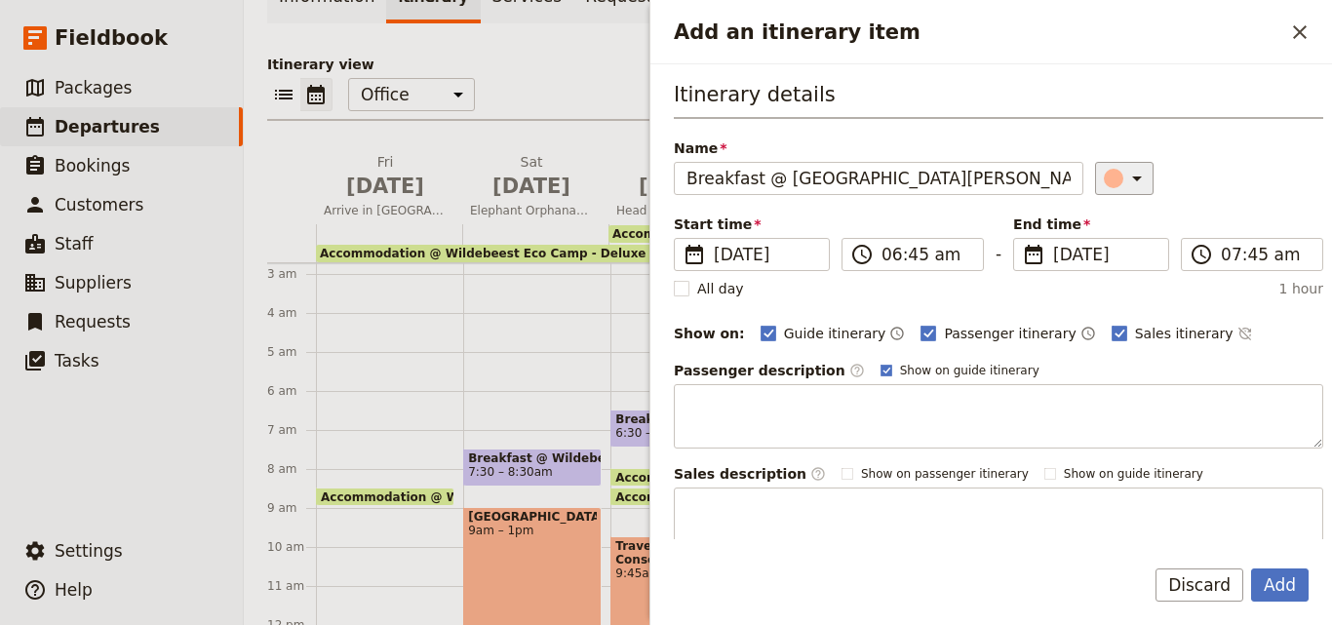
type input "Breakfast @ [GEOGRAPHIC_DATA][PERSON_NAME]"
click at [1103, 176] on div "Add an itinerary item" at bounding box center [1112, 178] width 19 height 19
click at [1110, 268] on div "button" at bounding box center [1116, 265] width 19 height 19
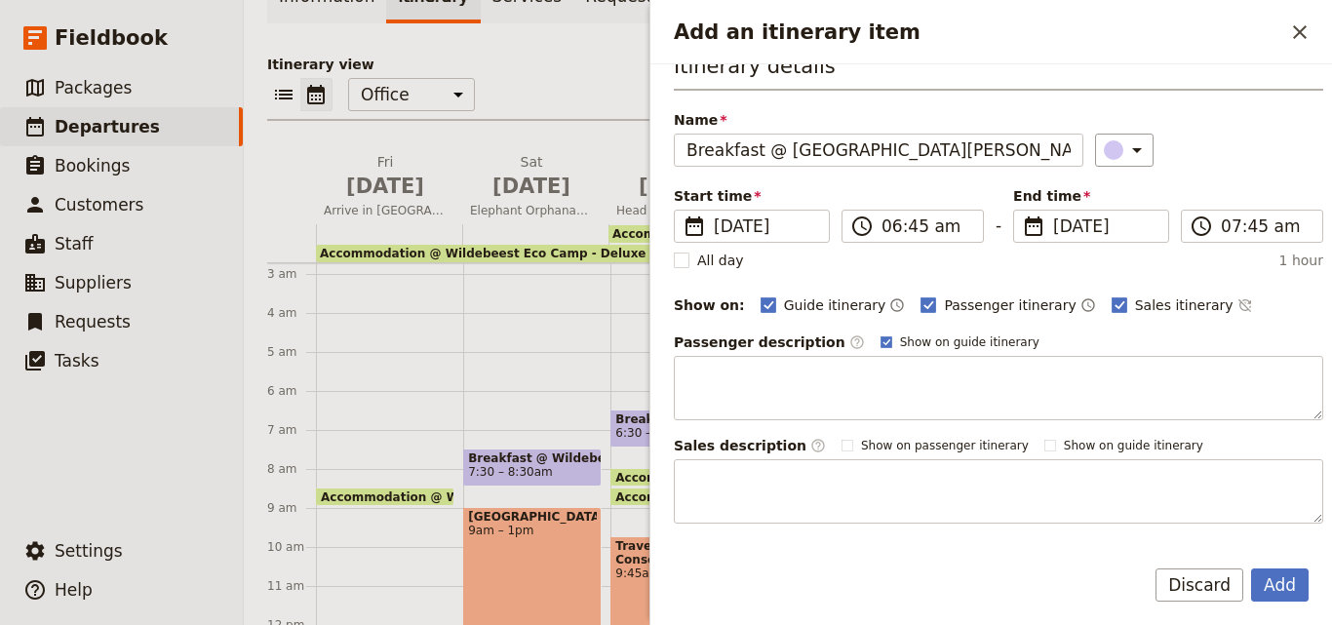
scroll to position [0, 0]
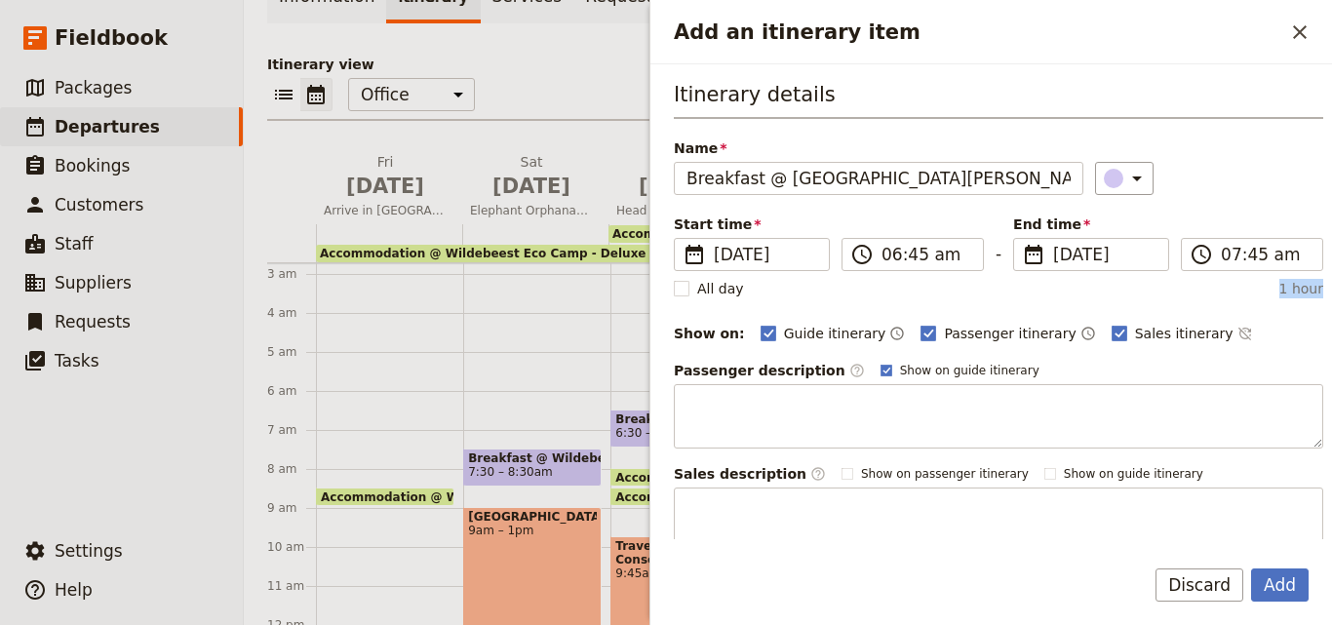
drag, startPoint x: 1266, startPoint y: 291, endPoint x: 1313, endPoint y: 294, distance: 46.9
click at [1313, 294] on div "Itinerary details Name Breakfast @ [GEOGRAPHIC_DATA][PERSON_NAME] ​ Start time …" at bounding box center [990, 301] width 681 height 475
drag, startPoint x: 1307, startPoint y: 297, endPoint x: 1033, endPoint y: 289, distance: 274.0
click at [1033, 289] on div "All day 1 hour" at bounding box center [998, 288] width 649 height 19
click at [1286, 586] on button "Add" at bounding box center [1280, 584] width 58 height 33
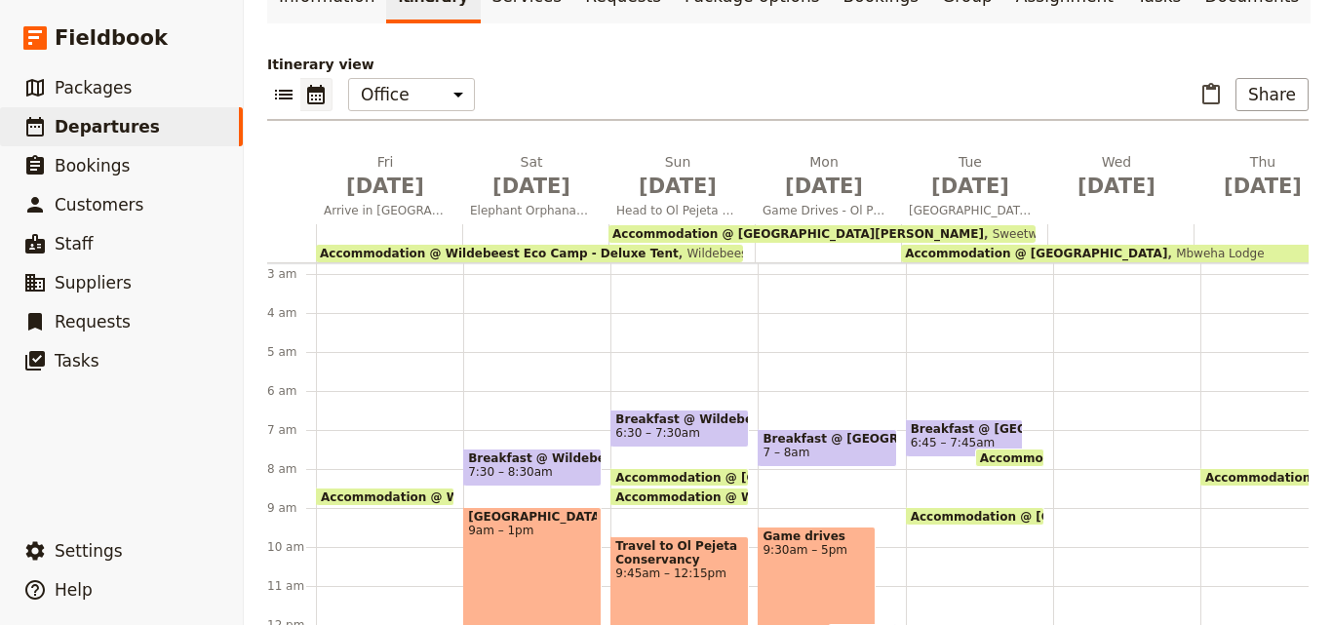
click at [997, 451] on span "Accommodation @ [GEOGRAPHIC_DATA][PERSON_NAME]" at bounding box center [1170, 457] width 380 height 13
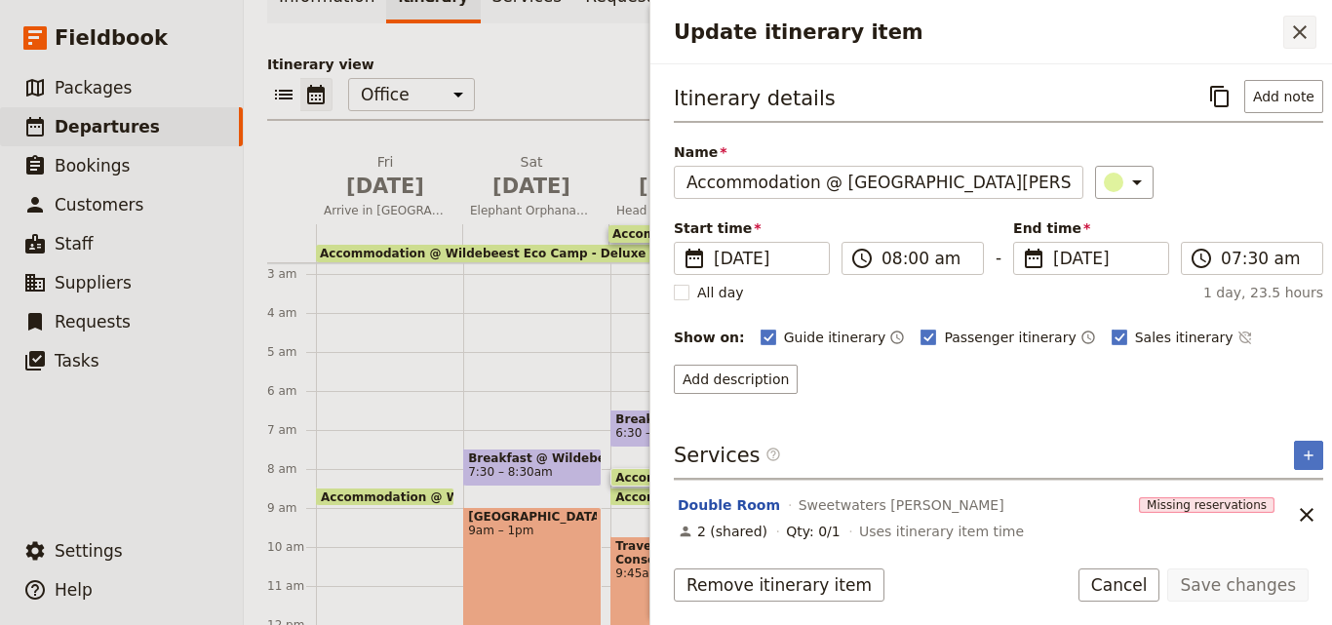
click at [1300, 28] on icon "Close drawer" at bounding box center [1299, 31] width 23 height 23
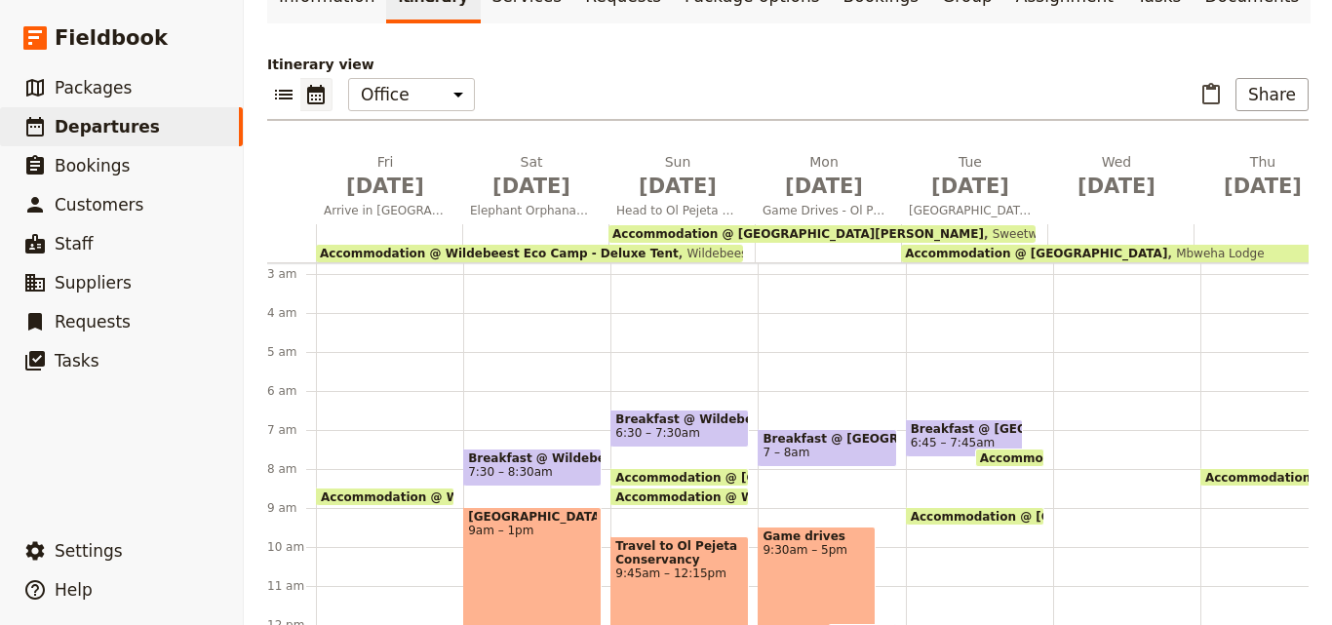
click at [979, 510] on span "Accommodation @ [GEOGRAPHIC_DATA]" at bounding box center [1045, 516] width 271 height 13
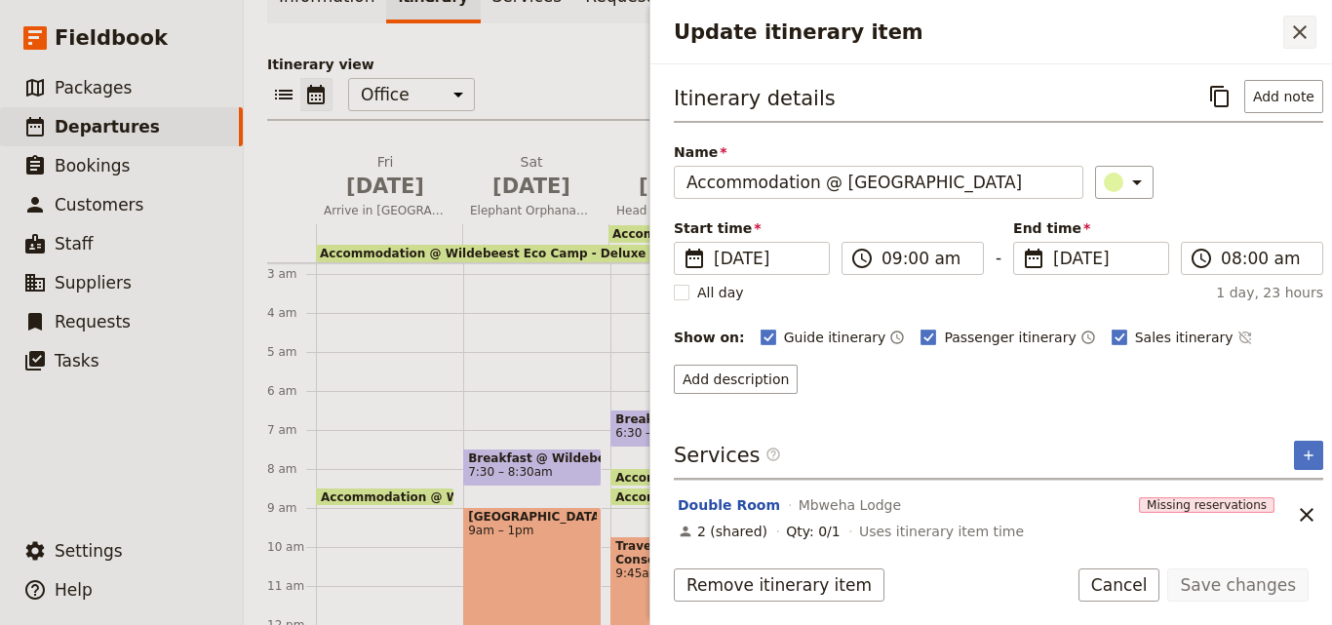
click at [1299, 30] on icon "Close drawer" at bounding box center [1299, 31] width 23 height 23
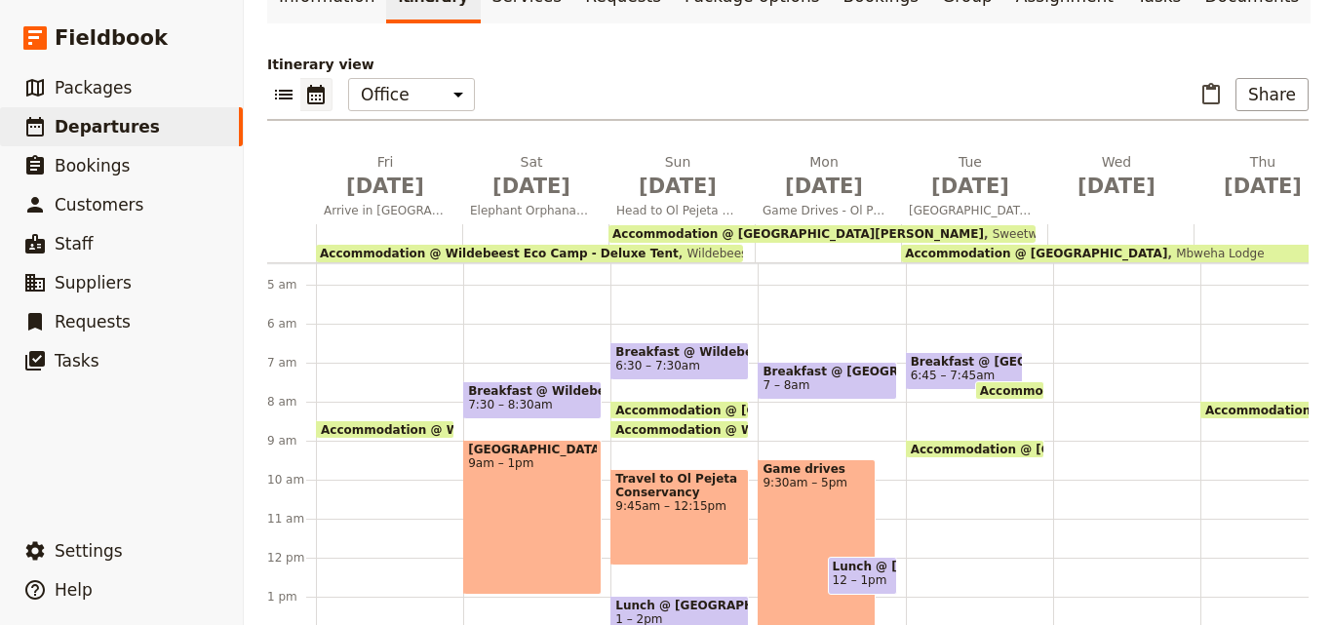
scroll to position [204, 0]
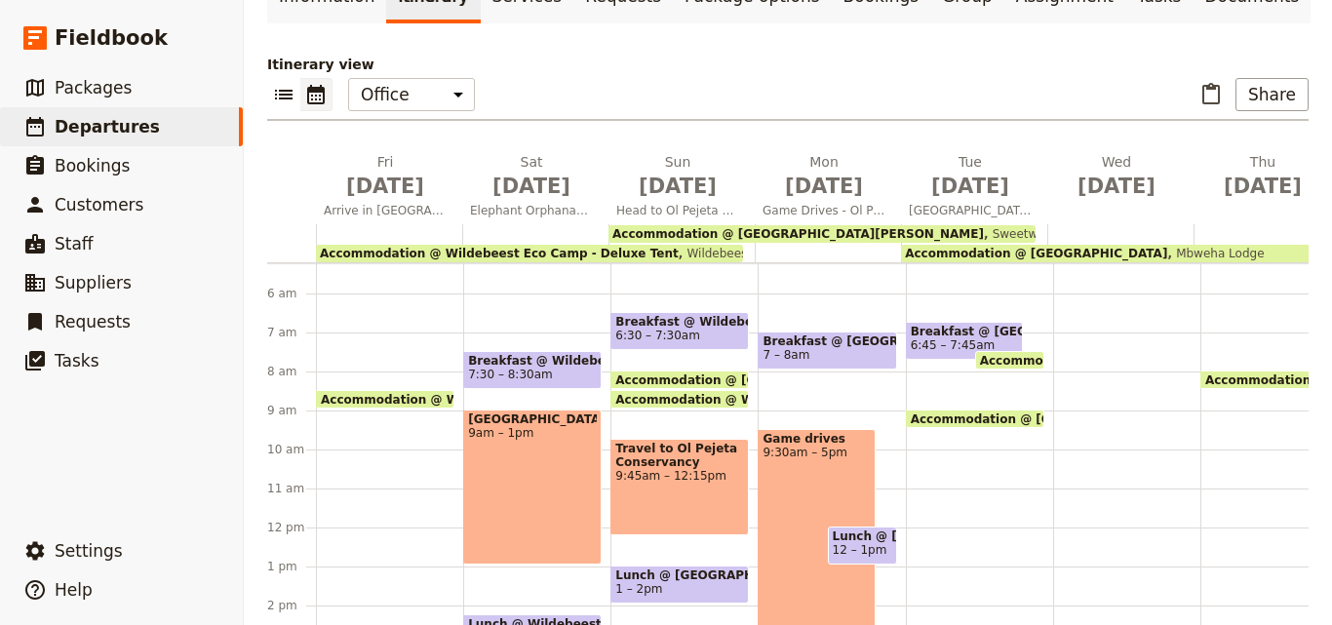
click at [993, 439] on div "Breakfast @ [GEOGRAPHIC_DATA][PERSON_NAME] 6:45 – 7:45am Accommodation @ [GEOGR…" at bounding box center [979, 527] width 147 height 936
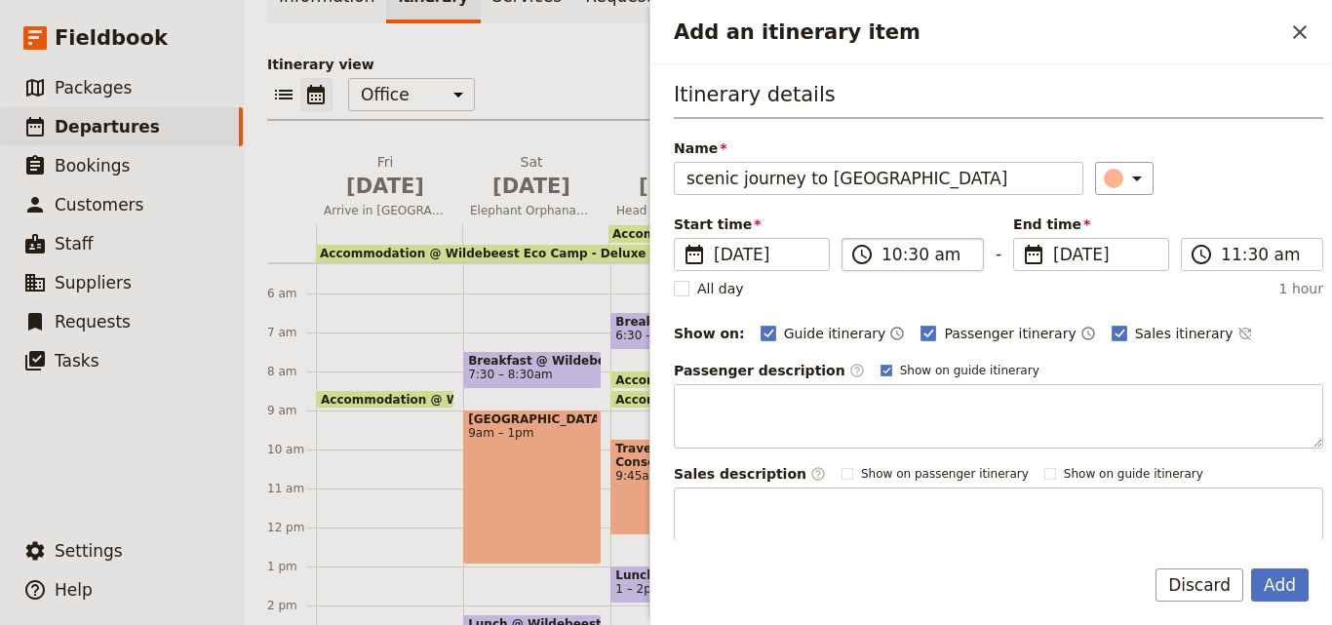
type input "scenic journey to [GEOGRAPHIC_DATA]"
click at [892, 257] on input "10:30 am" at bounding box center [926, 254] width 90 height 23
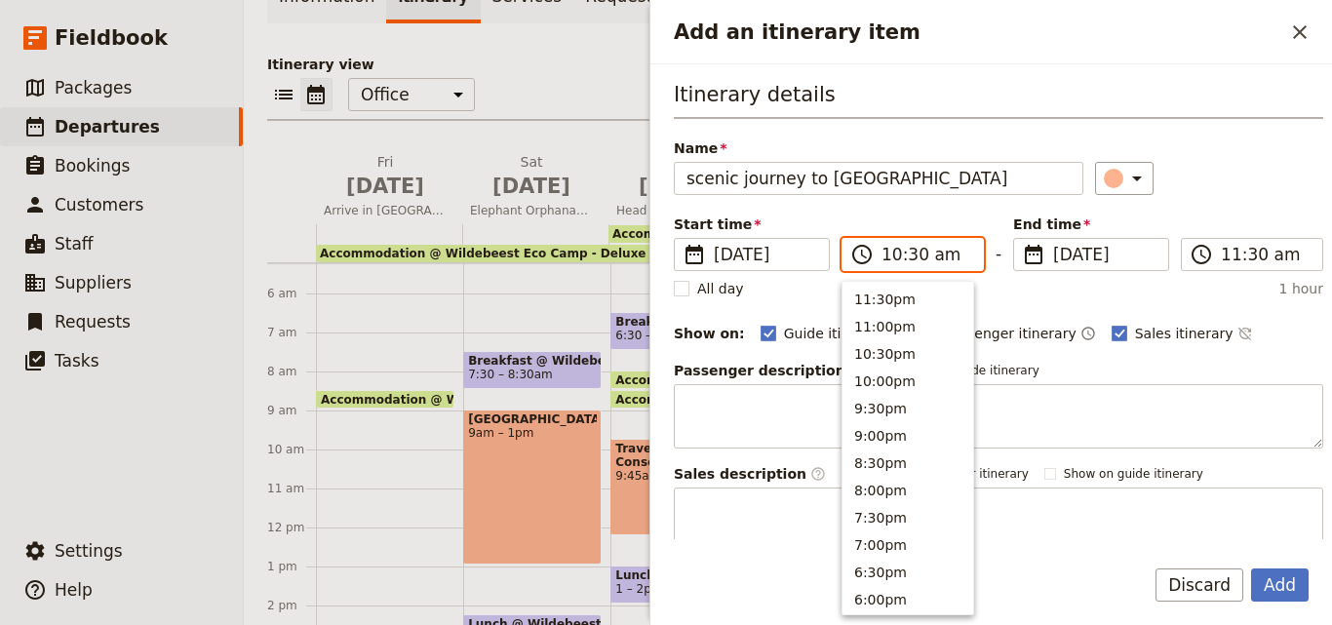
scroll to position [714, 0]
click at [913, 390] on button "9:00am" at bounding box center [907, 377] width 131 height 27
type input "09:00 am"
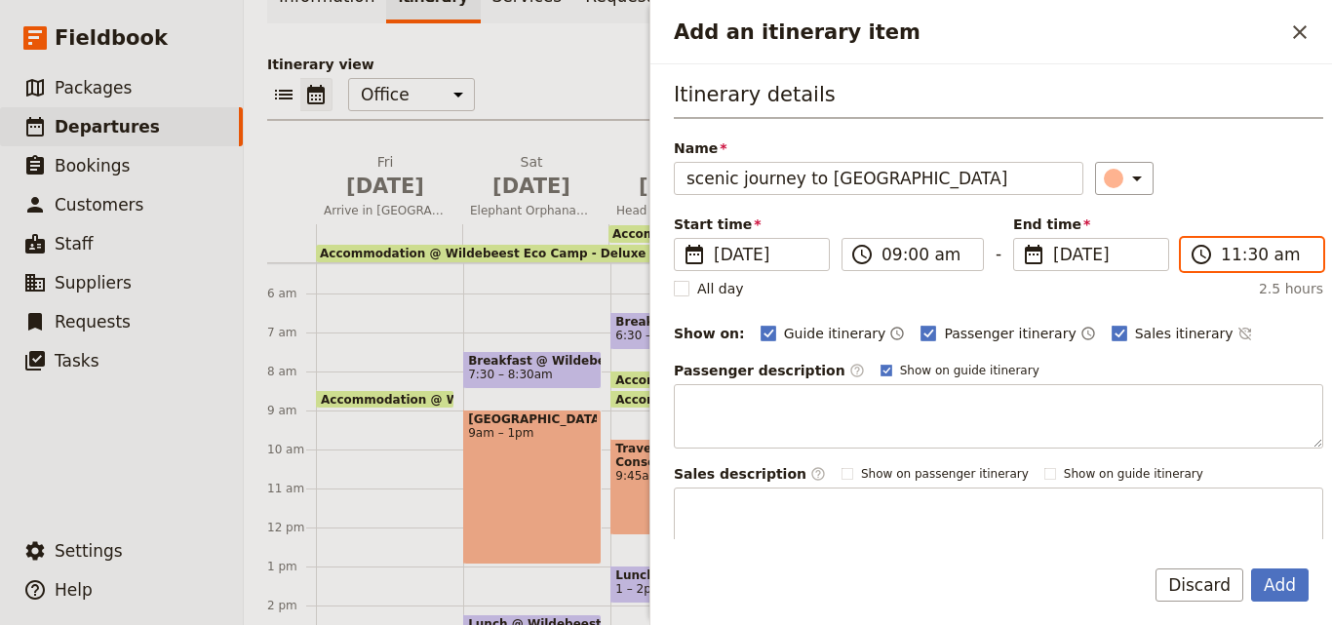
click at [1220, 258] on input "11:30 am" at bounding box center [1265, 254] width 90 height 23
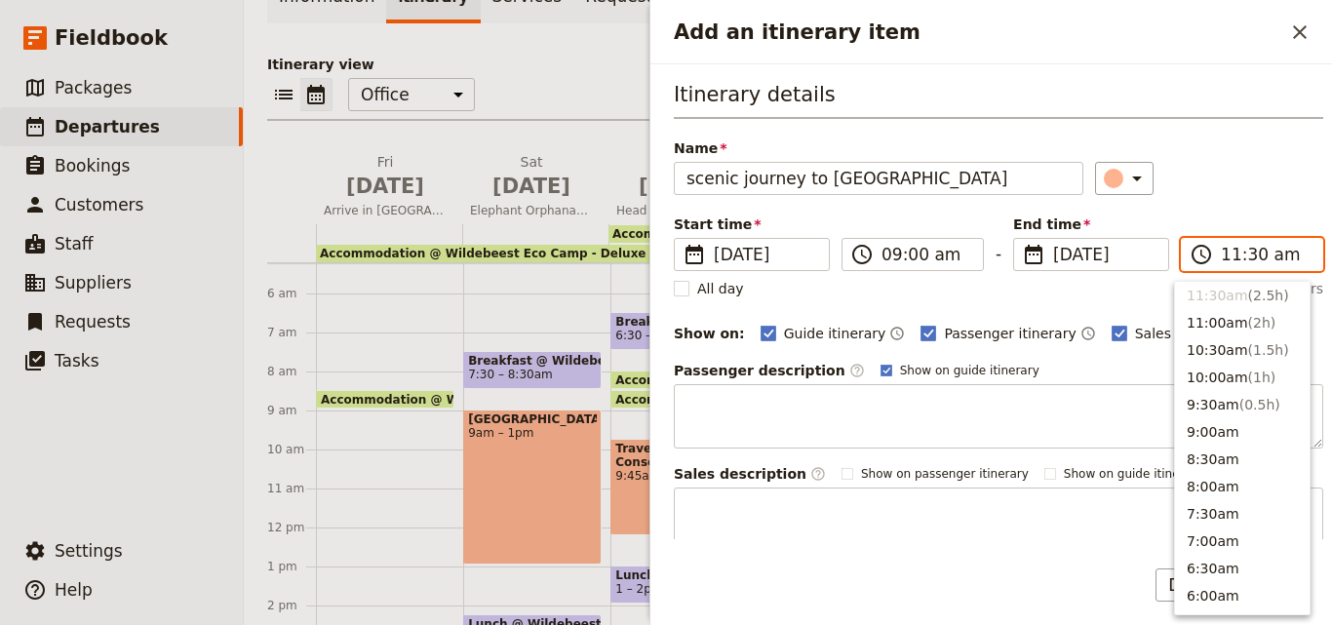
scroll to position [464, 0]
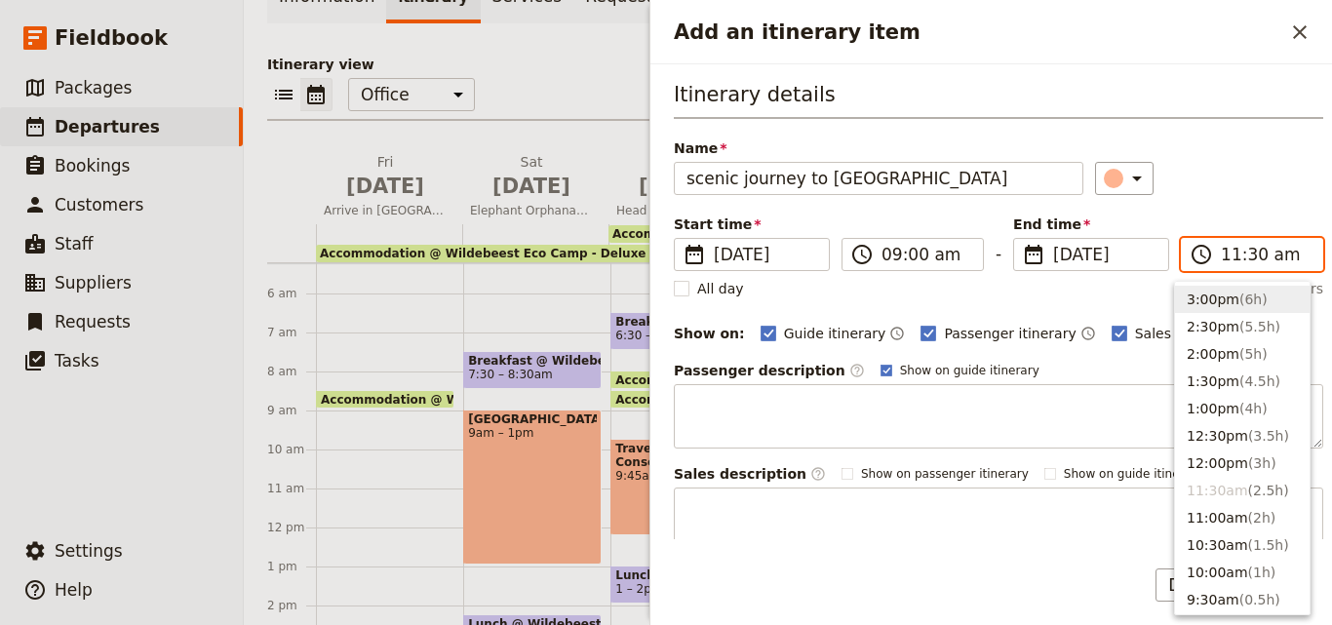
click at [1239, 304] on span "( 6h )" at bounding box center [1253, 299] width 28 height 16
type input "03:00 pm"
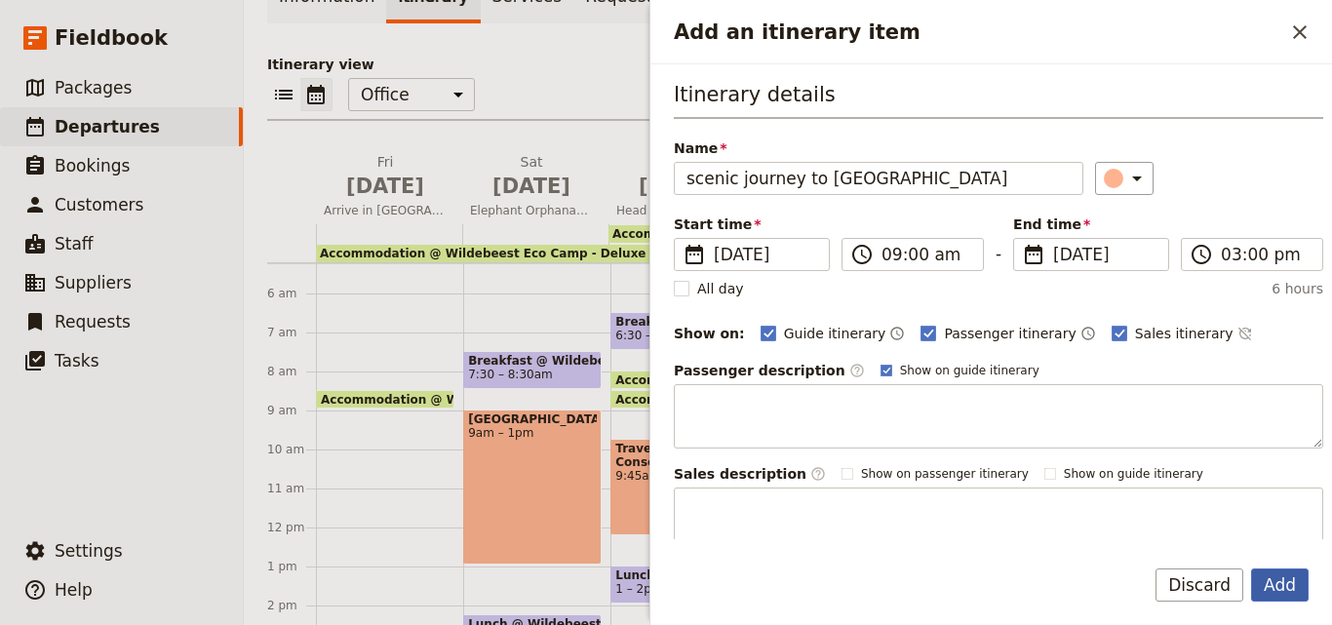
click at [1282, 580] on button "Add" at bounding box center [1280, 584] width 58 height 33
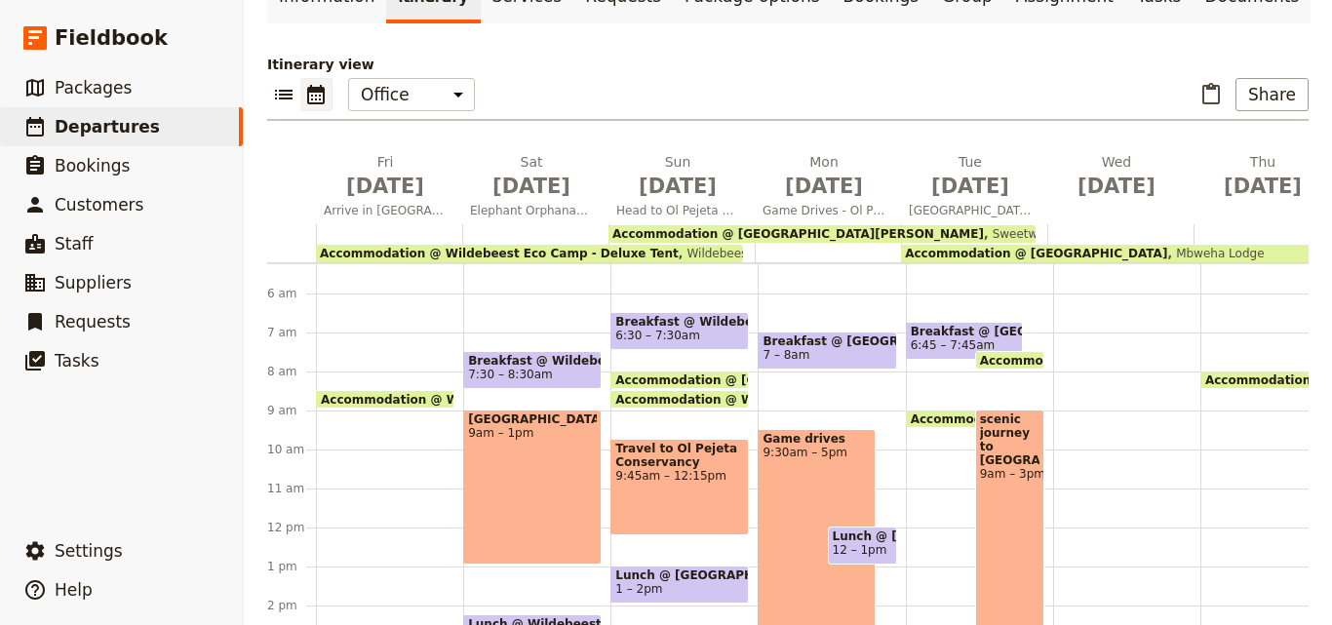
click at [996, 412] on span "scenic journey to [GEOGRAPHIC_DATA]" at bounding box center [1009, 439] width 59 height 55
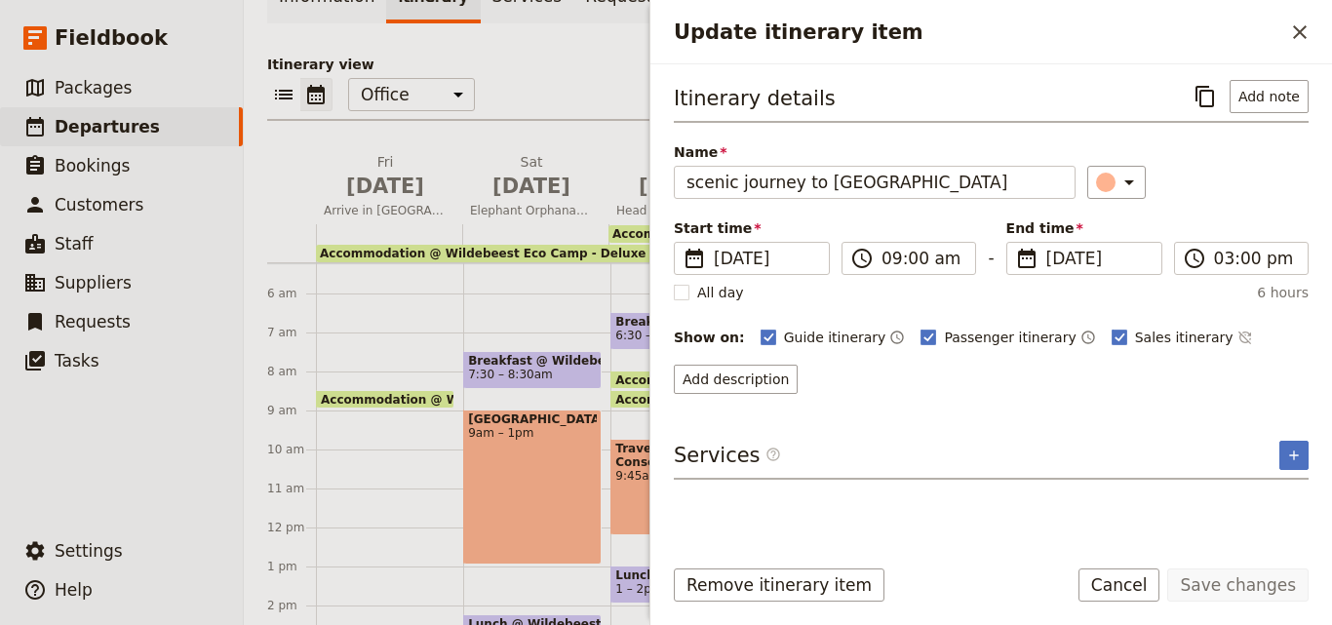
click at [940, 392] on div "Add description" at bounding box center [991, 379] width 635 height 29
click at [1314, 36] on button "​" at bounding box center [1299, 32] width 33 height 33
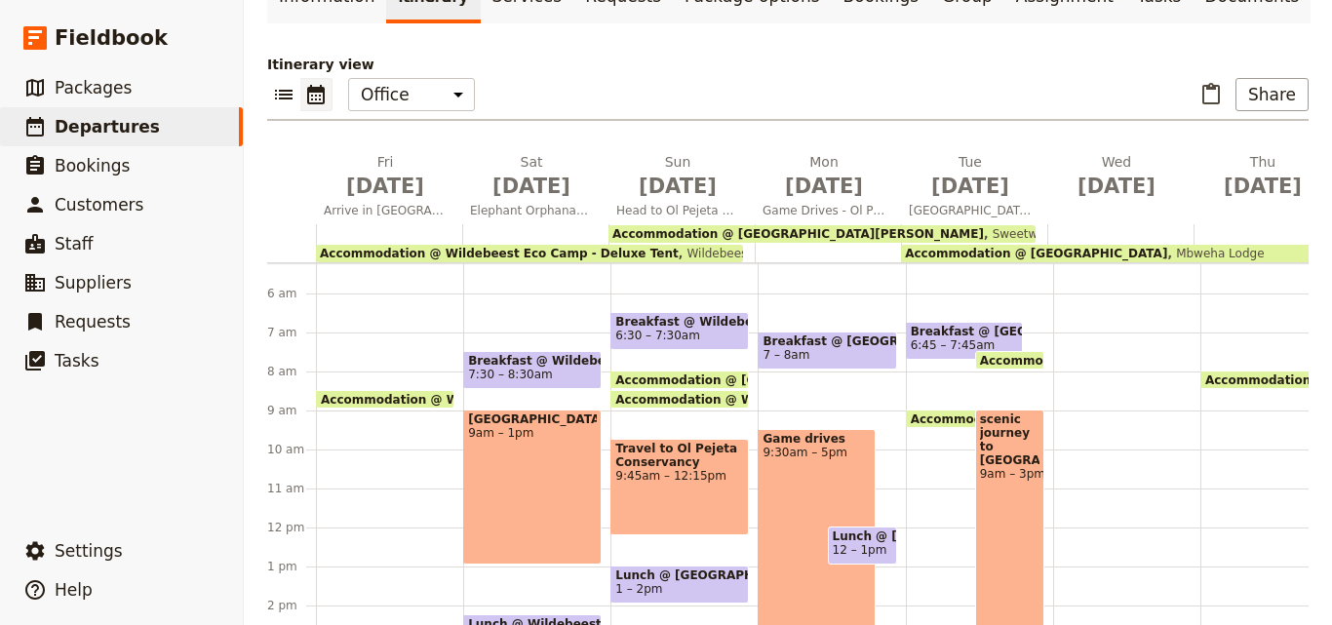
click at [958, 341] on div "Breakfast @ [GEOGRAPHIC_DATA][PERSON_NAME] 6:45 – 7:45am Accommodation @ [GEOGR…" at bounding box center [979, 527] width 147 height 936
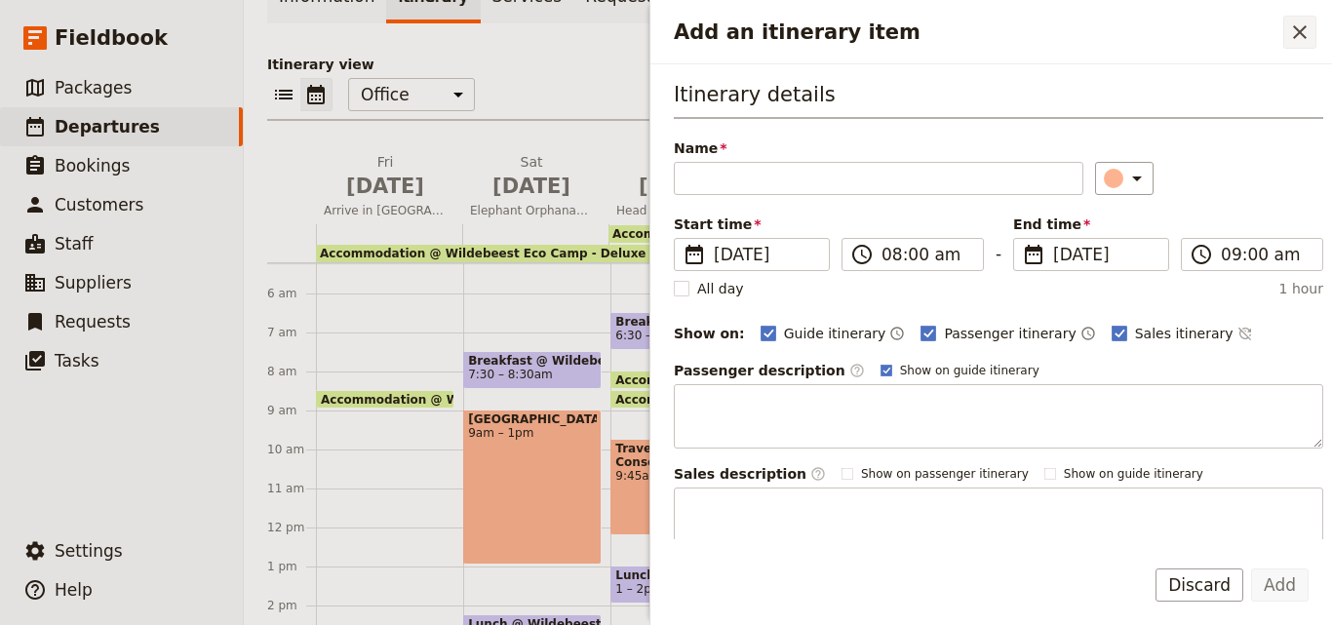
click at [1291, 48] on button "​" at bounding box center [1299, 32] width 33 height 33
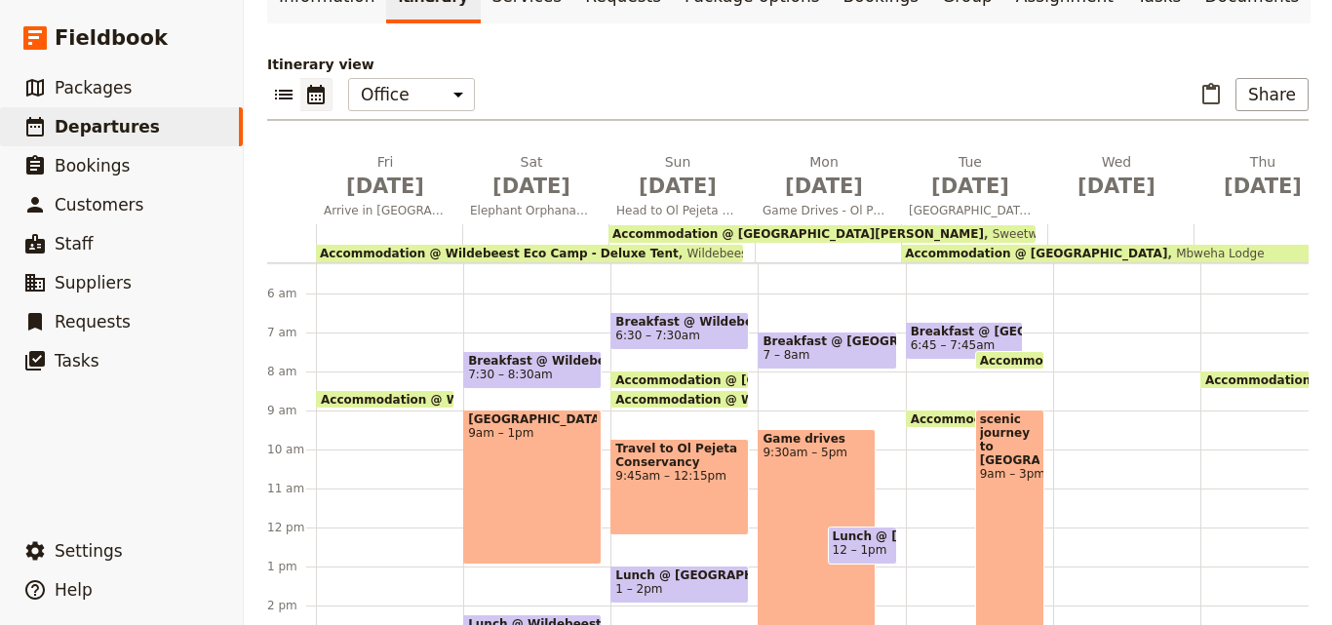
click at [956, 412] on span "Accommodation @ [GEOGRAPHIC_DATA]" at bounding box center [1045, 418] width 271 height 13
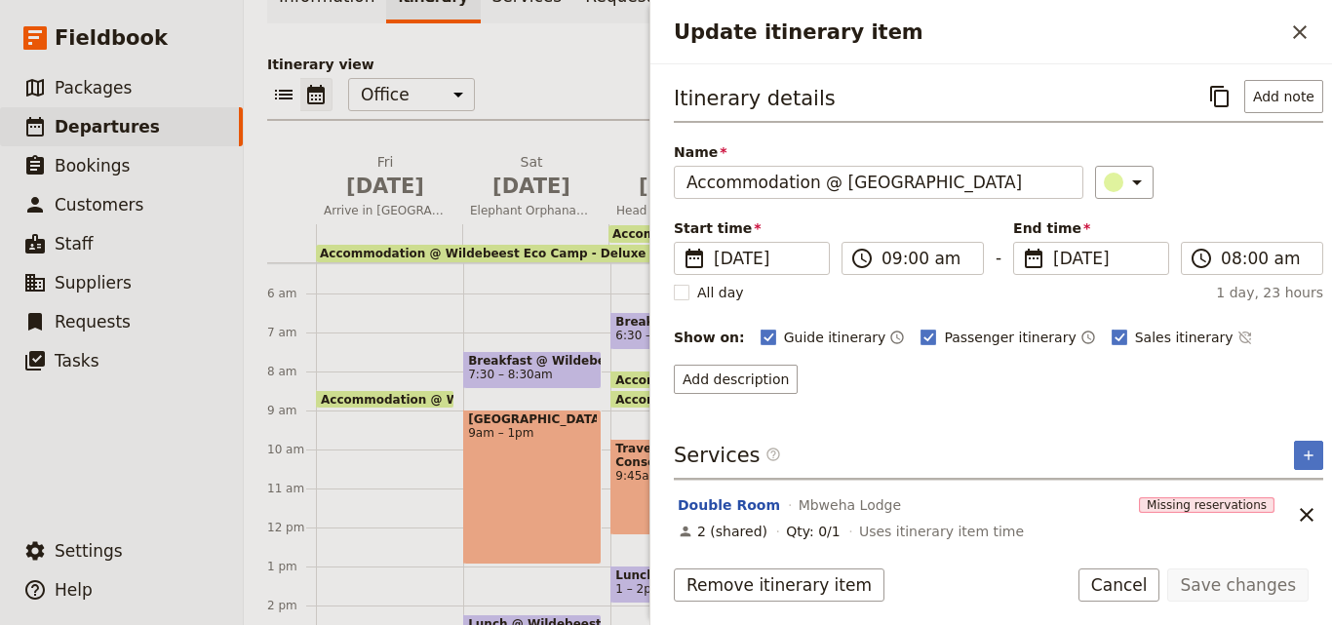
click at [1203, 80] on button "​" at bounding box center [1219, 96] width 33 height 33
